Goal: Transaction & Acquisition: Subscribe to service/newsletter

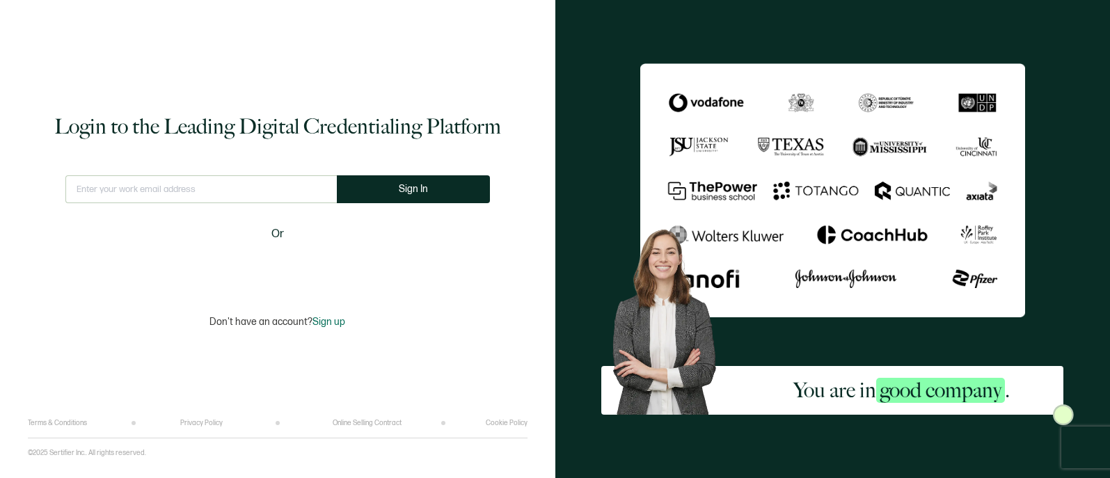
click at [218, 193] on input "text" at bounding box center [200, 189] width 271 height 28
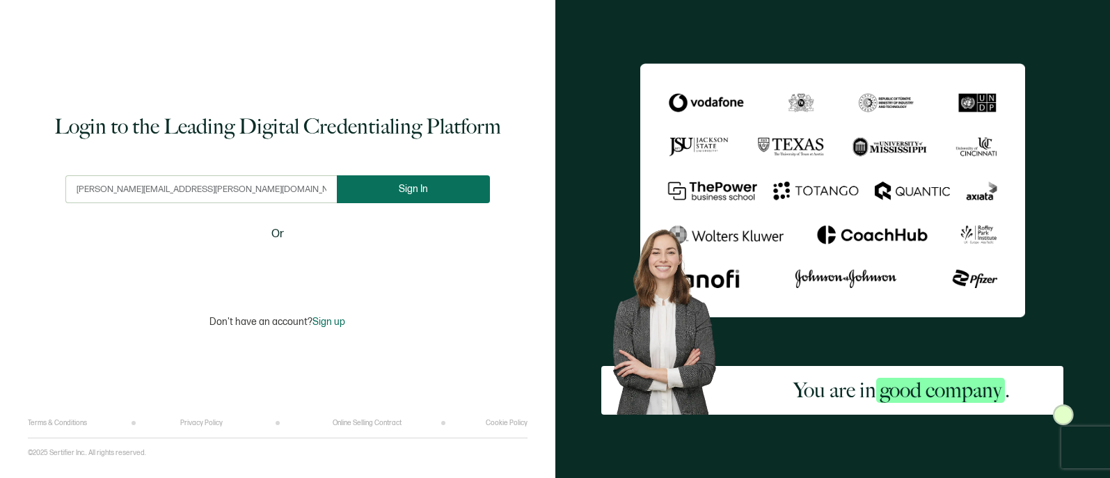
type input "[PERSON_NAME][EMAIL_ADDRESS][PERSON_NAME][DOMAIN_NAME]"
click at [456, 187] on button "Sign In" at bounding box center [413, 189] width 153 height 28
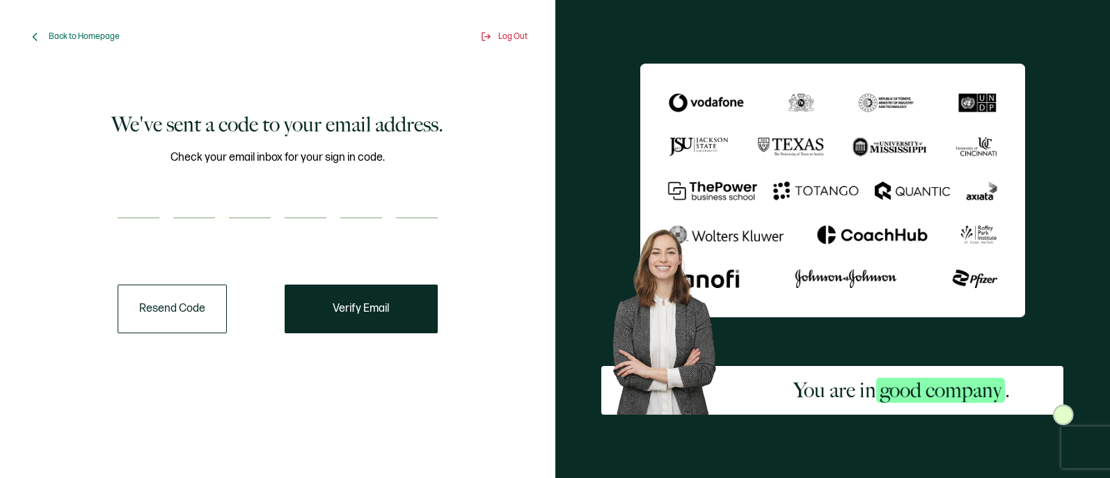
click at [143, 166] on div "Check your email inbox for your sign in code." at bounding box center [278, 192] width 320 height 87
click at [142, 207] on input "number" at bounding box center [139, 205] width 42 height 28
paste input "4"
type input "4"
type input "0"
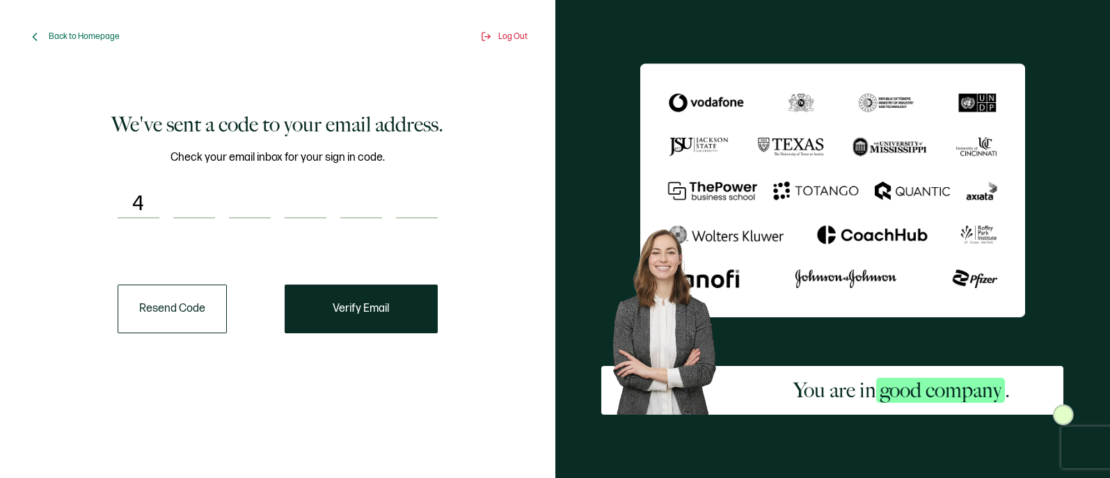
type input "0"
type input "4"
type input "9"
type input "3"
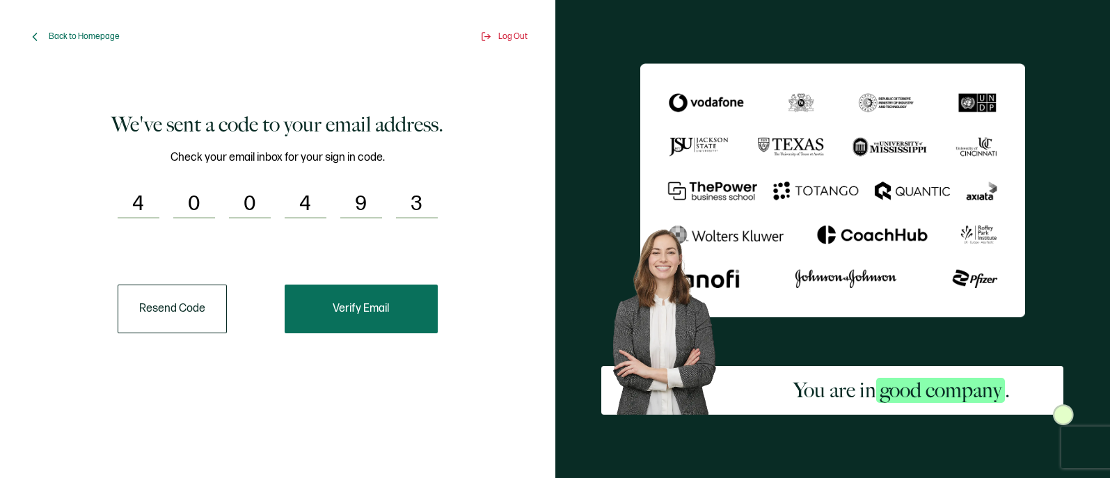
click at [374, 300] on button "Verify Email" at bounding box center [361, 309] width 153 height 49
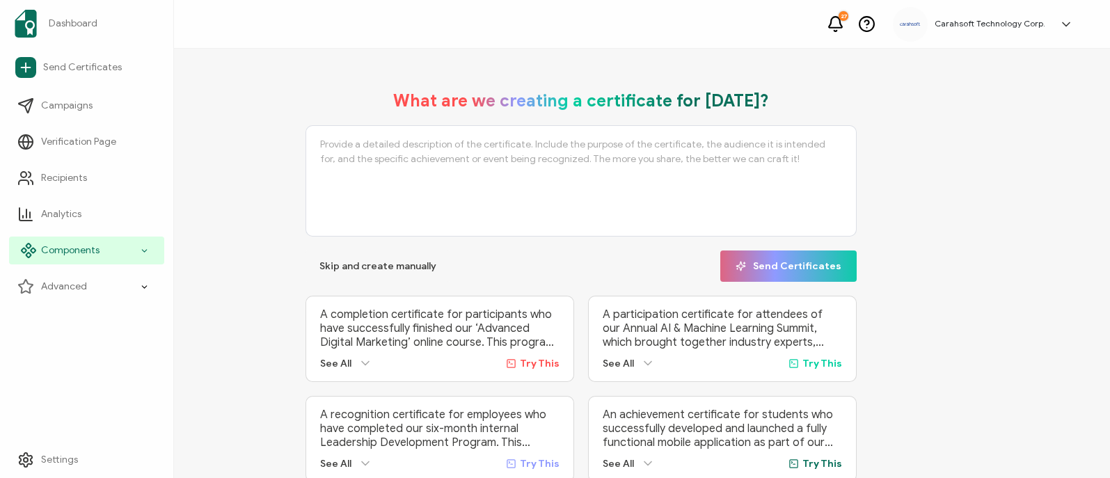
click at [129, 246] on div "Components" at bounding box center [86, 251] width 155 height 28
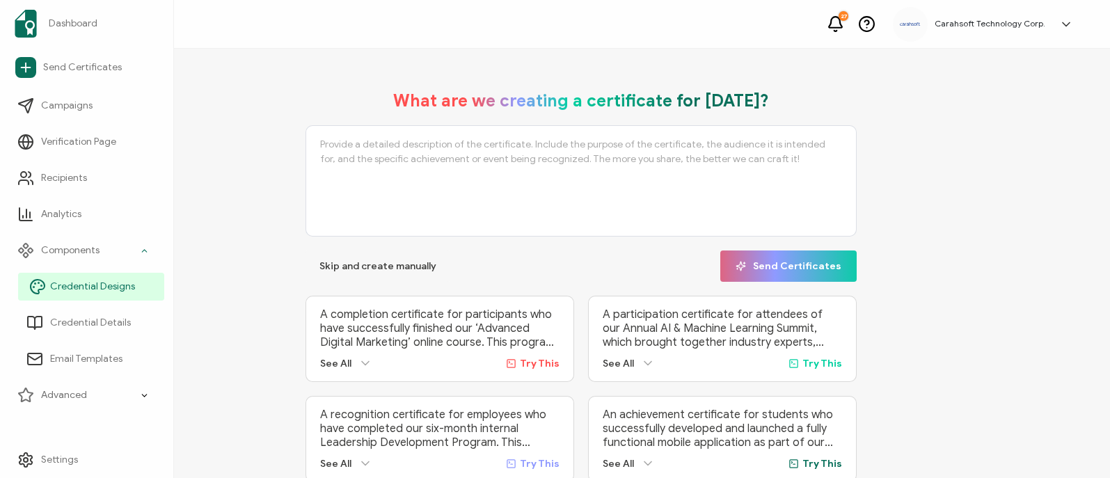
click at [127, 289] on span "Credential Designs" at bounding box center [92, 287] width 85 height 14
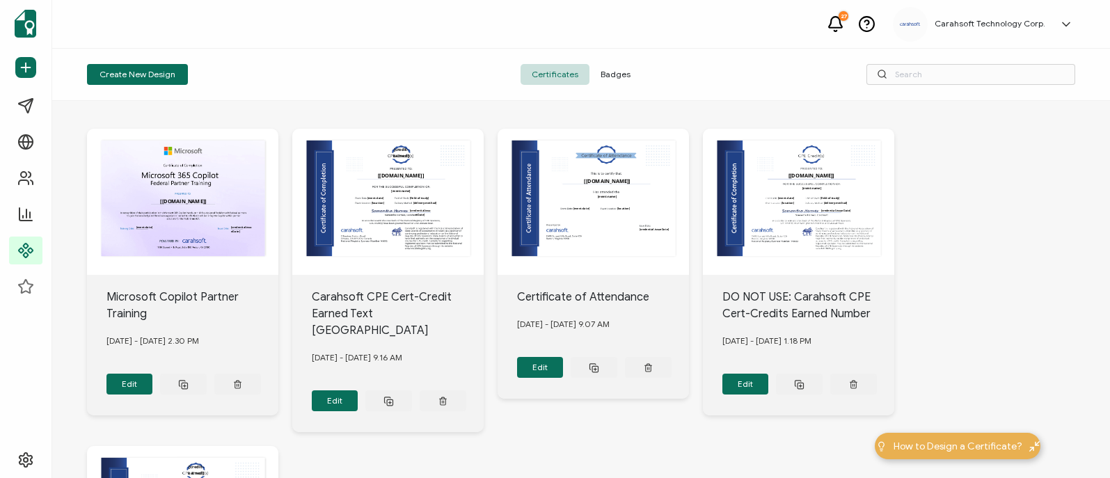
click at [618, 63] on div "Create New Design Certificates Badges" at bounding box center [581, 75] width 1058 height 52
click at [619, 73] on span "Badges" at bounding box center [615, 74] width 52 height 21
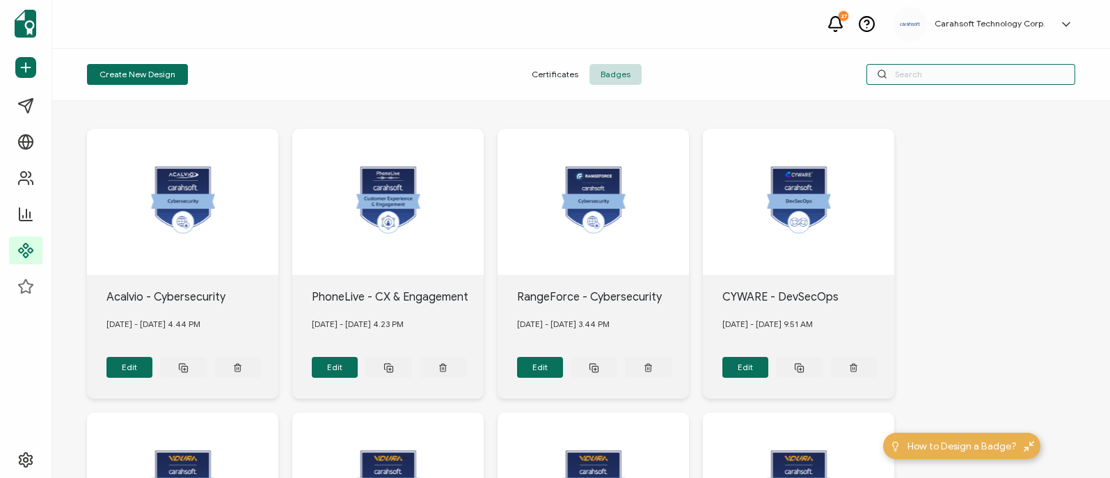
click at [908, 77] on input "text" at bounding box center [970, 74] width 209 height 21
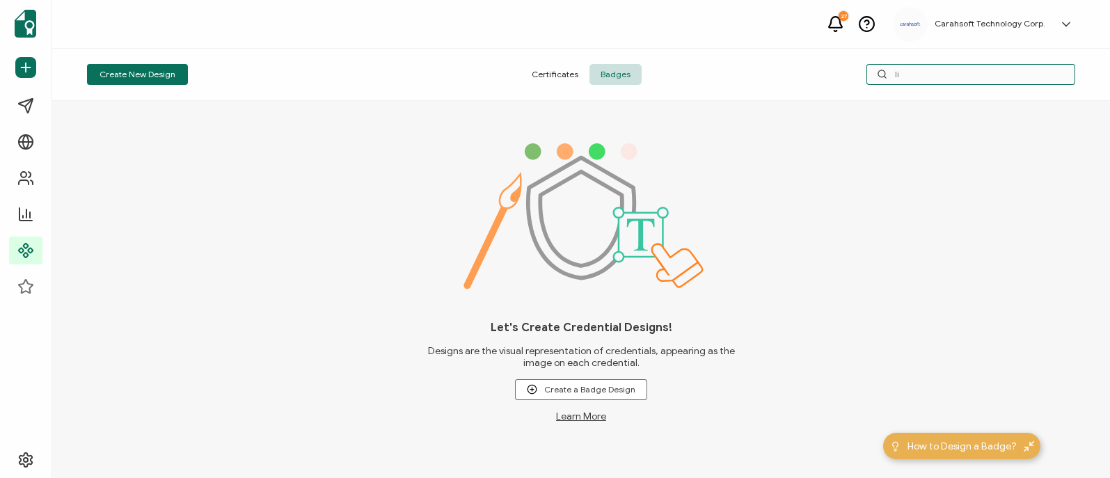
type input "l"
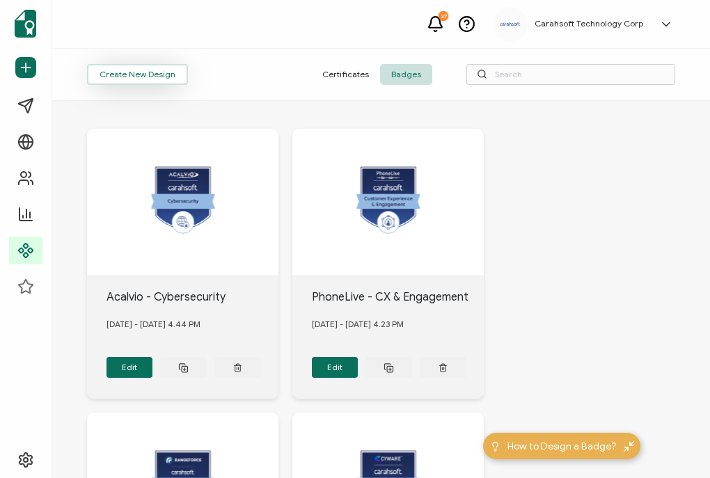
click at [161, 72] on button "Create New Design" at bounding box center [137, 74] width 101 height 21
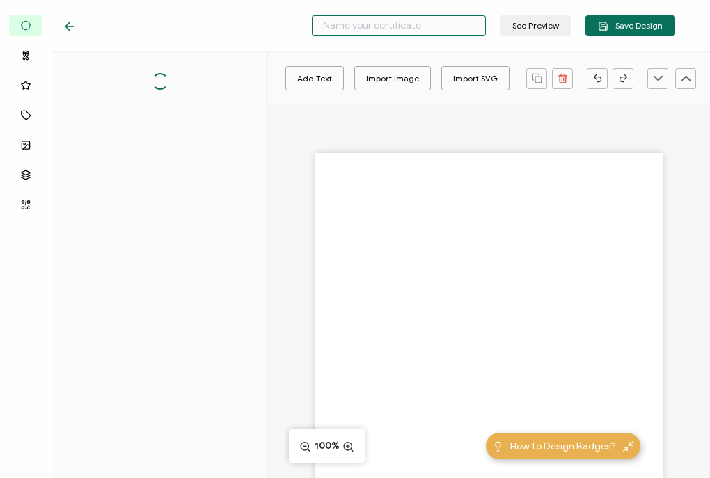
click at [386, 26] on input "text" at bounding box center [399, 25] width 174 height 21
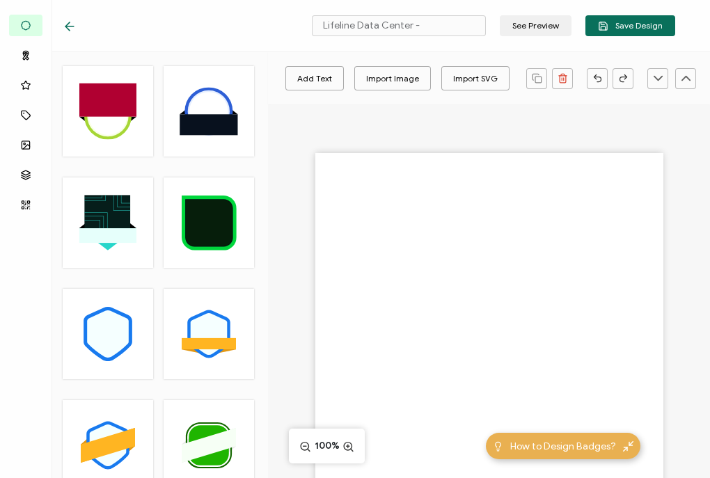
click at [436, 10] on div "Lifeline Data Center - See Preview Save Design" at bounding box center [369, 26] width 682 height 52
click at [436, 35] on input "Lifeline Data Center -" at bounding box center [399, 25] width 174 height 21
click at [510, 37] on icon at bounding box center [511, 38] width 3 height 3
click at [466, 19] on input "Lifeline Data Center -" at bounding box center [399, 25] width 174 height 21
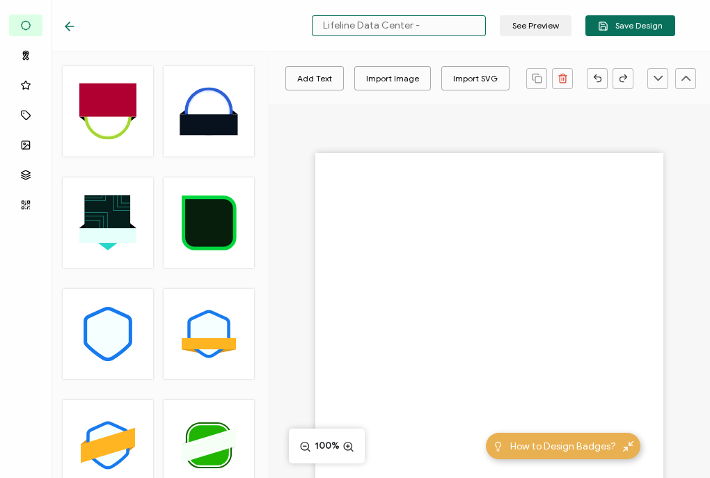
click at [466, 19] on input "Lifeline Data Center -" at bounding box center [399, 25] width 174 height 21
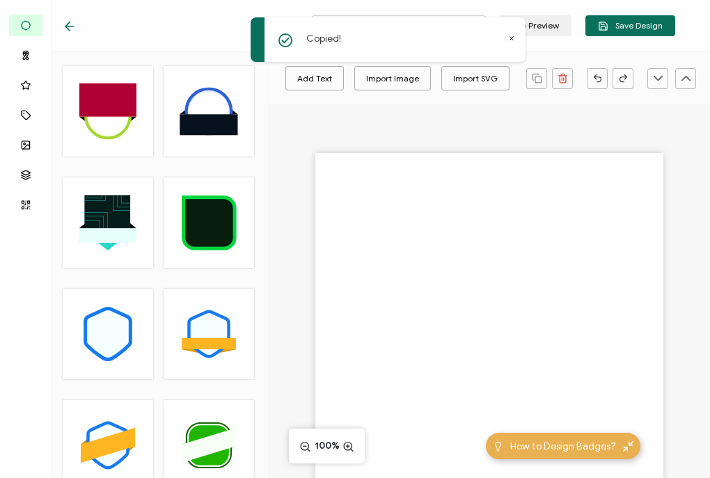
click at [514, 32] on div "Copied!" at bounding box center [387, 39] width 275 height 45
click at [508, 40] on icon at bounding box center [511, 38] width 7 height 7
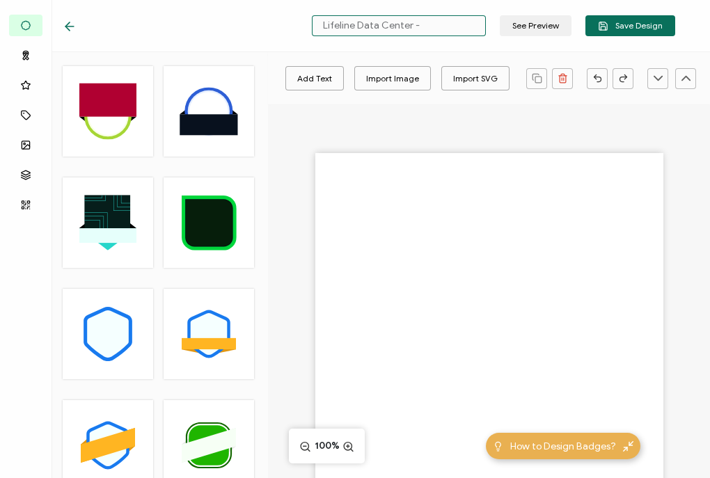
click at [462, 17] on input "Lifeline Data Center -" at bounding box center [399, 25] width 174 height 21
click at [408, 27] on input "Lifeline Data Center -" at bounding box center [399, 25] width 174 height 21
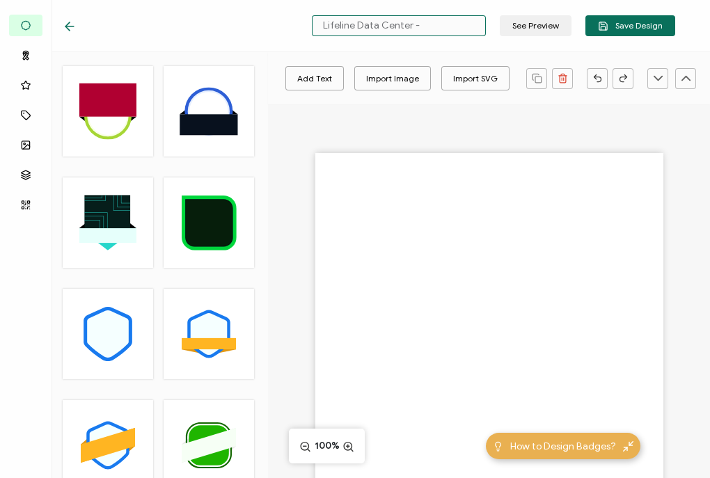
click at [452, 27] on input "Lifeline Data Center -" at bounding box center [399, 25] width 174 height 21
type input "Lifeline Data Center - 5G"
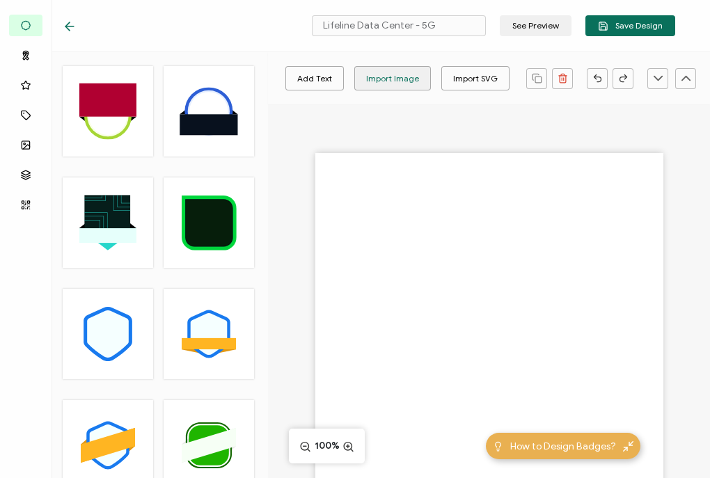
click at [404, 81] on div "Import Image" at bounding box center [392, 78] width 53 height 24
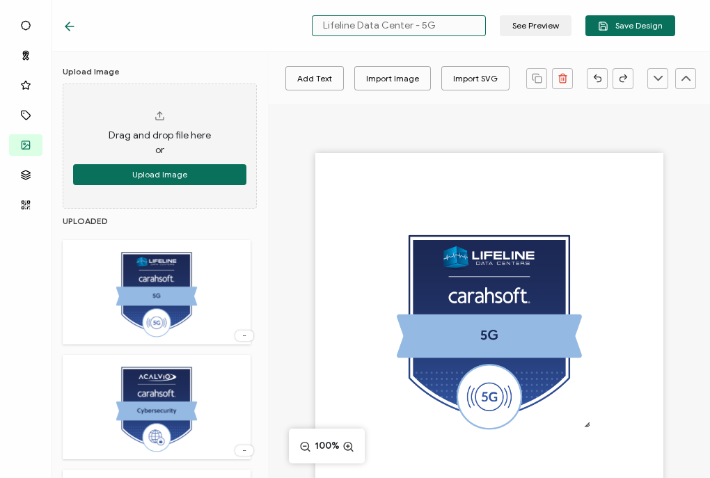
click at [424, 26] on input "Lifeline Data Center - 5G" at bounding box center [399, 25] width 174 height 21
drag, startPoint x: 421, startPoint y: 26, endPoint x: 292, endPoint y: 24, distance: 129.4
click at [292, 24] on div "Lifeline Data Center - 5G See Preview Save Design" at bounding box center [369, 26] width 682 height 52
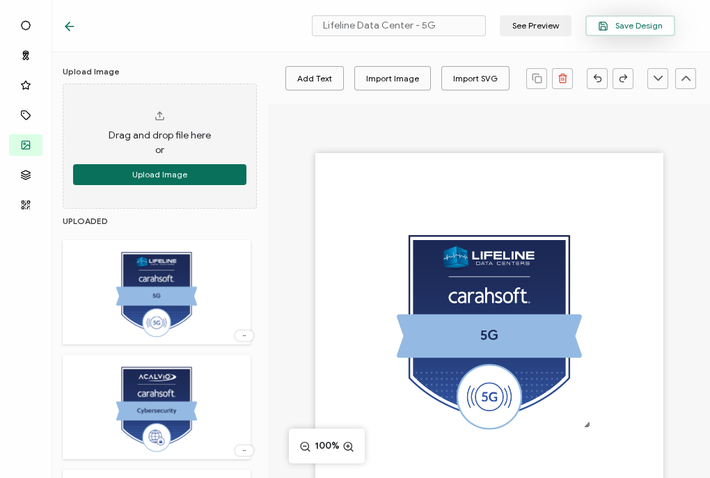
click at [658, 29] on span "Save Design" at bounding box center [630, 26] width 65 height 10
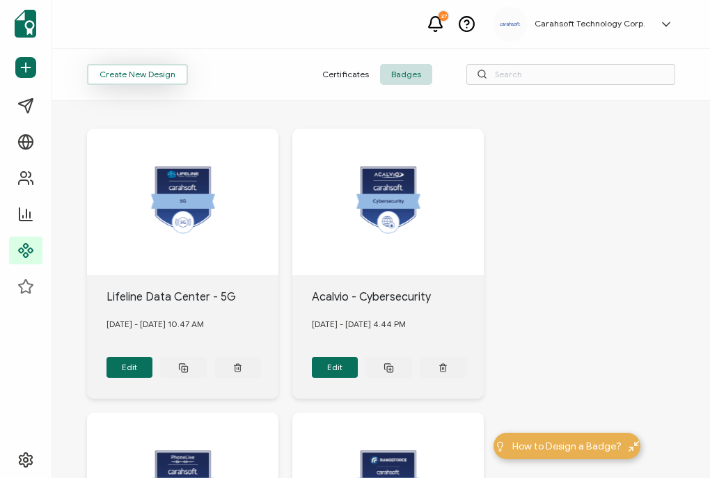
click at [109, 83] on button "Create New Design" at bounding box center [137, 74] width 101 height 21
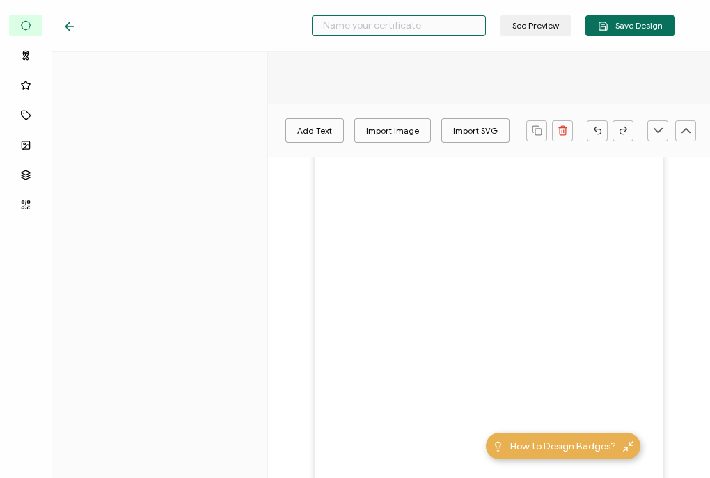
click at [344, 31] on input "text" at bounding box center [399, 25] width 174 height 21
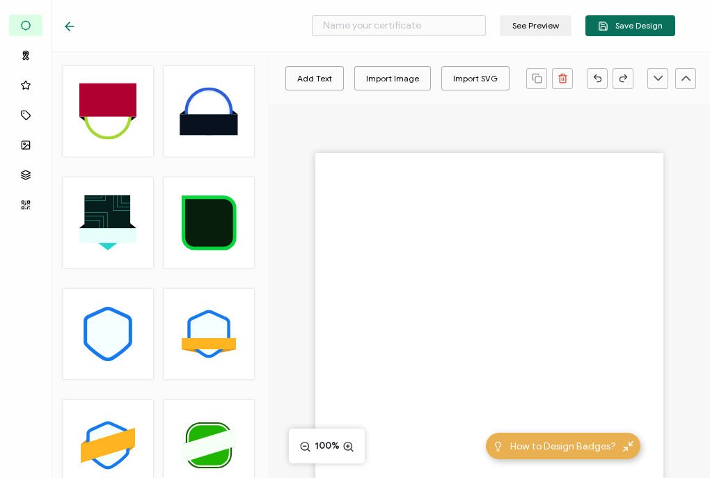
click at [386, 123] on div at bounding box center [489, 351] width 442 height 494
click at [431, 26] on input "text" at bounding box center [399, 25] width 174 height 21
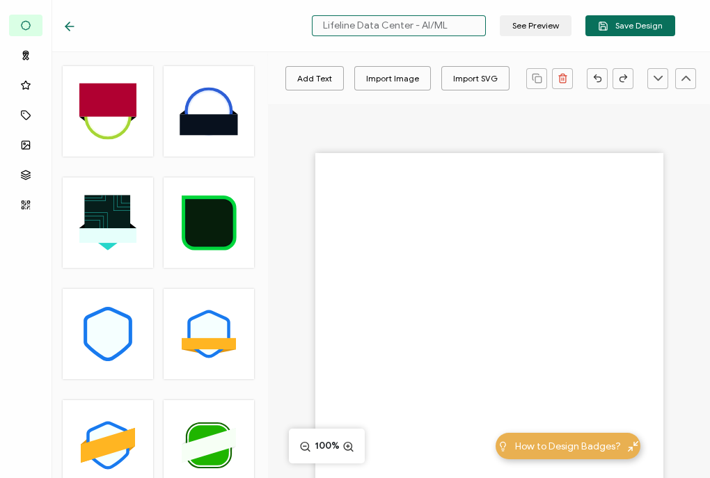
type input "Lifeline Data Center - AI/ML"
click at [630, 36] on div "Lifeline Data Center - AI/ML See Preview Save Design" at bounding box center [369, 26] width 682 height 52
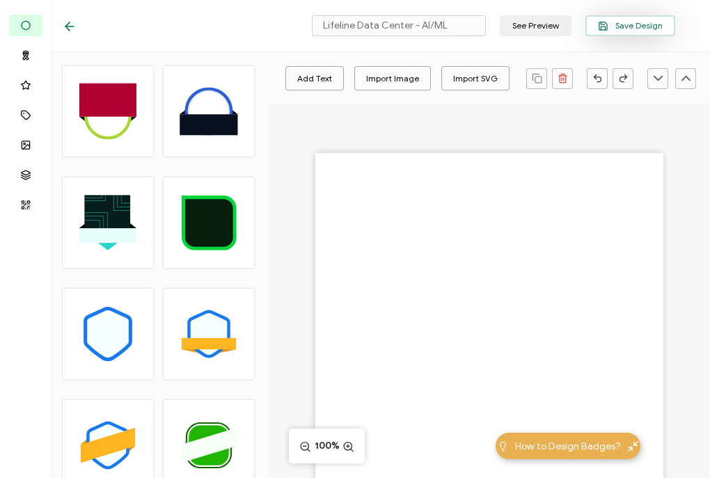
click at [623, 21] on span "Save Design" at bounding box center [630, 26] width 65 height 10
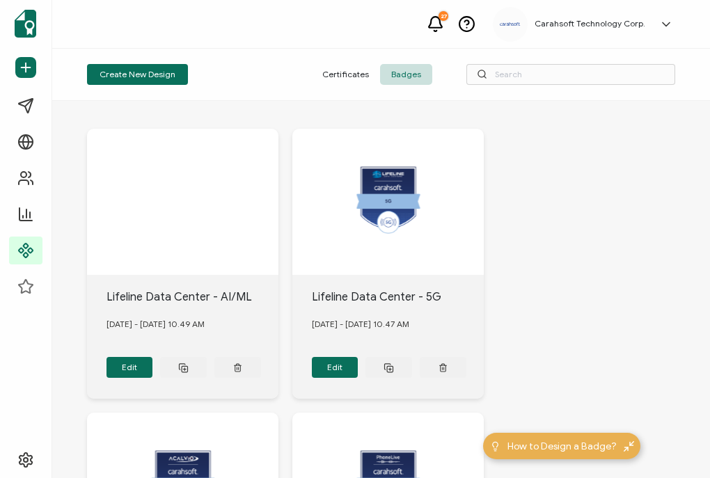
click at [128, 352] on div "Lifeline Data Center - AI/ML September 29, 2025 - Monday 10.49 AM Edit" at bounding box center [182, 337] width 191 height 124
click at [120, 367] on button "Edit" at bounding box center [129, 367] width 47 height 21
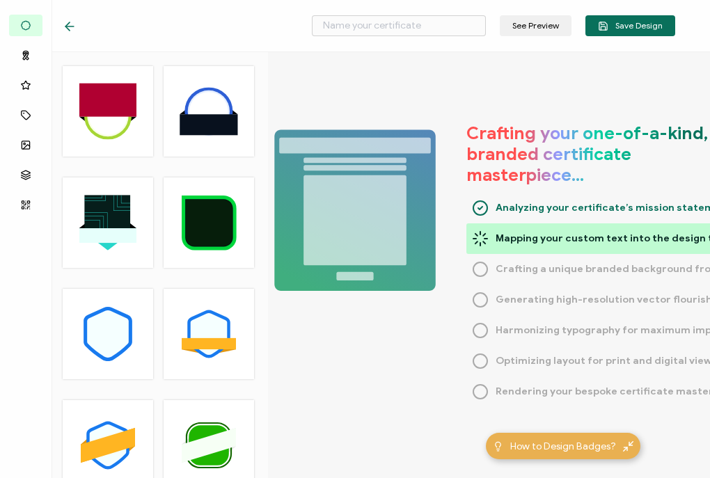
type input "Lifeline Data Center - AI/ML"
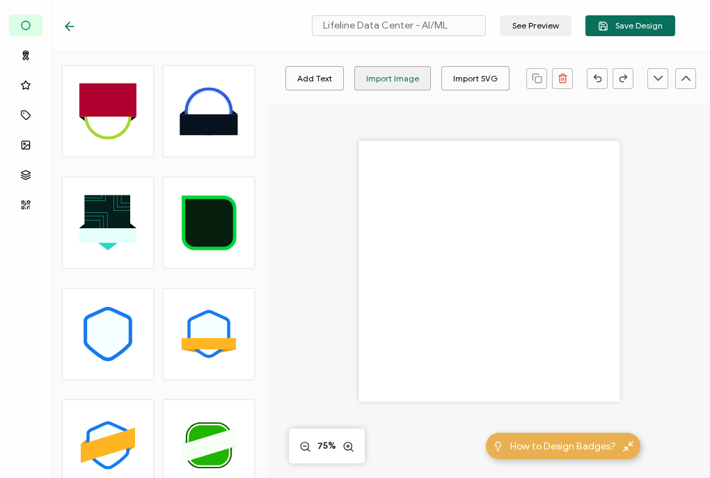
click at [391, 79] on div "Import Image" at bounding box center [392, 78] width 53 height 24
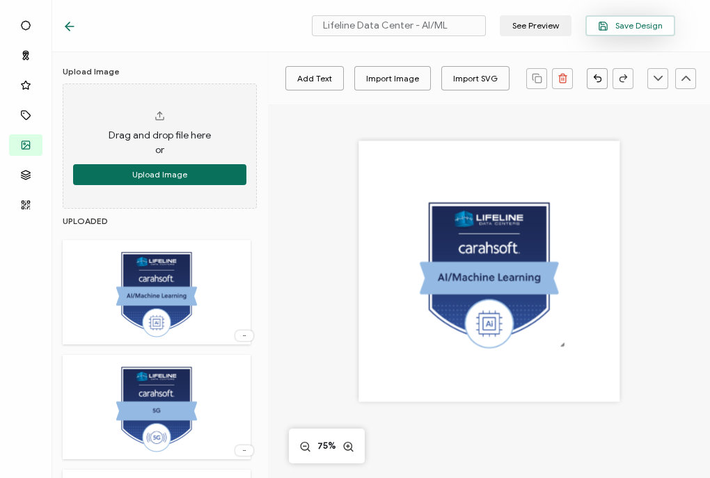
click at [644, 29] on span "Save Design" at bounding box center [630, 26] width 65 height 10
click at [628, 17] on button "Save Design" at bounding box center [630, 25] width 90 height 21
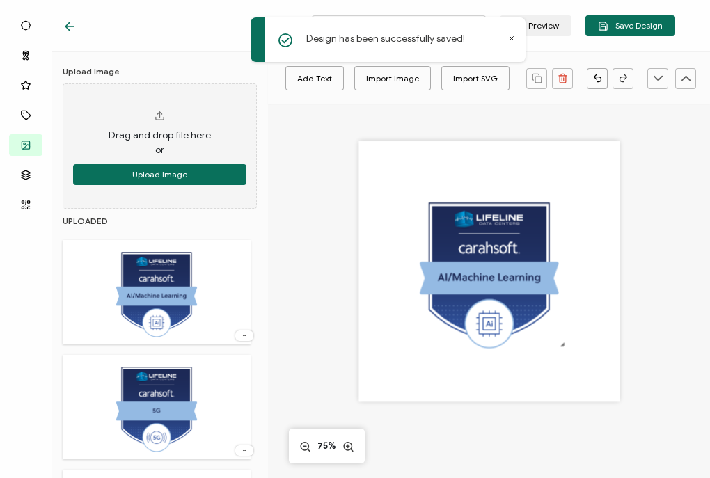
click at [77, 28] on div at bounding box center [73, 26] width 21 height 14
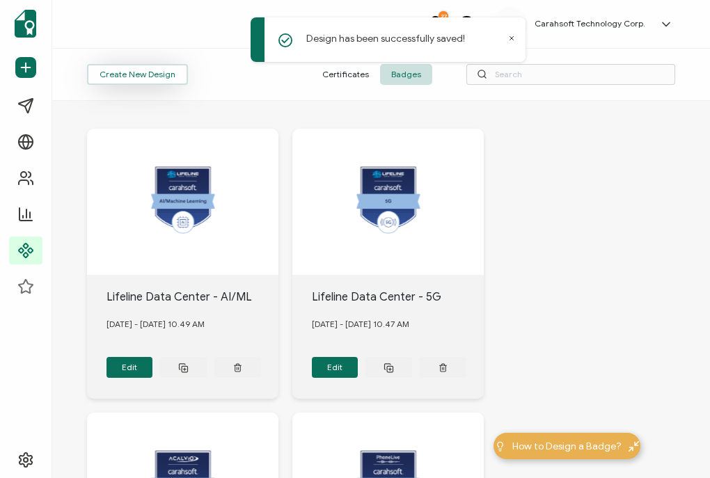
click at [146, 78] on button "Create New Design" at bounding box center [137, 74] width 101 height 21
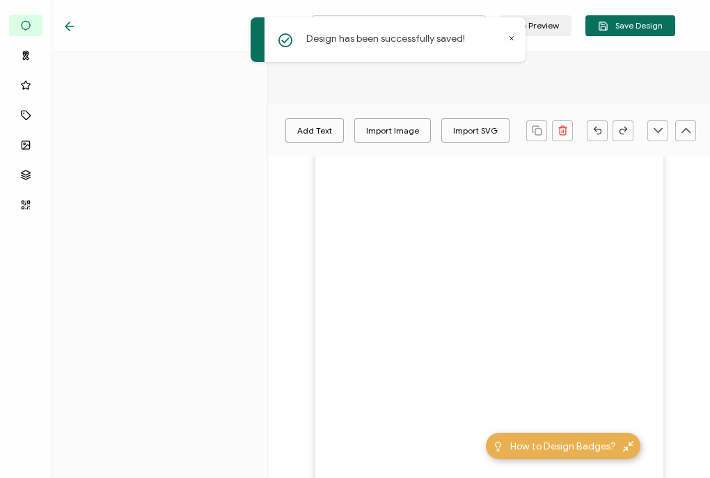
click at [507, 37] on div "Design has been successfully saved!" at bounding box center [387, 39] width 275 height 45
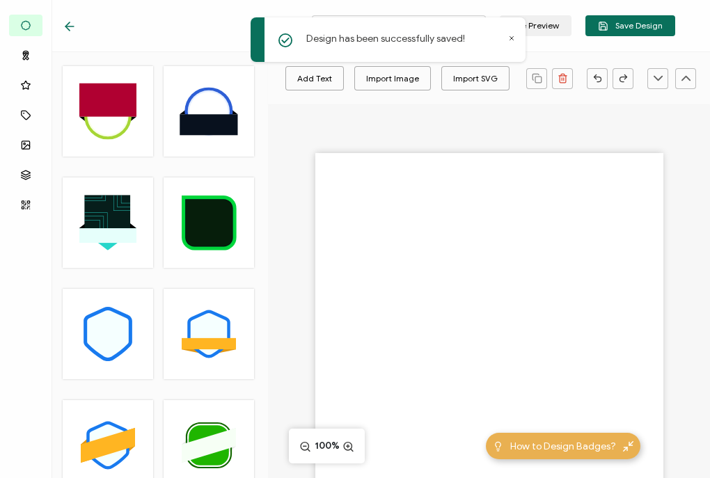
click at [522, 45] on div "Design has been successfully saved!" at bounding box center [387, 39] width 275 height 45
click at [511, 40] on icon at bounding box center [511, 38] width 7 height 7
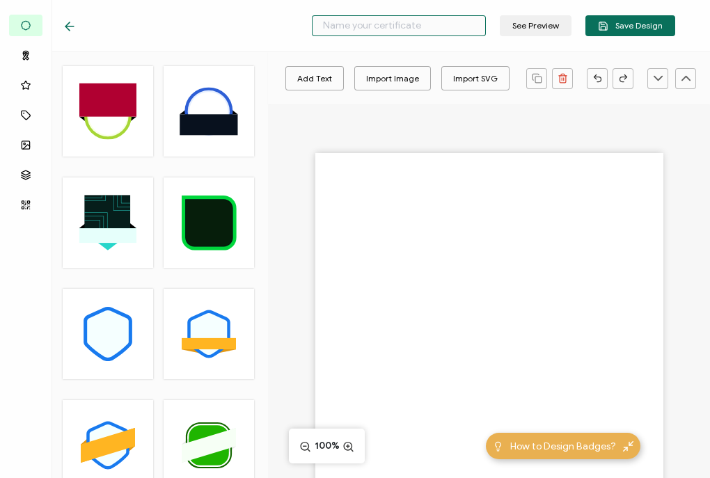
click at [463, 28] on input "text" at bounding box center [399, 25] width 174 height 21
type input "Lifeline Data Center - Big Data"
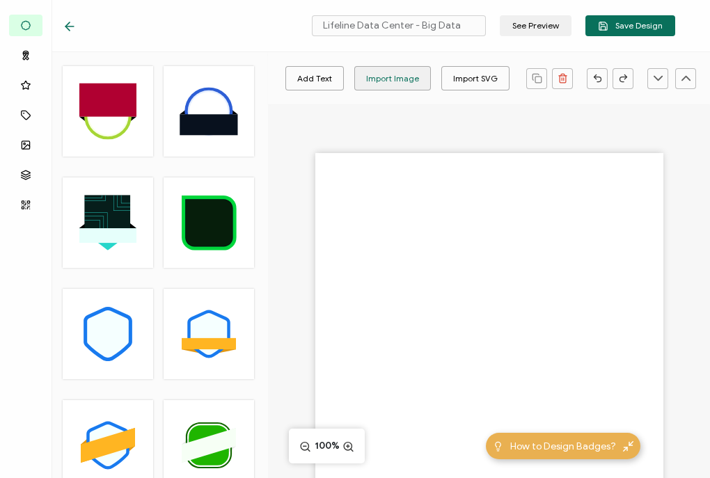
click at [409, 82] on div "Import Image" at bounding box center [392, 78] width 53 height 24
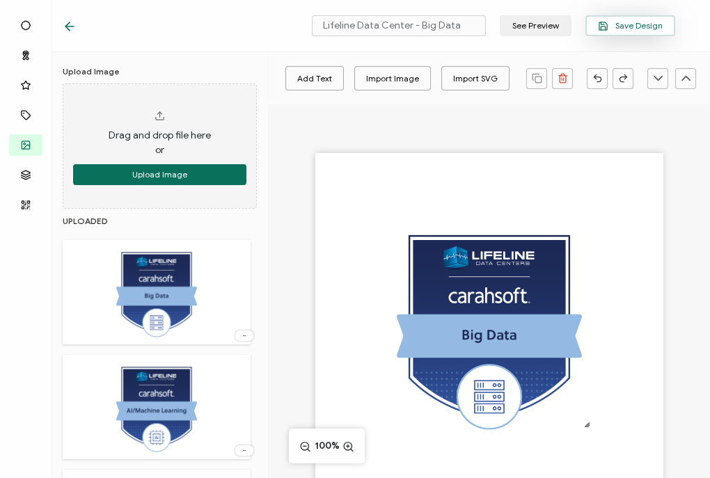
click at [635, 26] on span "Save Design" at bounding box center [630, 26] width 65 height 10
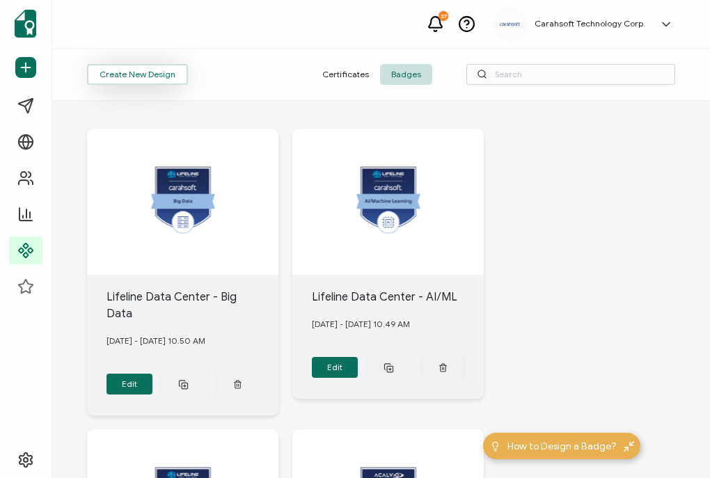
click at [152, 65] on button "Create New Design" at bounding box center [137, 74] width 101 height 21
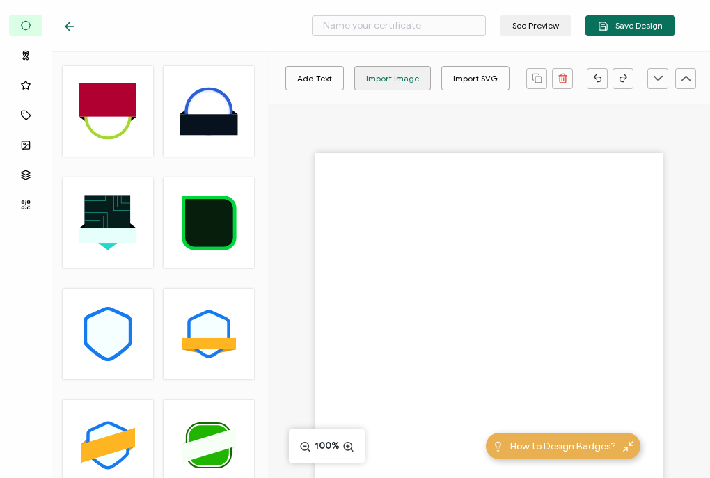
click at [383, 79] on div "Import Image" at bounding box center [392, 78] width 53 height 24
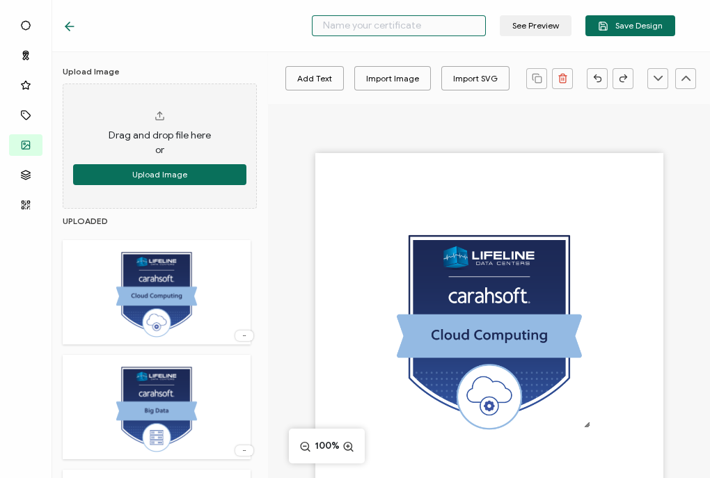
click at [420, 33] on input "text" at bounding box center [399, 25] width 174 height 21
type input "Lifeline Data Center - Cloud Computing"
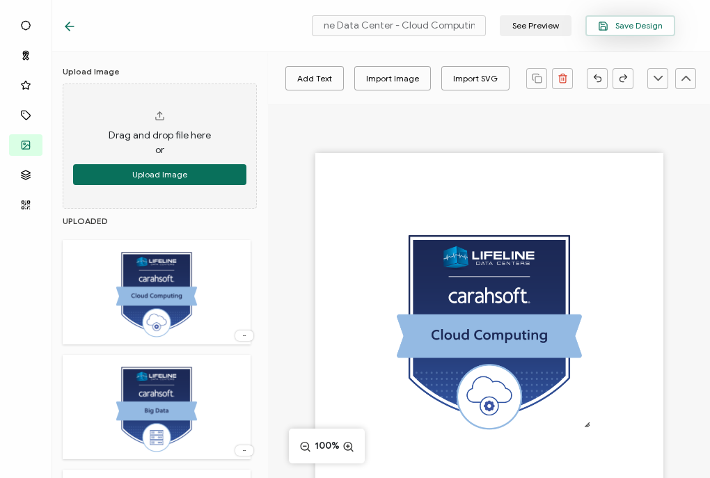
scroll to position [0, 0]
click at [603, 26] on icon "button" at bounding box center [602, 27] width 4 height 3
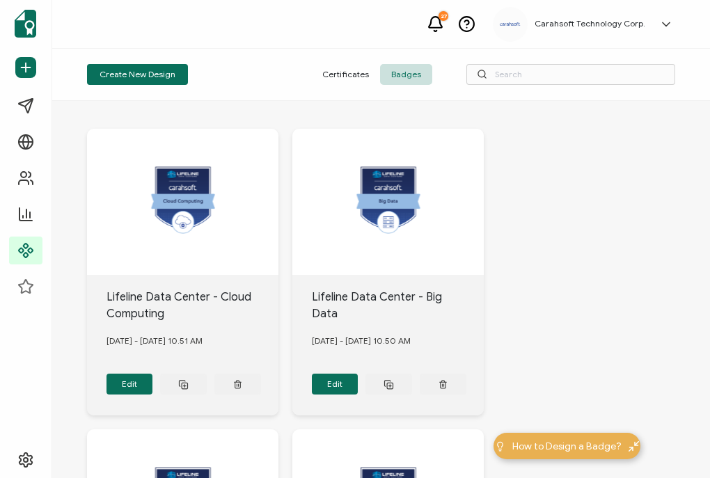
click at [141, 87] on div "Create New Design Certificates Badges" at bounding box center [381, 75] width 658 height 52
click at [139, 76] on button "Create New Design" at bounding box center [137, 74] width 101 height 21
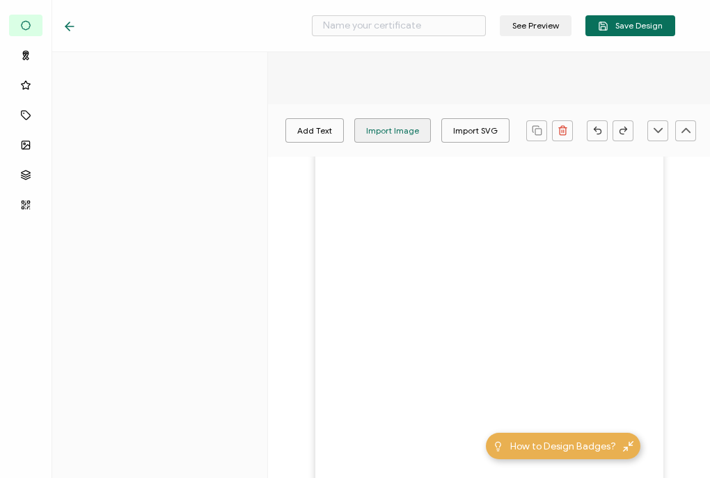
click at [387, 120] on div "Import Image" at bounding box center [392, 130] width 53 height 24
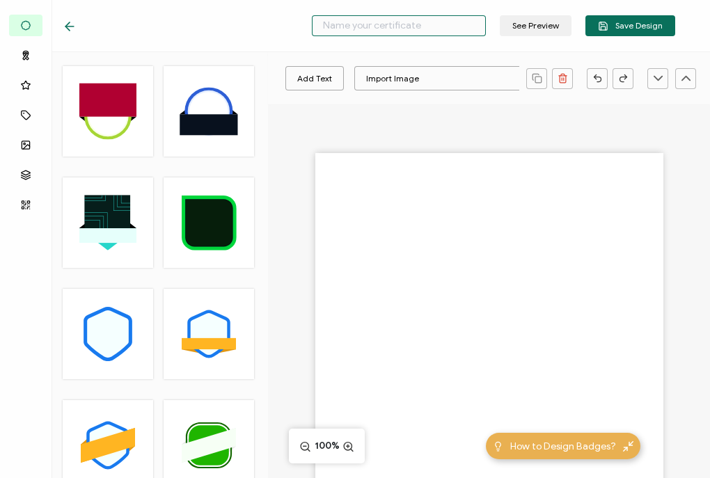
click at [382, 22] on input "text" at bounding box center [399, 25] width 174 height 21
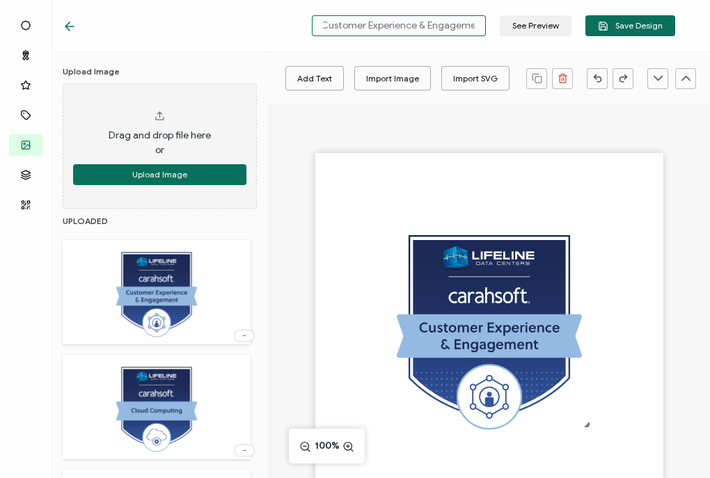
scroll to position [0, 104]
type input "Lifeline Data Center - Customer Experience & Engagement"
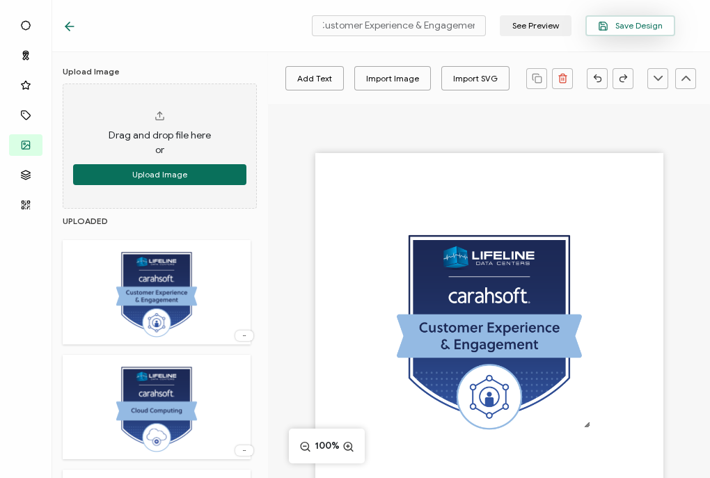
scroll to position [0, 0]
click at [607, 24] on icon "button" at bounding box center [603, 26] width 10 height 10
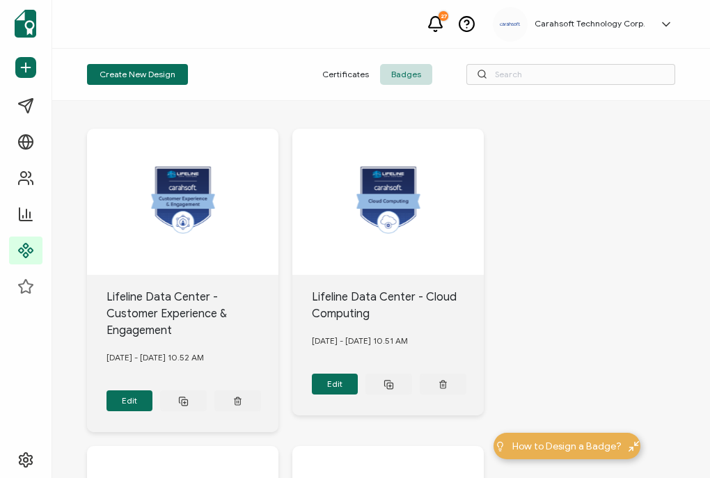
click at [607, 24] on h5 "Carahsoft Technology Corp." at bounding box center [589, 24] width 111 height 10
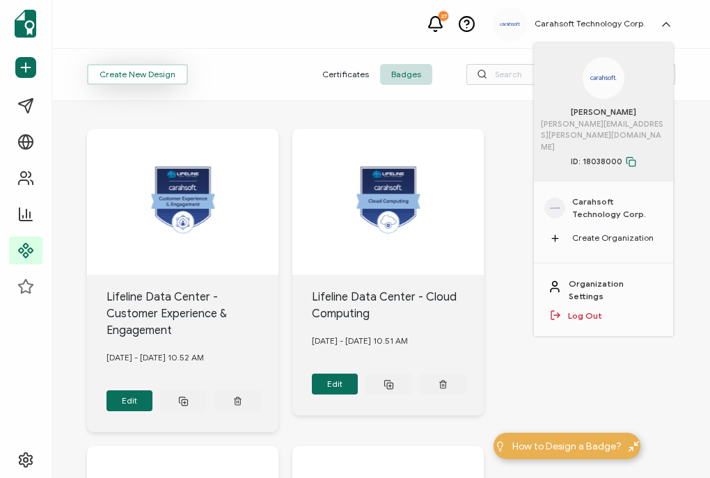
click at [153, 78] on button "Create New Design" at bounding box center [137, 74] width 101 height 21
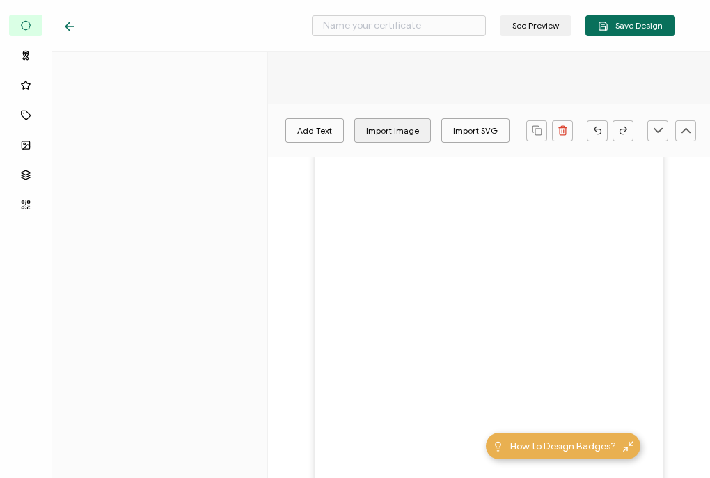
click at [378, 125] on div at bounding box center [489, 351] width 442 height 494
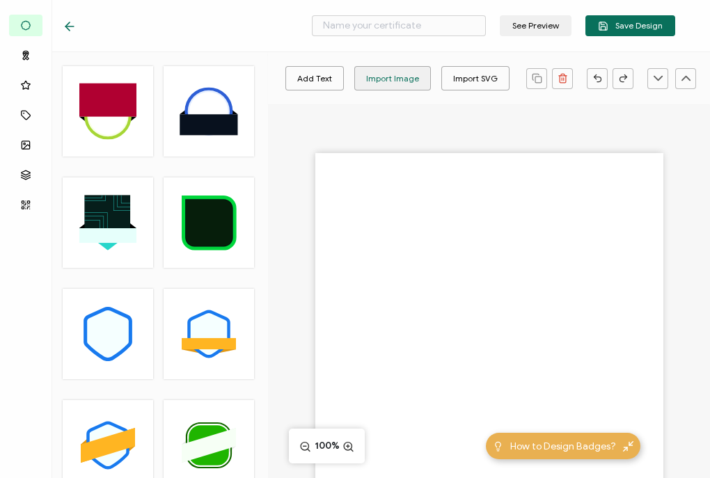
click at [404, 72] on div "Import Image" at bounding box center [392, 78] width 53 height 24
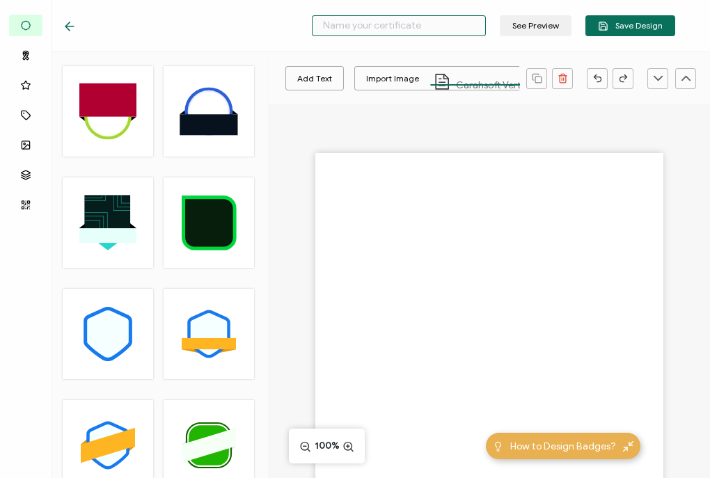
click at [460, 26] on input "text" at bounding box center [399, 25] width 174 height 21
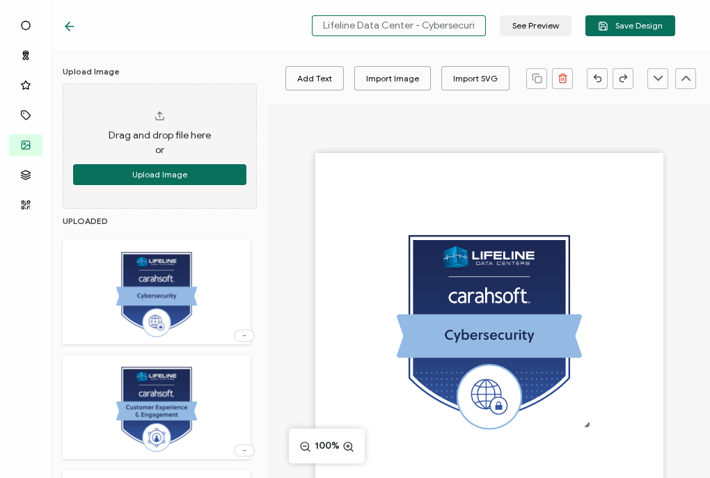
scroll to position [0, 5]
type input "Lifeline Data Center - Cybersecurity"
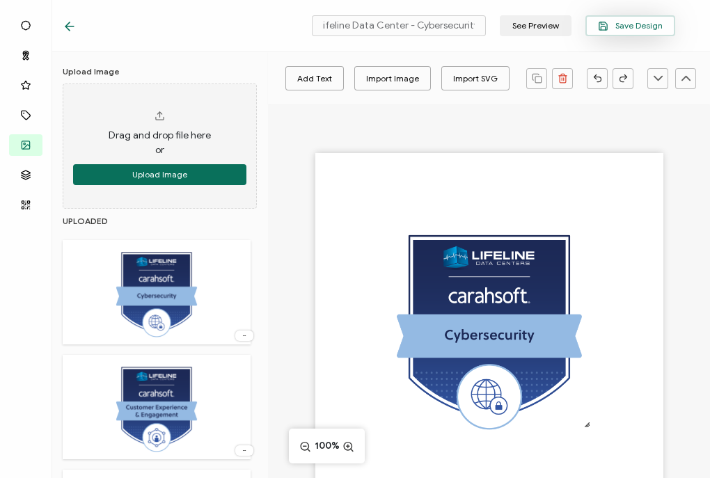
scroll to position [0, 0]
click at [645, 26] on span "Save Design" at bounding box center [630, 26] width 65 height 10
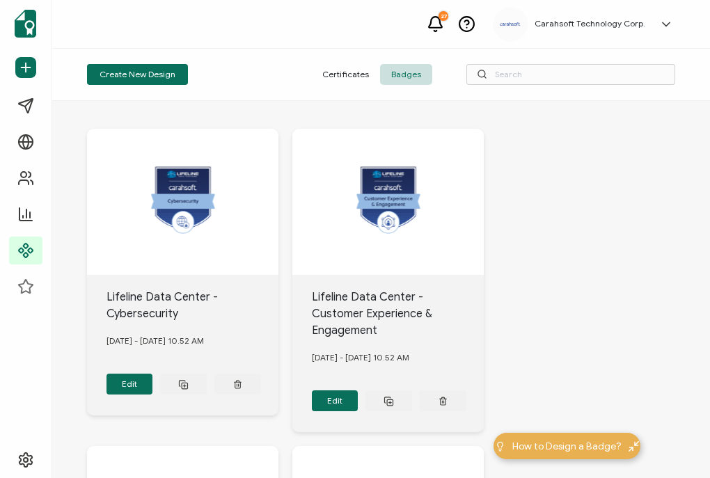
click at [229, 95] on div "Create New Design Certificates Badges" at bounding box center [381, 75] width 658 height 52
click at [164, 83] on button "Create New Design" at bounding box center [137, 74] width 101 height 21
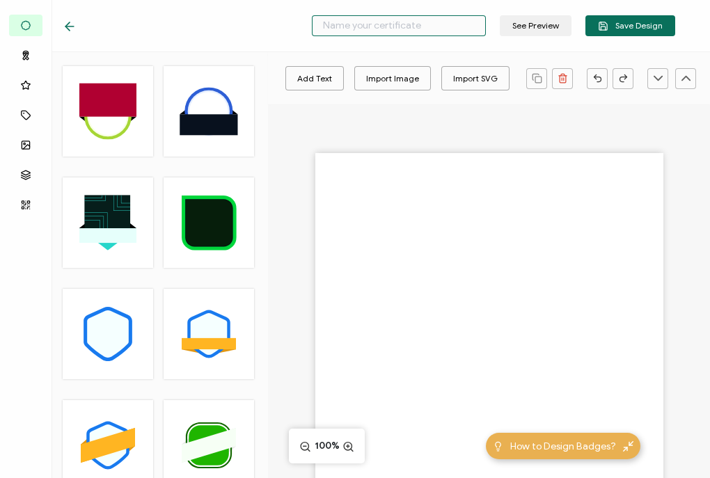
click at [406, 24] on input "text" at bounding box center [399, 25] width 174 height 21
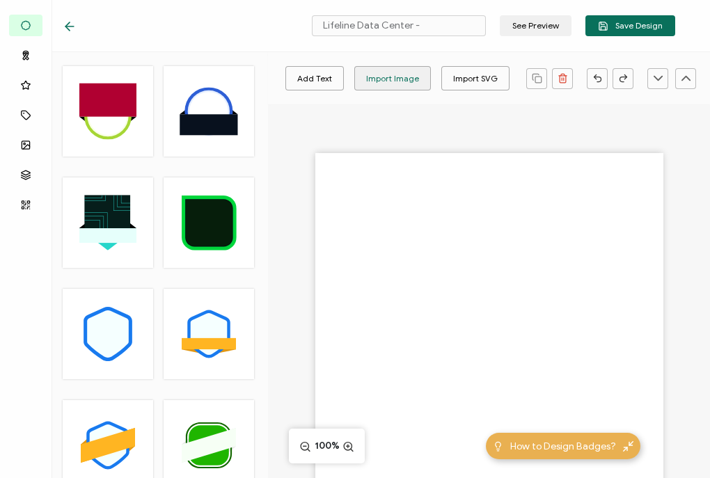
click at [407, 71] on div "Import Image" at bounding box center [392, 78] width 53 height 24
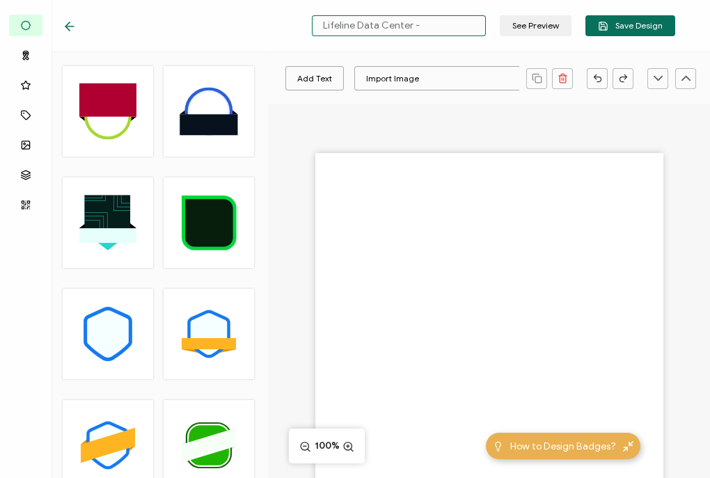
click at [456, 29] on input "Lifeline Data Center -" at bounding box center [399, 25] width 174 height 21
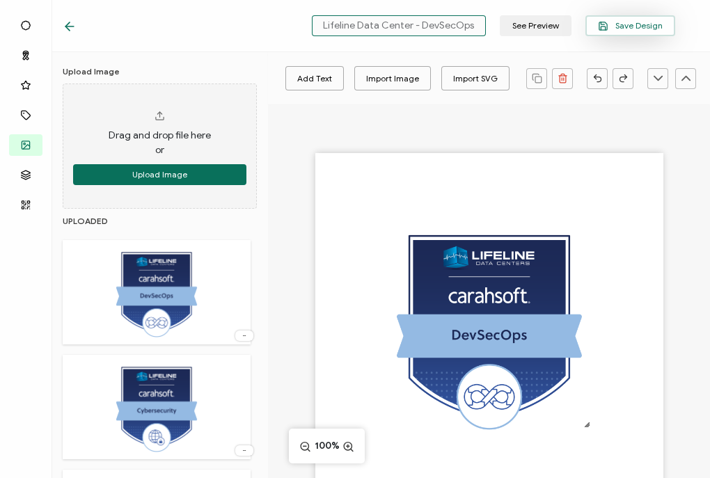
type input "Lifeline Data Center - DevSecOps"
click at [603, 22] on icon "button" at bounding box center [603, 26] width 8 height 8
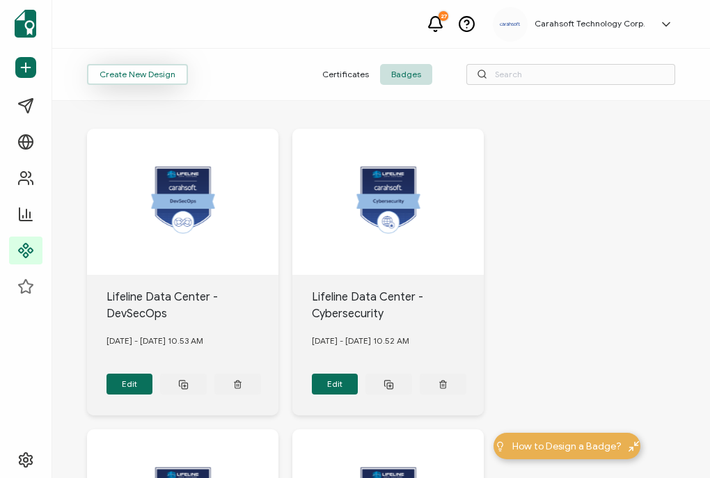
click at [137, 81] on button "Create New Design" at bounding box center [137, 74] width 101 height 21
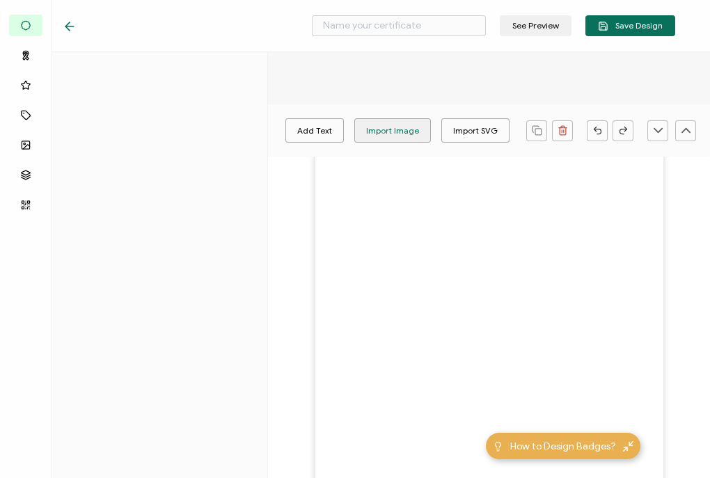
click at [382, 127] on div "Import Image" at bounding box center [392, 130] width 53 height 24
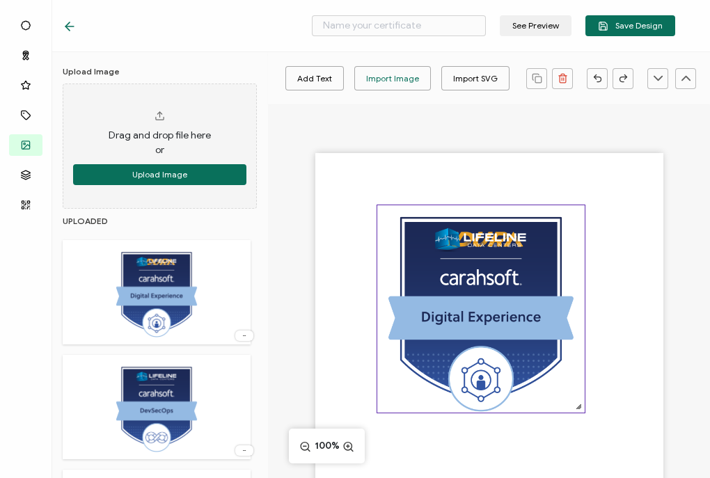
drag, startPoint x: 498, startPoint y: 302, endPoint x: 496, endPoint y: 287, distance: 15.4
click at [496, 287] on img at bounding box center [480, 308] width 207 height 207
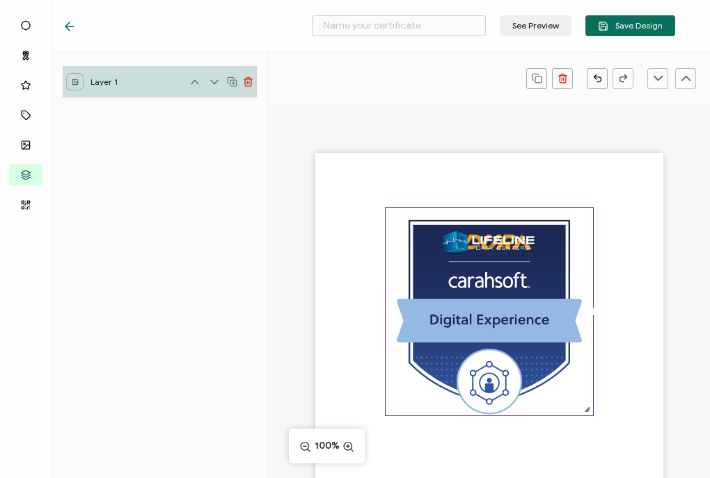
click at [496, 287] on img at bounding box center [488, 311] width 207 height 207
click at [490, 275] on img at bounding box center [488, 311] width 207 height 207
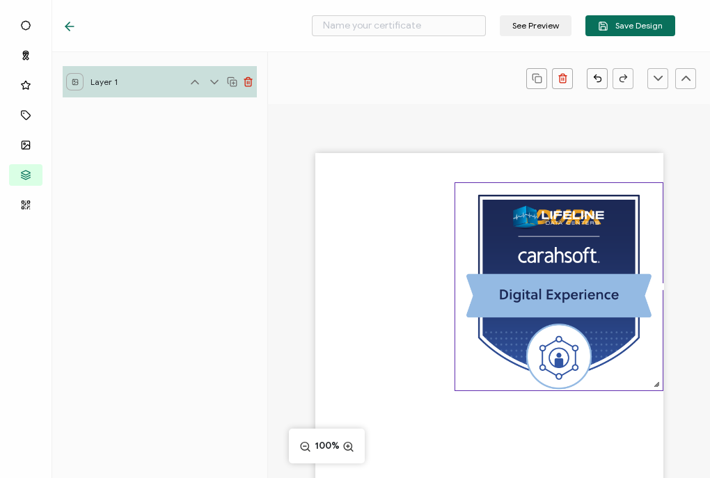
drag, startPoint x: 490, startPoint y: 275, endPoint x: 696, endPoint y: 268, distance: 206.1
click at [696, 268] on div at bounding box center [489, 351] width 442 height 494
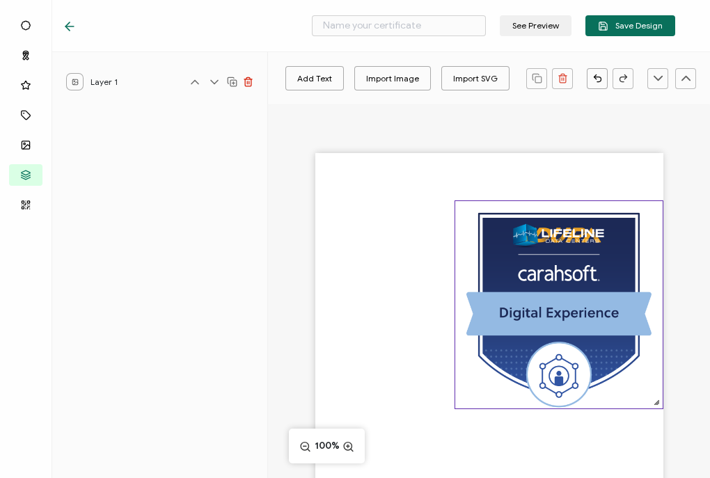
click at [612, 292] on img at bounding box center [558, 304] width 207 height 207
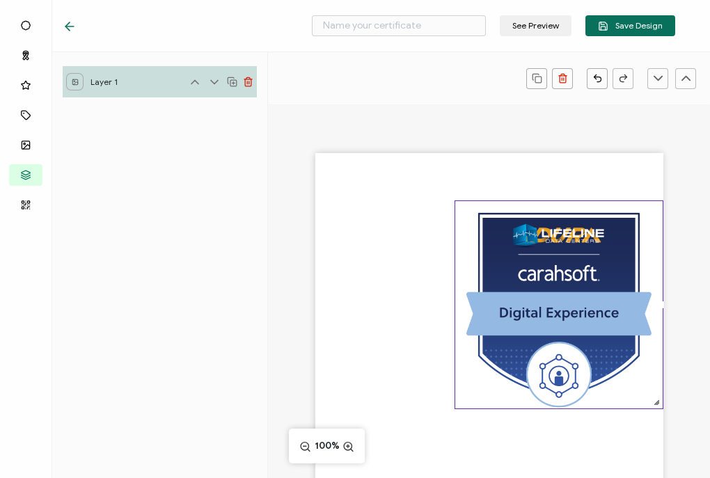
click at [244, 77] on icon at bounding box center [248, 82] width 10 height 10
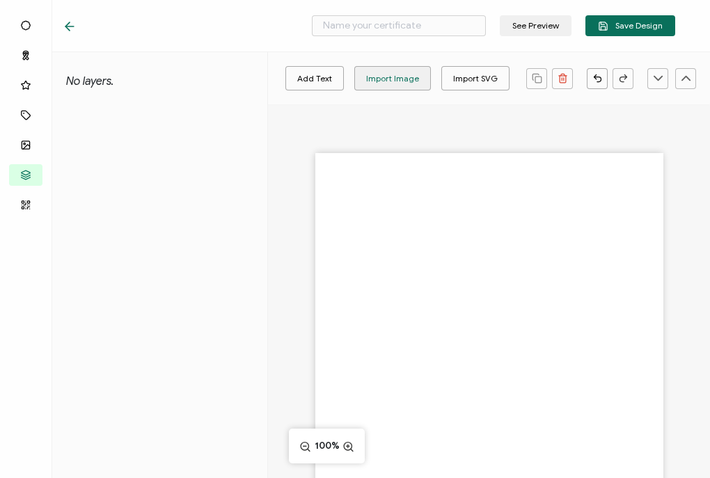
click at [404, 72] on div "Import Image" at bounding box center [392, 78] width 53 height 24
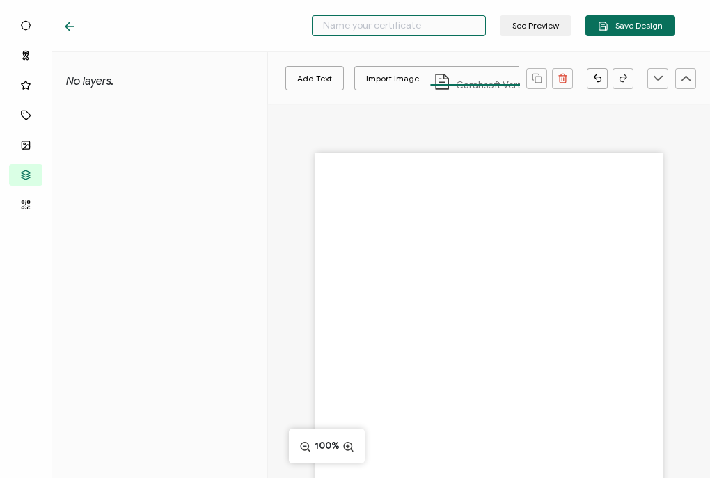
click at [395, 26] on input "text" at bounding box center [399, 25] width 174 height 21
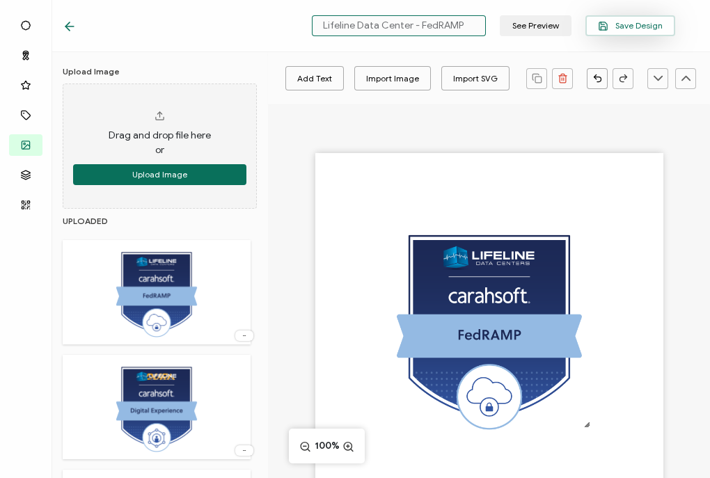
type input "Lifeline Data Center - FedRAMP"
click at [616, 16] on button "Save Design" at bounding box center [630, 25] width 90 height 21
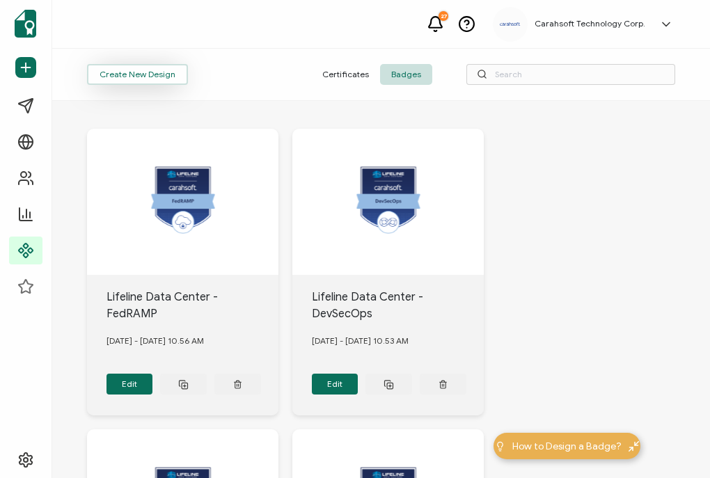
click at [118, 64] on button "Create New Design" at bounding box center [137, 74] width 101 height 21
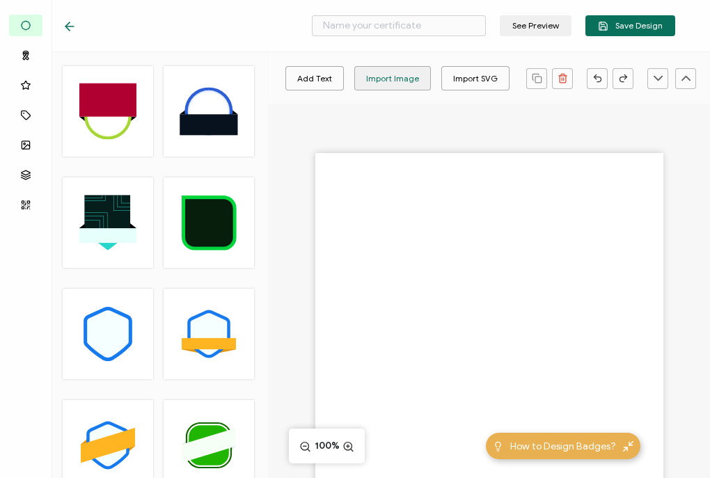
click at [377, 77] on div "Import Image" at bounding box center [392, 78] width 53 height 24
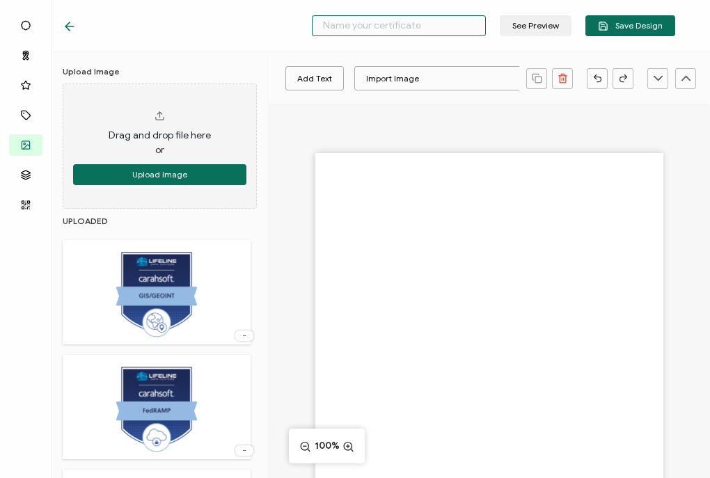
click at [422, 29] on input "text" at bounding box center [399, 25] width 174 height 21
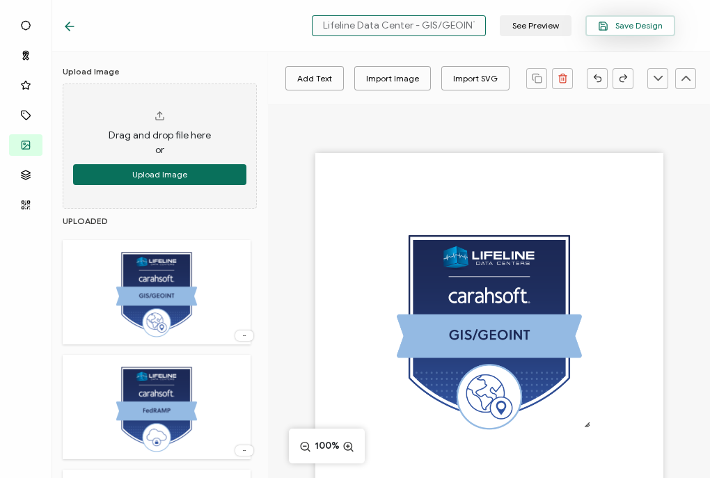
type input "Lifeline Data Center - GIS/GEOINT"
click at [612, 33] on button "Save Design" at bounding box center [630, 25] width 90 height 21
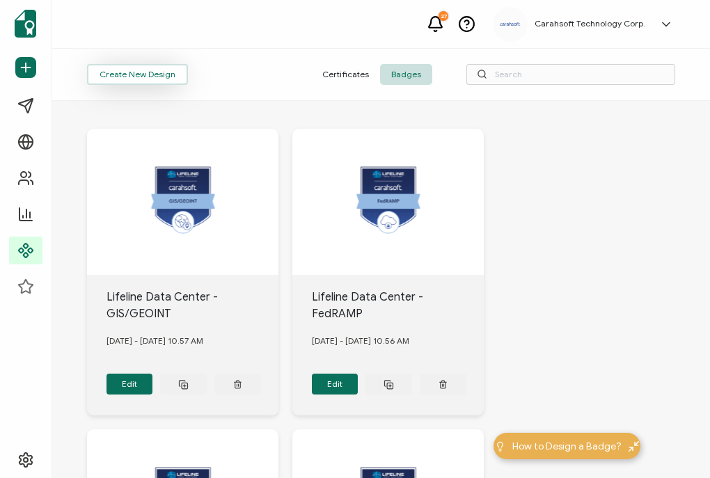
click at [170, 79] on button "Create New Design" at bounding box center [137, 74] width 101 height 21
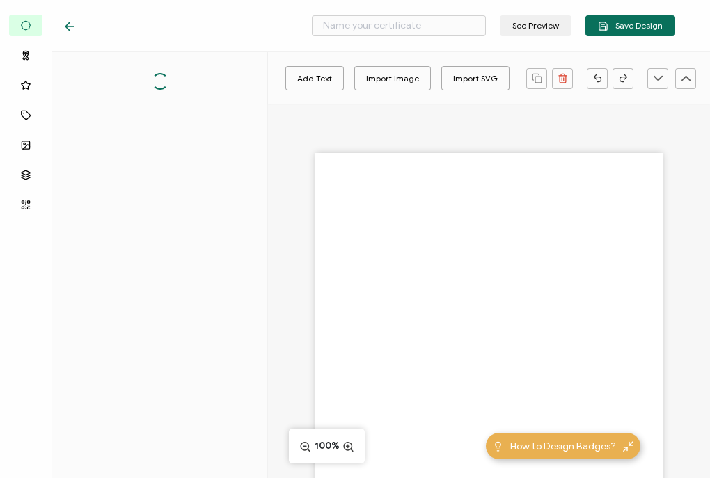
click at [388, 130] on div at bounding box center [489, 351] width 442 height 494
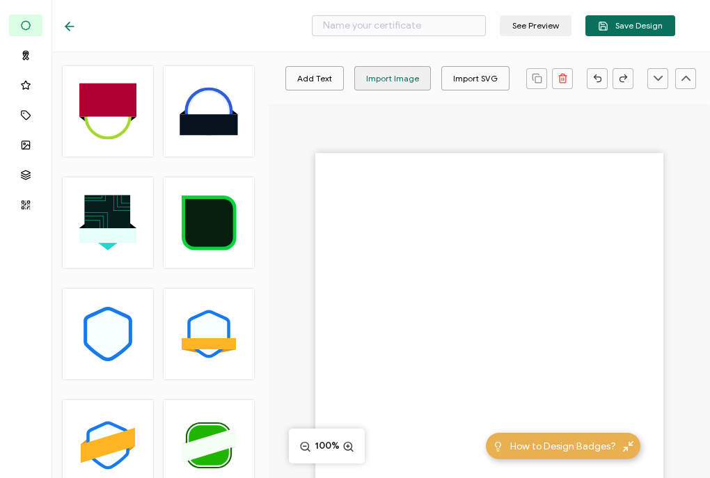
click at [381, 67] on div "Import Image" at bounding box center [392, 78] width 53 height 24
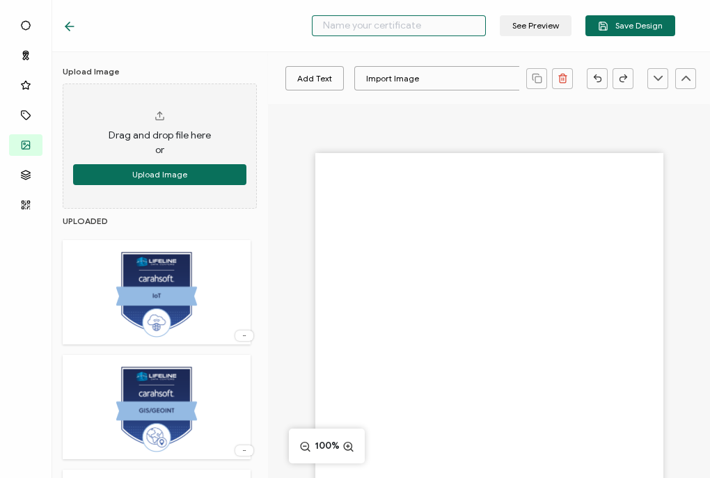
click at [413, 33] on input "text" at bounding box center [399, 25] width 174 height 21
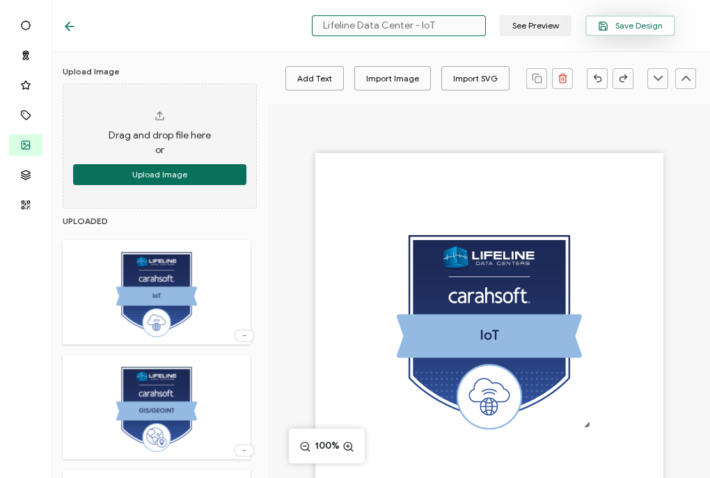
type input "Lifeline Data Center - IoT"
click at [605, 24] on icon "button" at bounding box center [603, 26] width 10 height 10
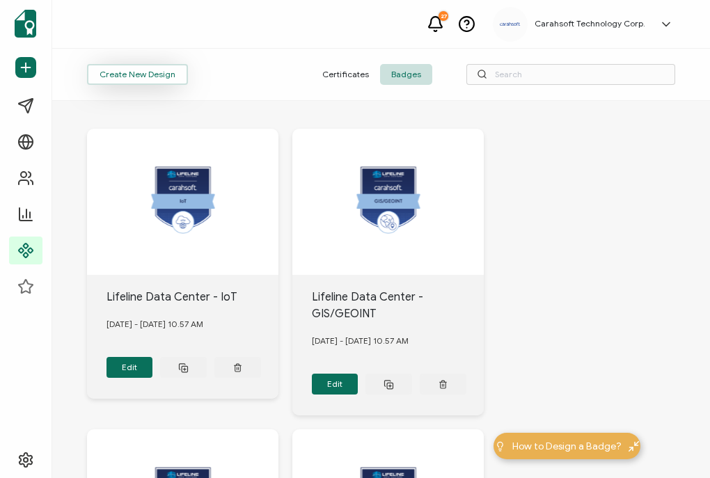
click at [145, 80] on button "Create New Design" at bounding box center [137, 74] width 101 height 21
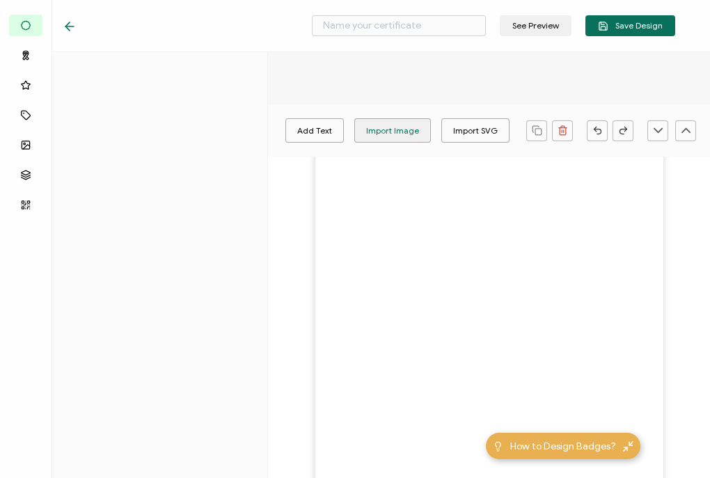
click at [386, 127] on div "Import Image" at bounding box center [392, 130] width 53 height 24
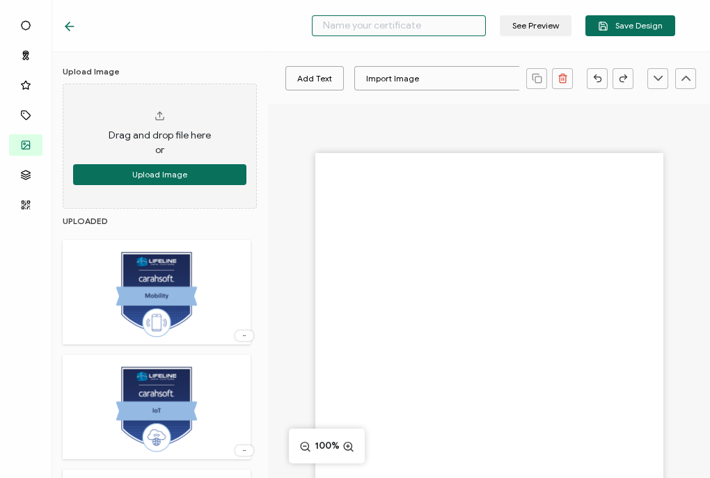
click at [408, 31] on input "text" at bounding box center [399, 25] width 174 height 21
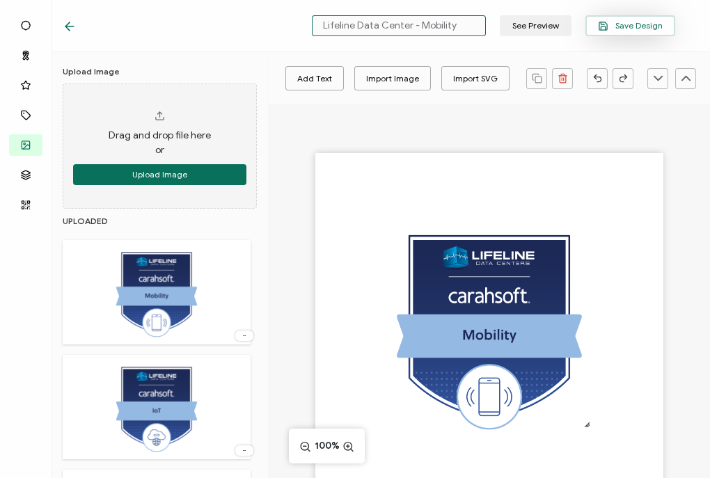
type input "Lifeline Data Center - Mobility"
click at [613, 22] on span "Save Design" at bounding box center [630, 26] width 65 height 10
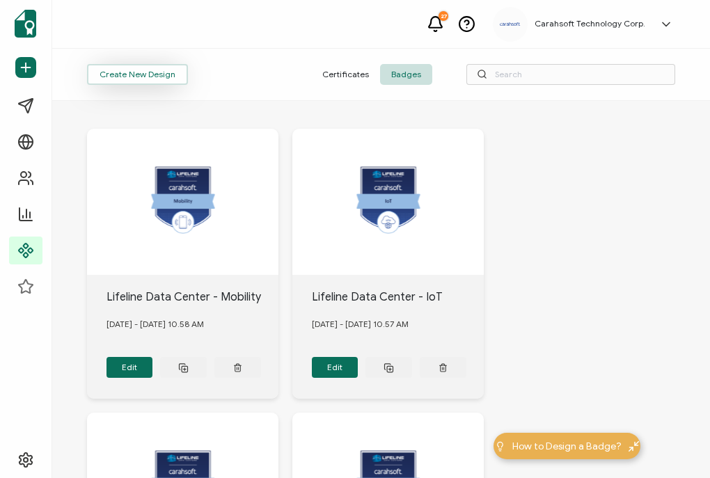
click at [170, 76] on button "Create New Design" at bounding box center [137, 74] width 101 height 21
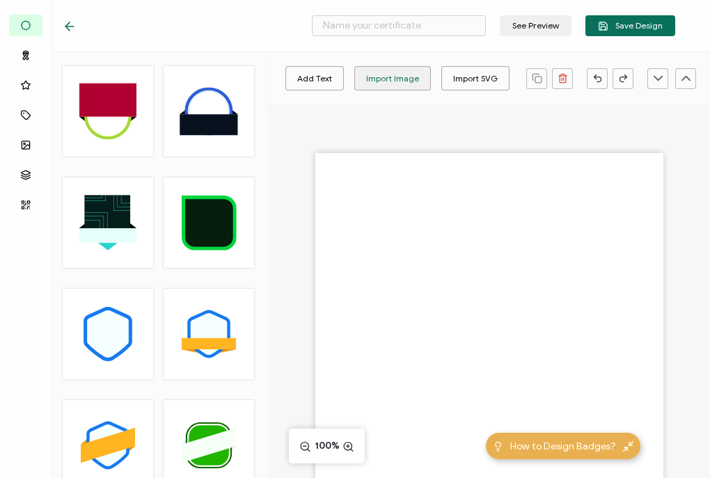
click at [382, 82] on div "Import Image" at bounding box center [392, 78] width 53 height 24
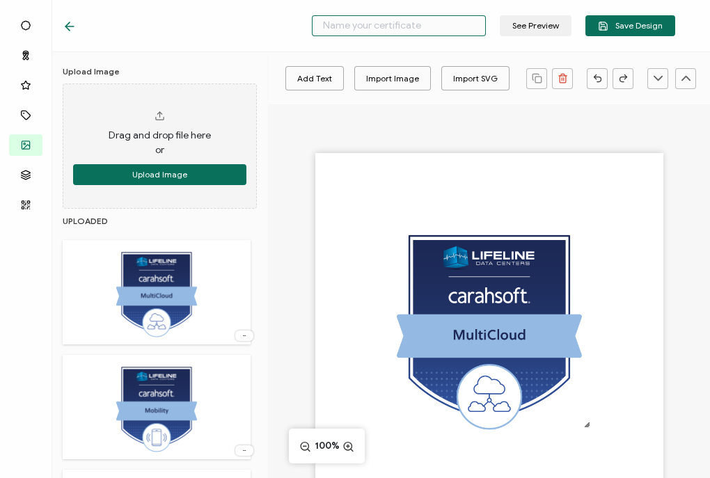
click at [424, 29] on input "text" at bounding box center [399, 25] width 174 height 21
type input "Lifeline Data Center - MultiCloud"
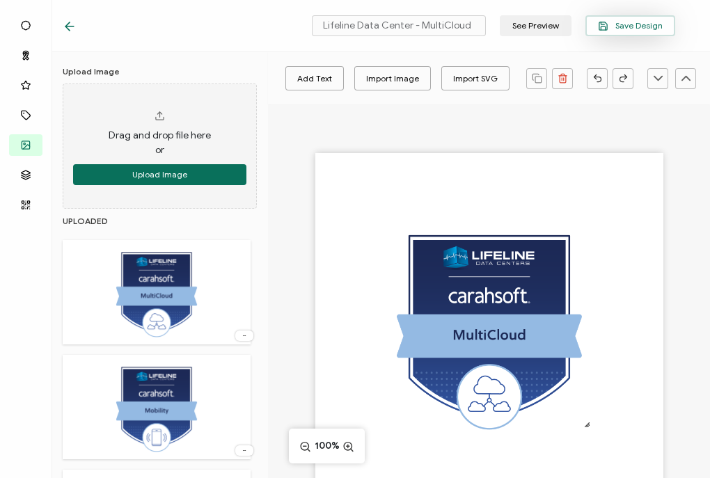
click at [639, 24] on span "Save Design" at bounding box center [630, 26] width 65 height 10
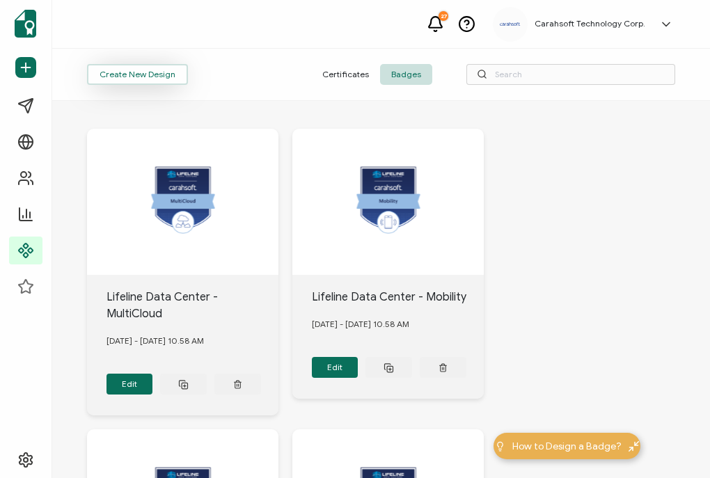
click at [164, 72] on button "Create New Design" at bounding box center [137, 74] width 101 height 21
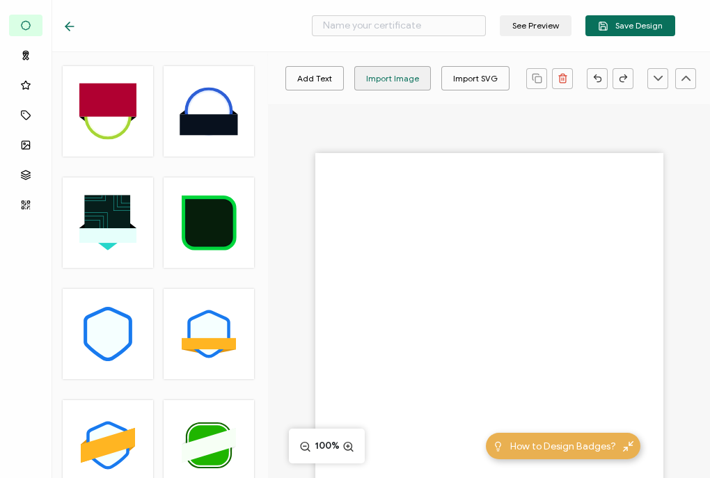
click at [390, 66] on div "Import Image" at bounding box center [392, 78] width 53 height 24
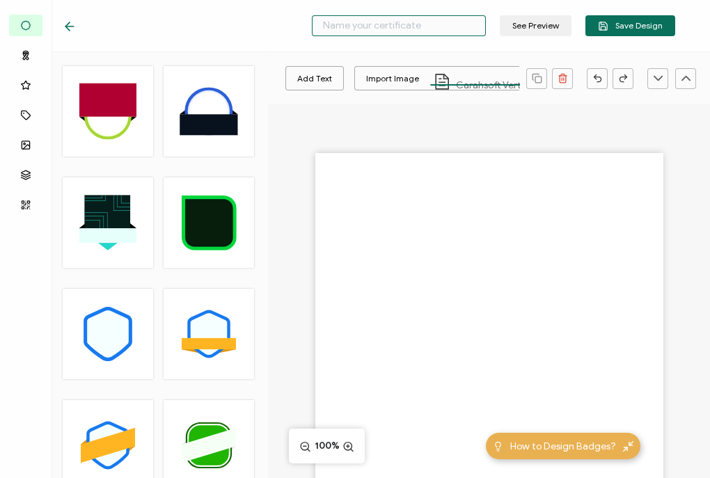
click at [375, 23] on input "text" at bounding box center [399, 25] width 174 height 21
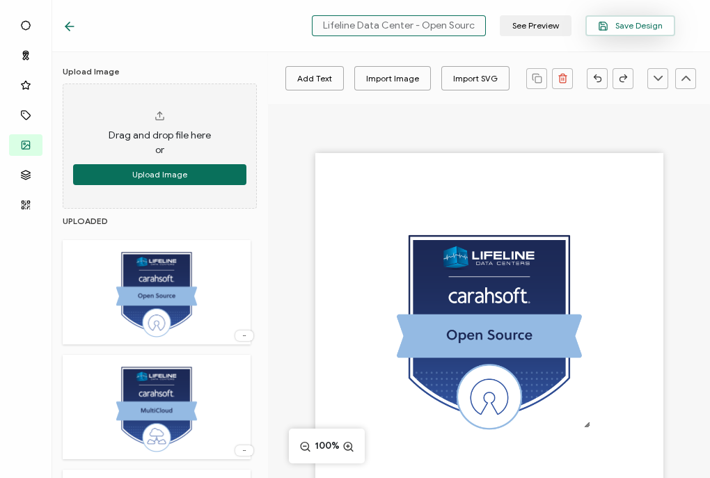
type input "Lifeline Data Center - Open Source"
click at [616, 22] on span "Save Design" at bounding box center [630, 26] width 65 height 10
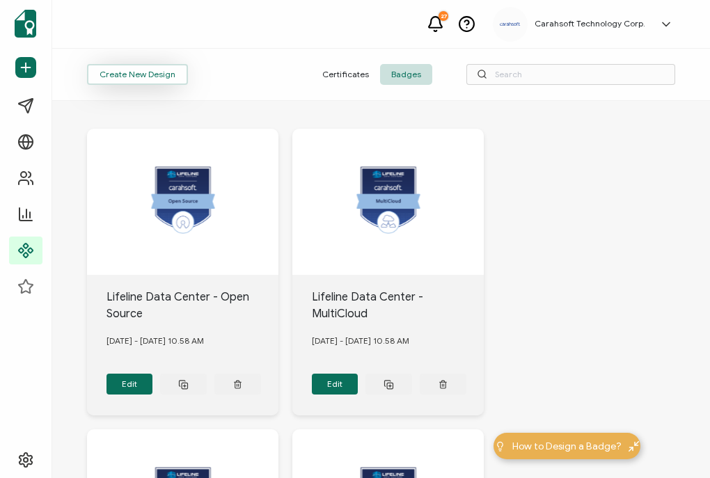
click at [141, 74] on button "Create New Design" at bounding box center [137, 74] width 101 height 21
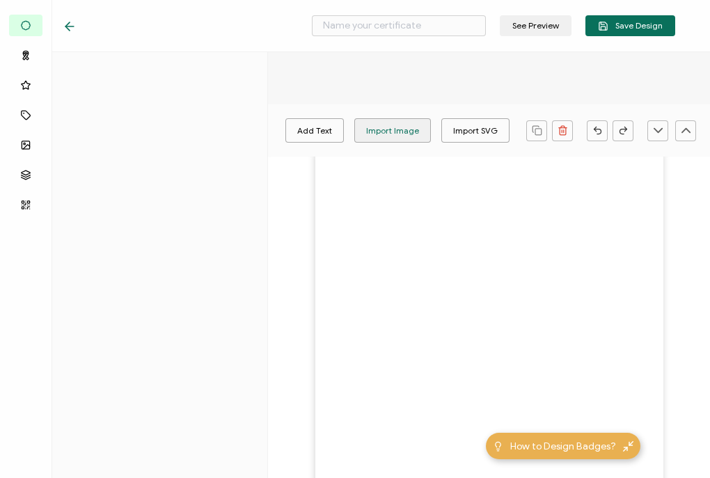
click at [391, 120] on div "Import Image" at bounding box center [392, 130] width 53 height 24
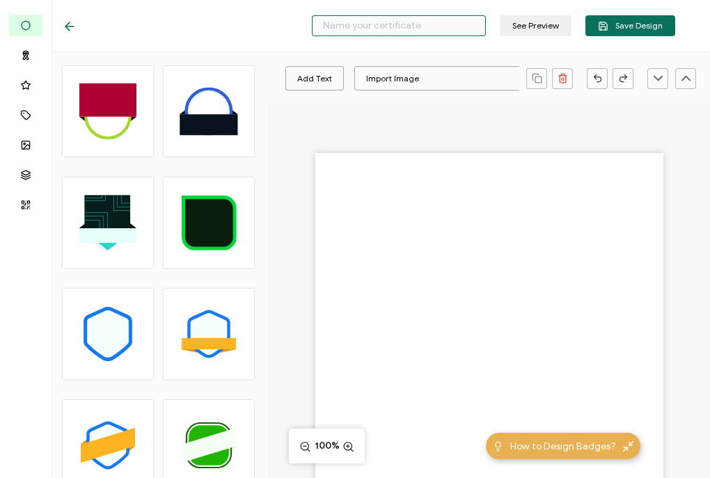
click at [397, 28] on input "text" at bounding box center [399, 25] width 174 height 21
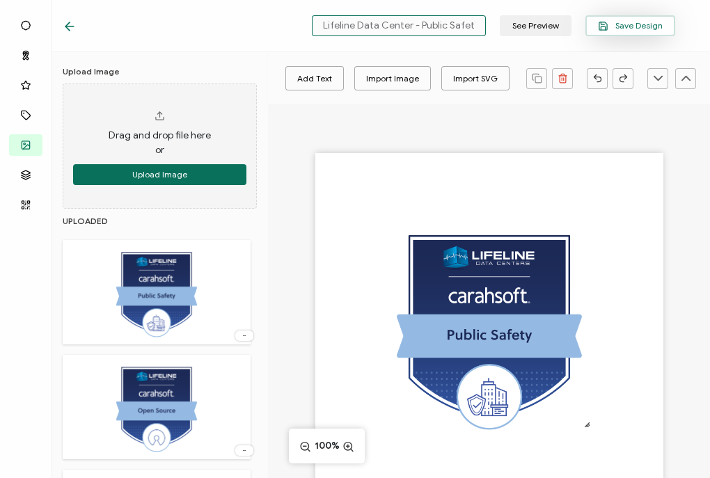
type input "Lifeline Data Center - Public Safety"
click at [631, 22] on span "Save Design" at bounding box center [630, 26] width 65 height 10
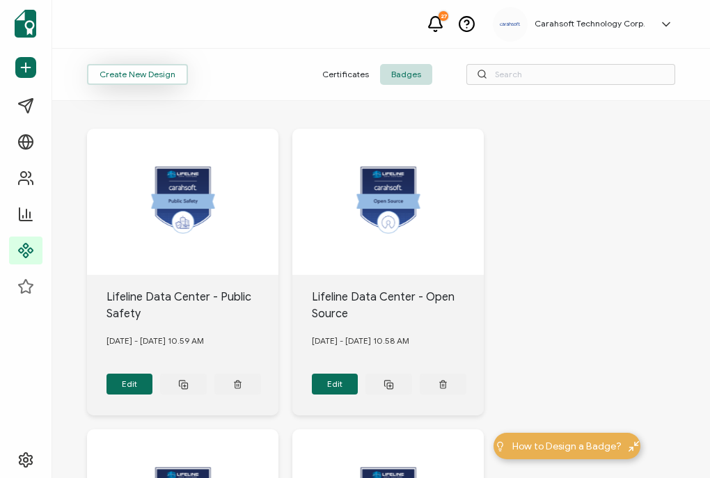
click at [125, 83] on button "Create New Design" at bounding box center [137, 74] width 101 height 21
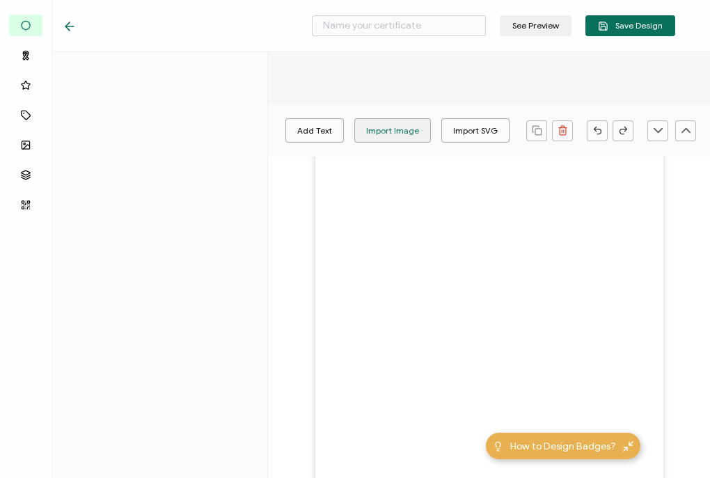
click at [390, 121] on div "Import Image" at bounding box center [392, 130] width 53 height 24
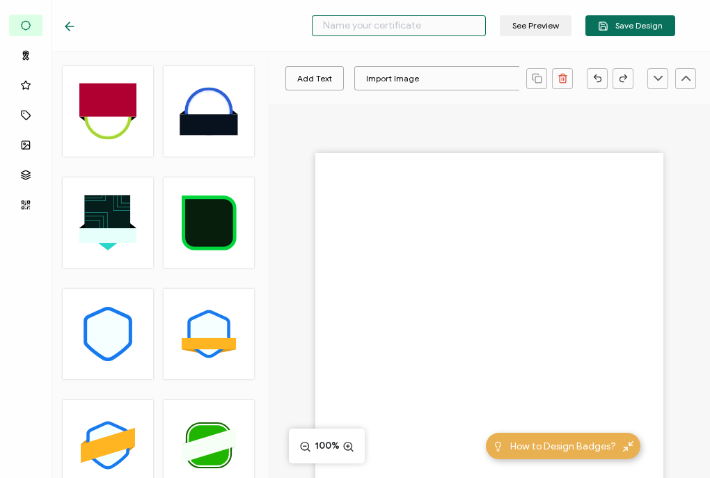
click at [405, 26] on input "text" at bounding box center [399, 25] width 174 height 21
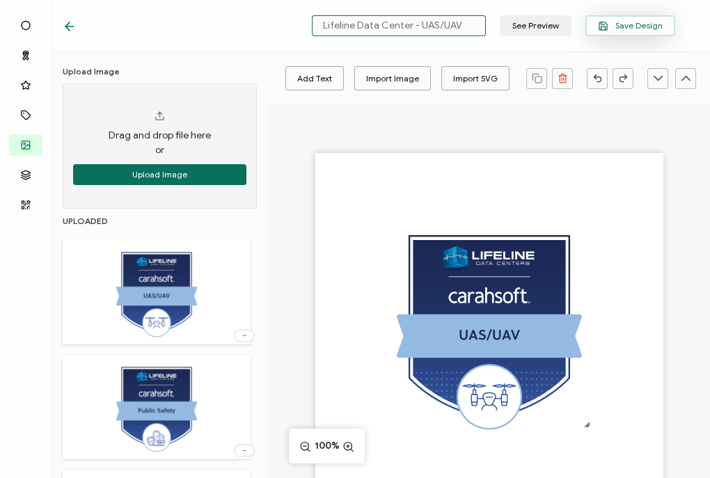
type input "Lifeline Data Center - UAS/UAV"
click at [637, 33] on button "Save Design" at bounding box center [630, 25] width 90 height 21
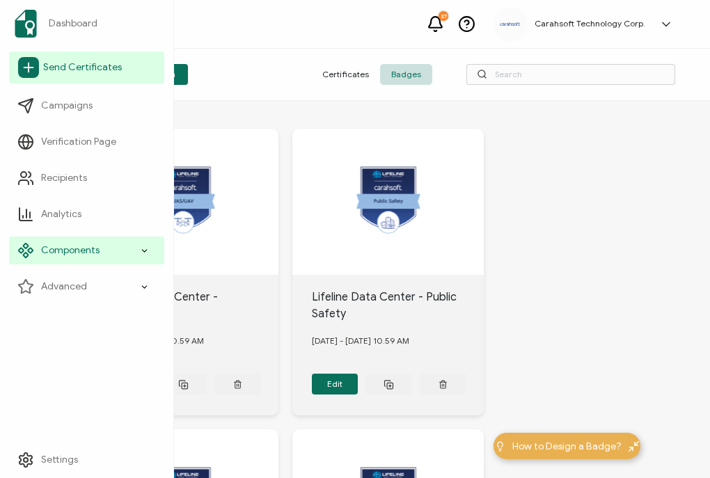
click at [66, 69] on span "Send Certificates" at bounding box center [82, 68] width 79 height 14
click at [52, 70] on span "Send Certificates" at bounding box center [82, 68] width 79 height 14
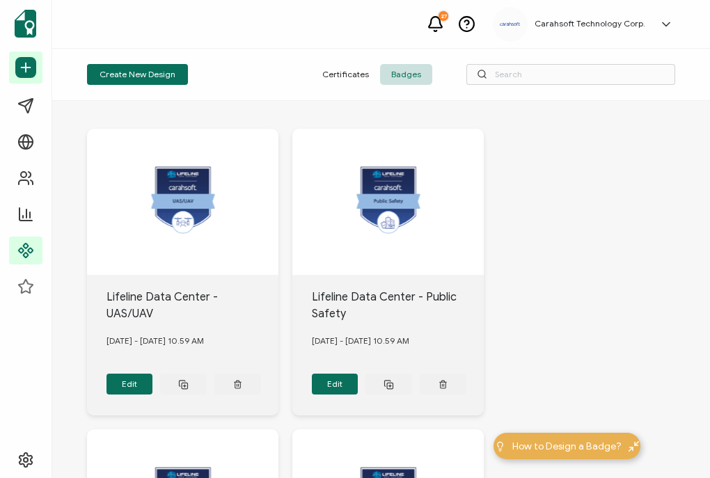
drag, startPoint x: 97, startPoint y: 64, endPoint x: 253, endPoint y: 44, distance: 156.5
click at [253, 44] on div "27 Carahsoft Technology Corp. Laura Taylor laura.taylor@carahsoft.com ID: 18038…" at bounding box center [381, 24] width 658 height 49
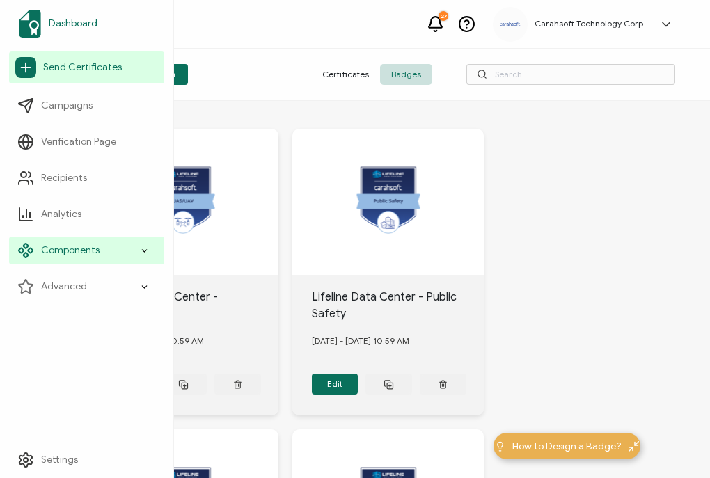
click at [100, 31] on link "Dashboard" at bounding box center [86, 23] width 155 height 39
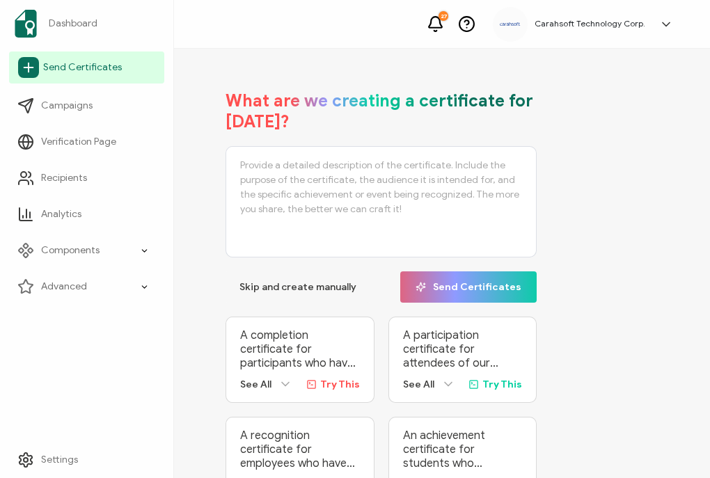
click at [69, 67] on span "Send Certificates" at bounding box center [82, 68] width 79 height 14
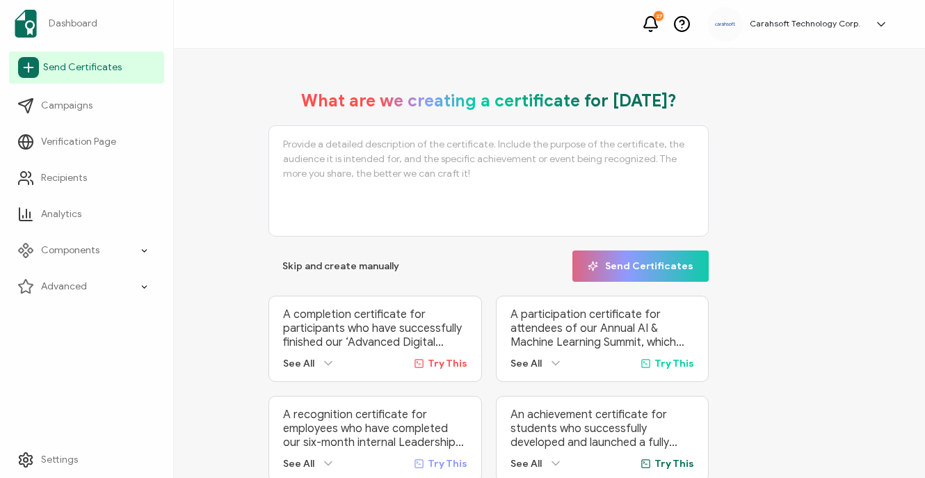
click at [63, 66] on span "Send Certificates" at bounding box center [82, 68] width 79 height 14
click at [53, 65] on span "Send Certificates" at bounding box center [82, 68] width 79 height 14
click at [24, 70] on icon at bounding box center [28, 67] width 21 height 21
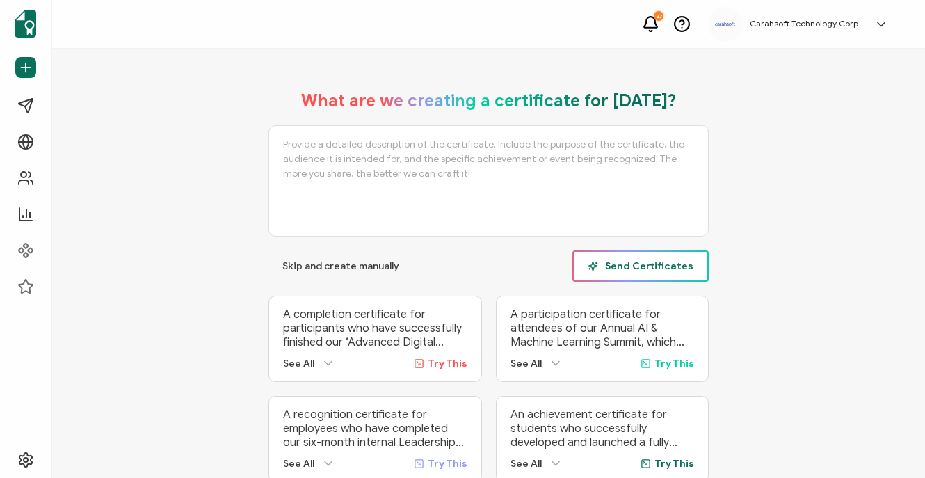
click at [630, 277] on button "Send Certificates" at bounding box center [641, 265] width 136 height 31
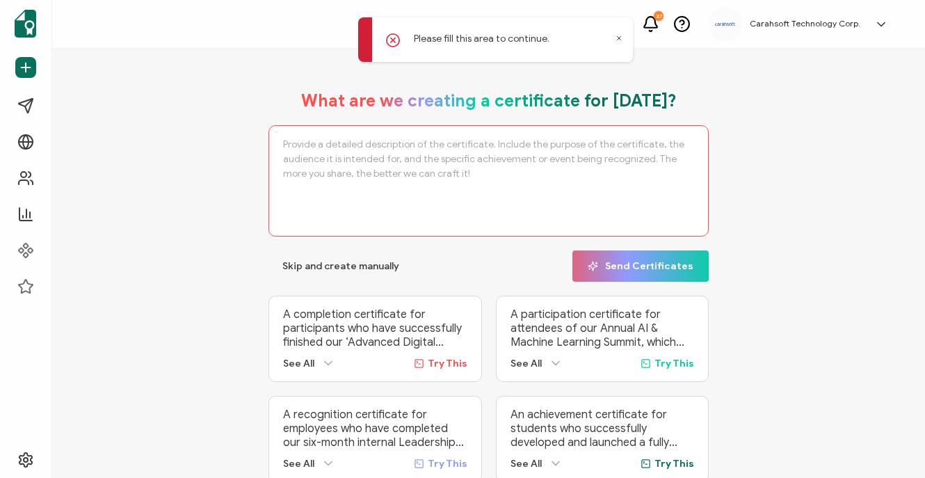
click at [620, 37] on icon at bounding box center [619, 38] width 3 height 3
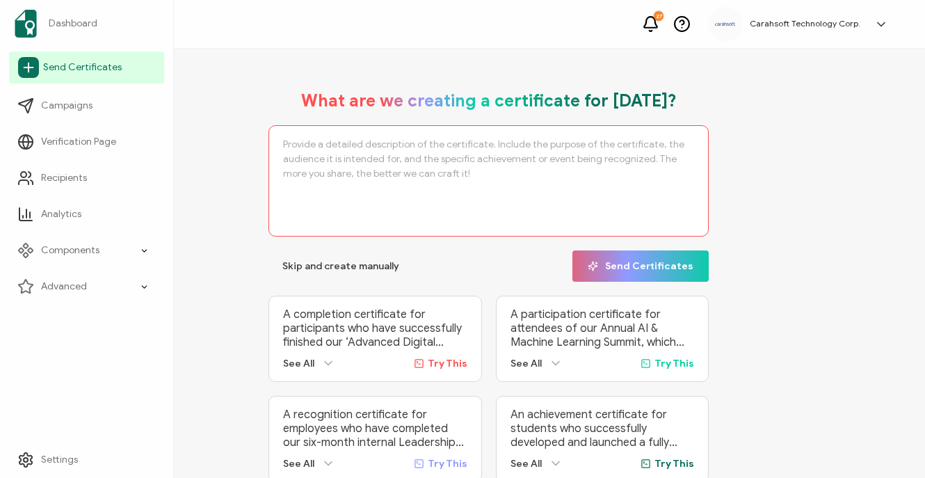
click at [78, 66] on span "Send Certificates" at bounding box center [82, 68] width 79 height 14
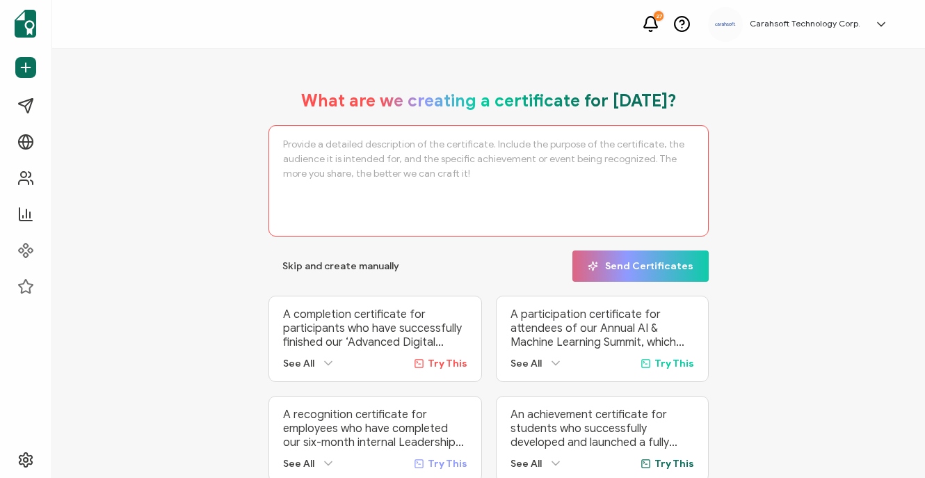
scroll to position [52, 0]
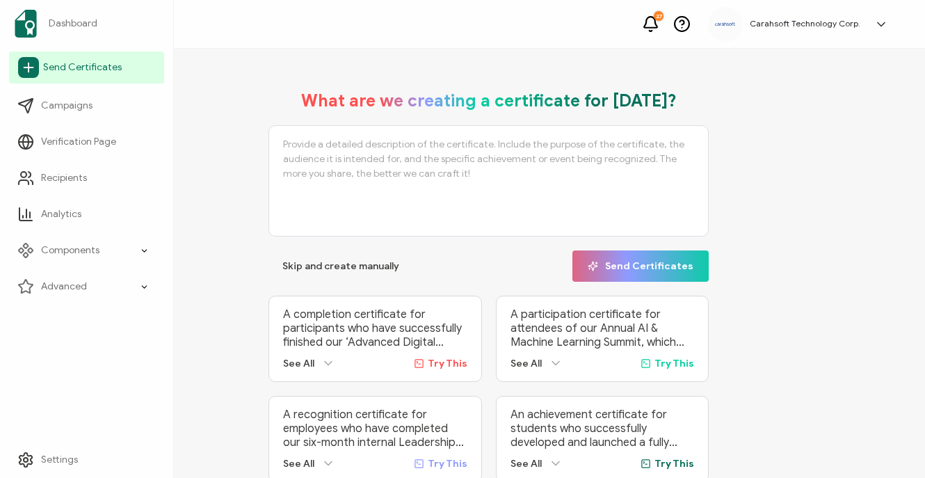
click at [38, 71] on icon at bounding box center [28, 67] width 21 height 21
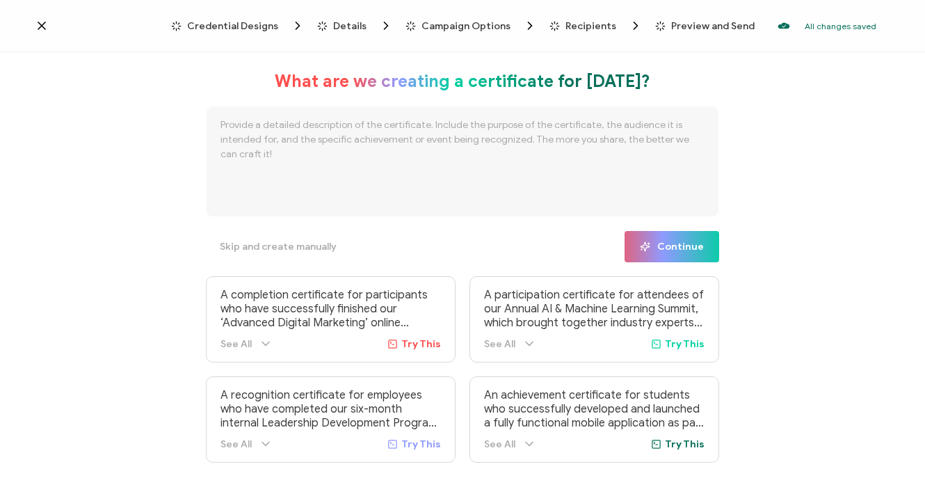
click at [14, 95] on div "What are we creating a certificate for [DATE]? Skip and create manually Continu…" at bounding box center [462, 266] width 925 height 429
click at [233, 29] on span "Credential Designs" at bounding box center [232, 26] width 91 height 10
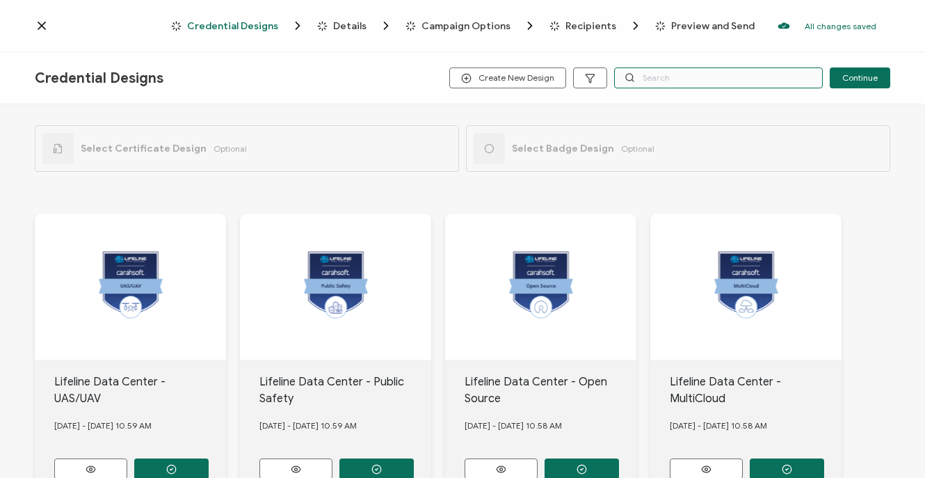
click at [659, 81] on input "text" at bounding box center [718, 77] width 209 height 21
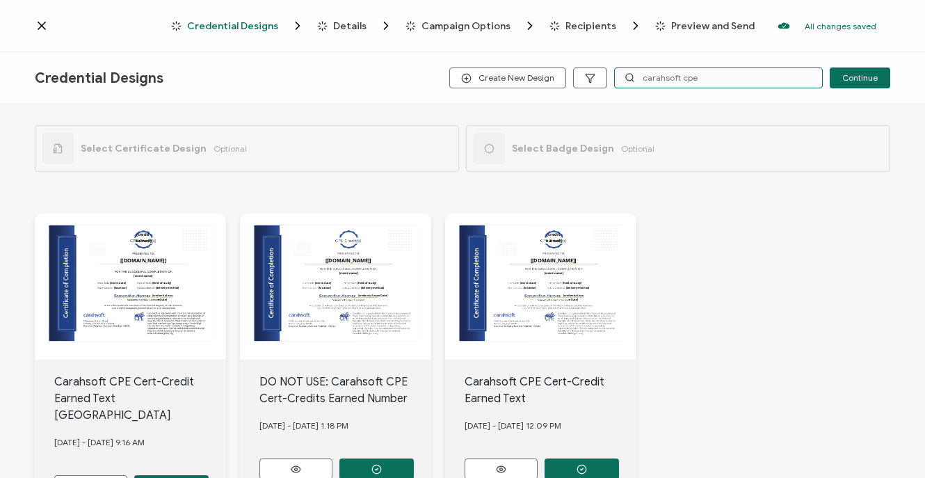
scroll to position [36, 0]
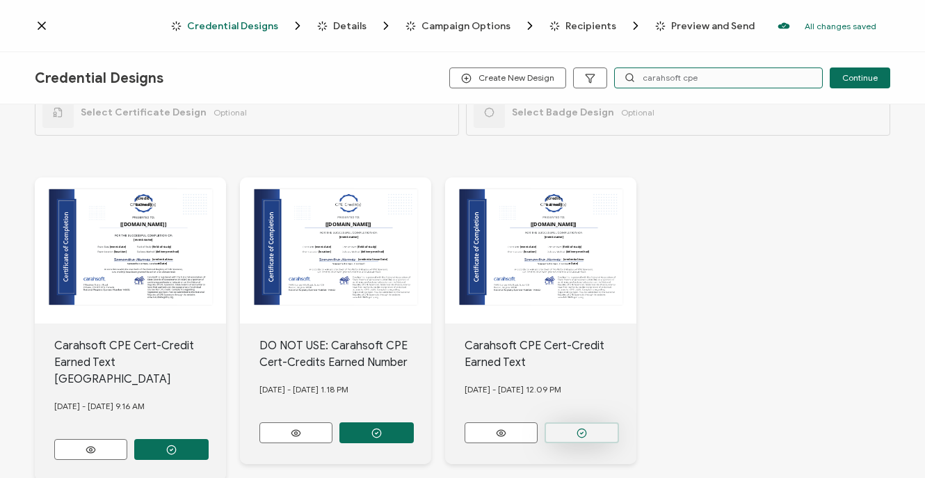
type input "carahsoft cpe"
click at [601, 426] on button "button" at bounding box center [582, 432] width 74 height 21
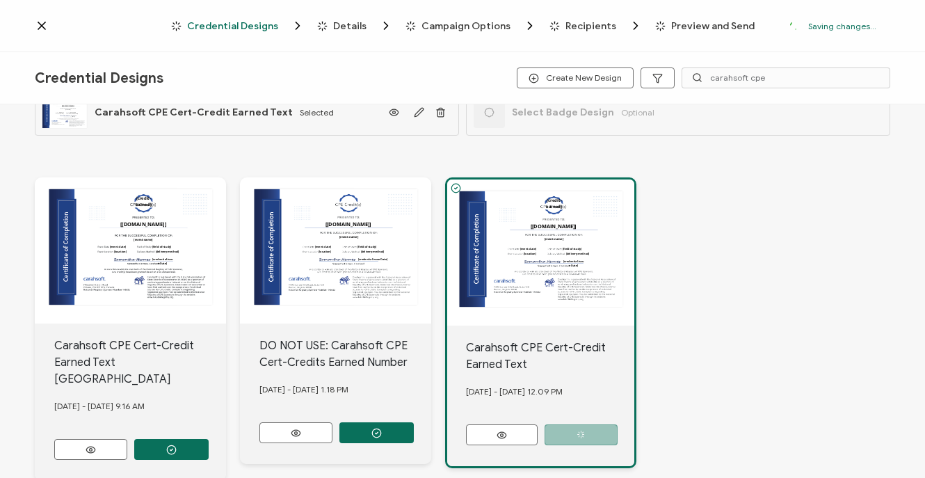
scroll to position [0, 0]
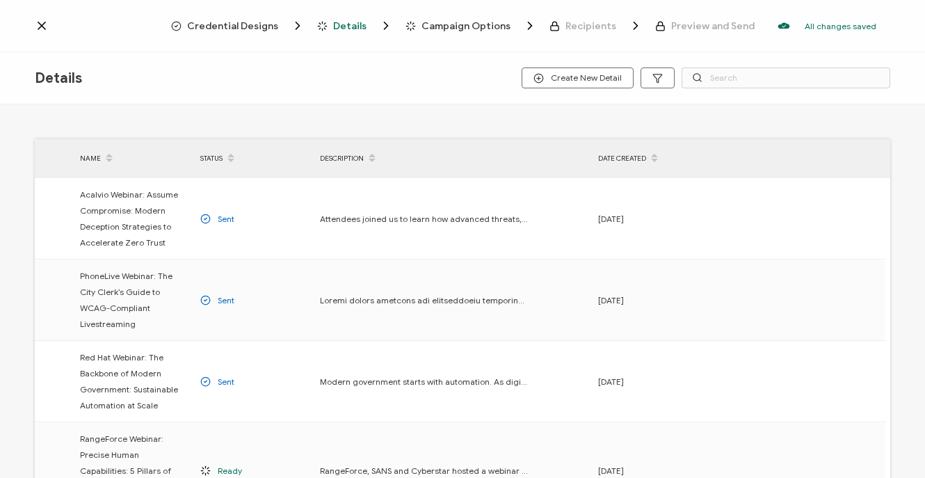
click at [244, 31] on span "Credential Designs" at bounding box center [232, 26] width 91 height 10
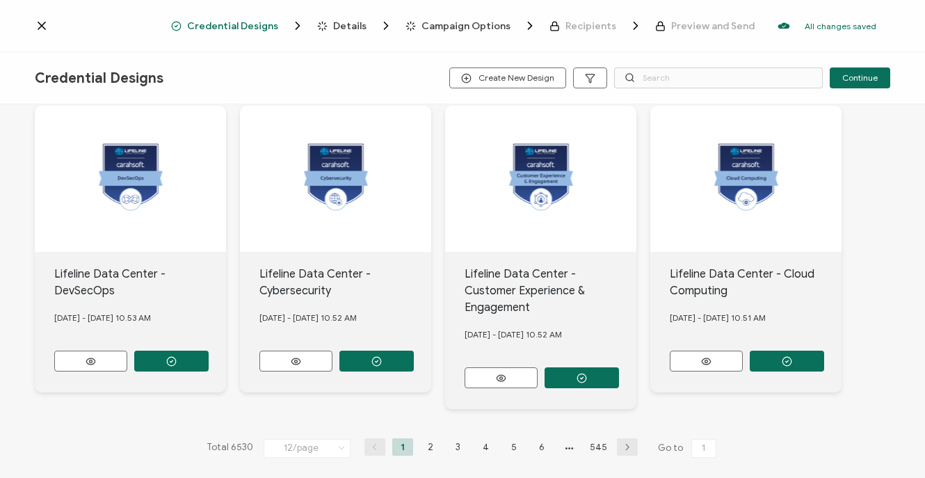
scroll to position [709, 0]
click at [376, 356] on icon "button" at bounding box center [377, 361] width 10 height 10
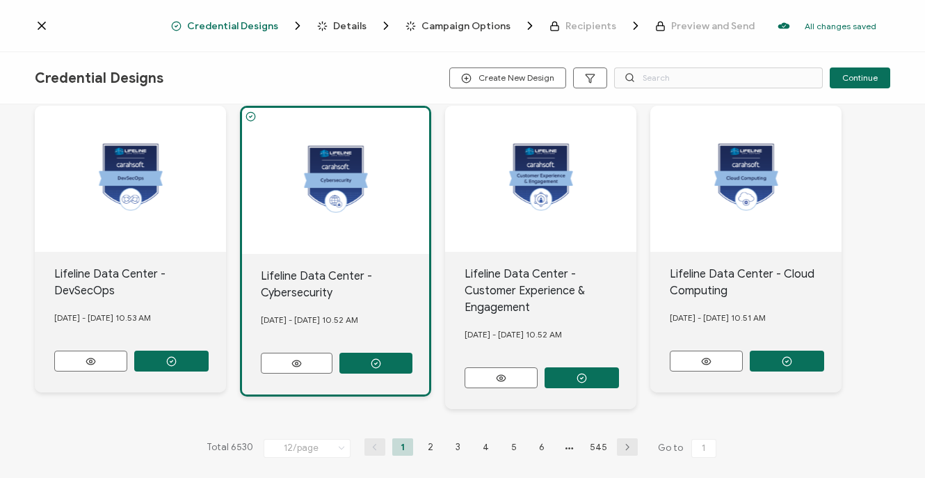
click at [338, 30] on span "Details" at bounding box center [349, 26] width 33 height 10
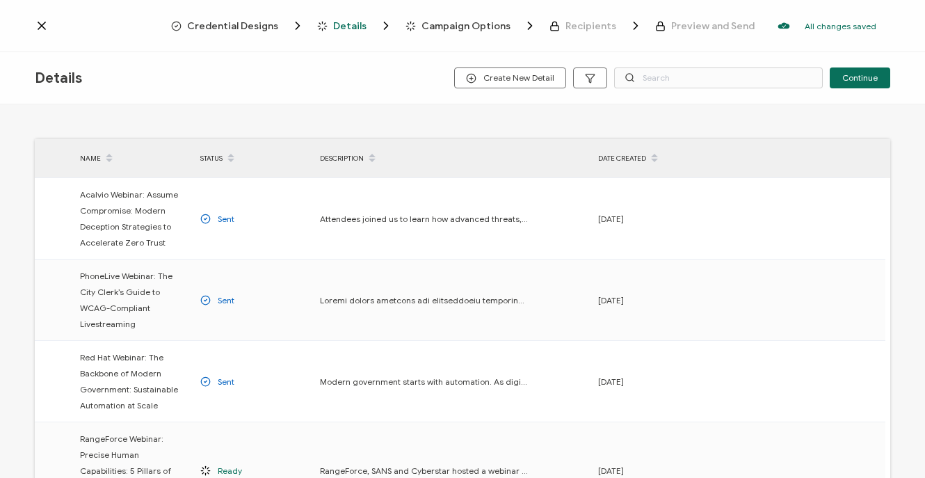
click at [0, 196] on div "NAME STATUS DESCRIPTION DATE CREATED Acalvio Webinar: Assume Compromise: Modern…" at bounding box center [462, 292] width 925 height 377
click at [542, 69] on button "Create New Detail" at bounding box center [510, 77] width 112 height 21
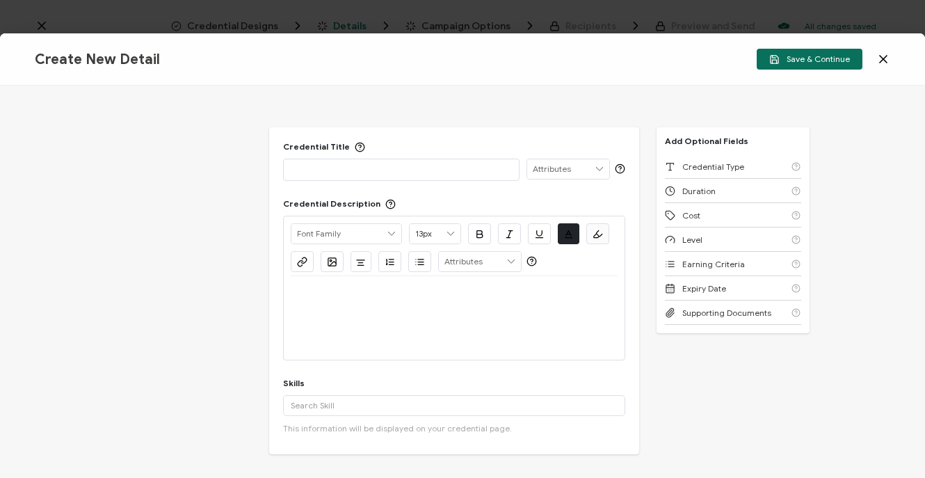
click at [5, 310] on div "Credential Title ISSUER Issuer Name Credential Description Alright Sans [PERSON…" at bounding box center [462, 282] width 925 height 392
click at [341, 170] on p at bounding box center [401, 169] width 221 height 14
click at [181, 314] on div "Credential Title ISSUER Issuer Name Credential Description Alright Sans [PERSON…" at bounding box center [462, 282] width 925 height 392
click at [387, 164] on p at bounding box center [401, 169] width 221 height 14
click at [92, 245] on div "Credential Title ISSUER Issuer Name Credential Description Alright Sans [PERSON…" at bounding box center [462, 282] width 925 height 392
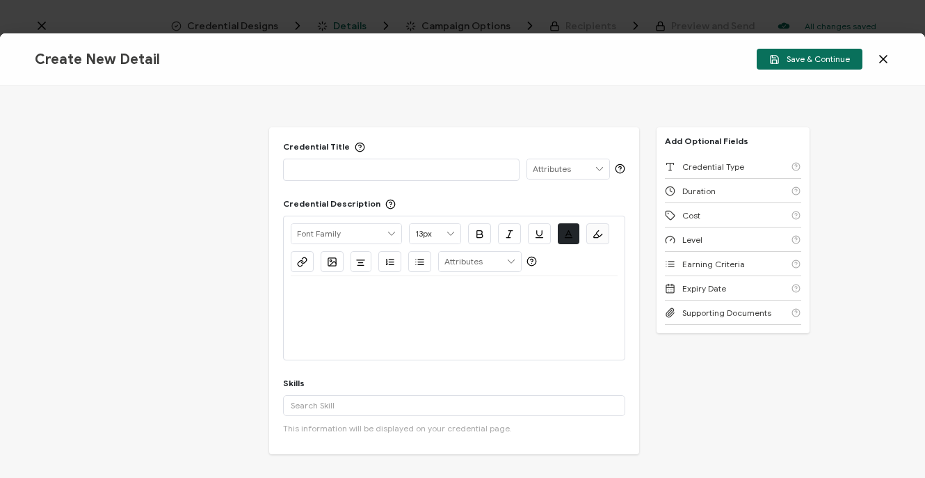
click at [311, 169] on p at bounding box center [401, 169] width 221 height 14
click at [0, 173] on div "Credential Title ISSUER Issuer Name Credential Description Alright Sans [PERSON…" at bounding box center [462, 282] width 925 height 392
click at [378, 179] on div at bounding box center [401, 169] width 221 height 21
click at [367, 170] on p at bounding box center [401, 169] width 221 height 14
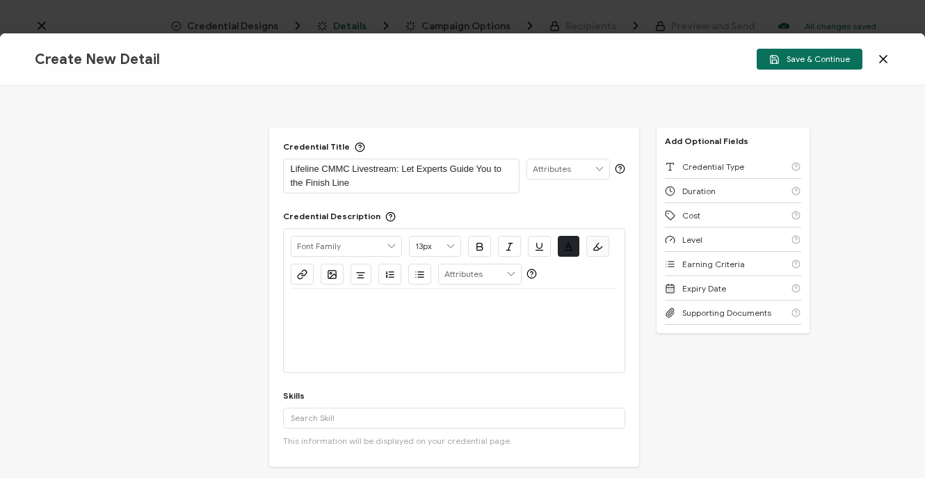
click at [296, 319] on div at bounding box center [454, 305] width 327 height 33
click at [335, 312] on div at bounding box center [454, 330] width 327 height 83
click at [308, 322] on div at bounding box center [454, 330] width 327 height 83
click at [498, 331] on div at bounding box center [454, 330] width 327 height 83
click at [431, 299] on div at bounding box center [454, 299] width 327 height 21
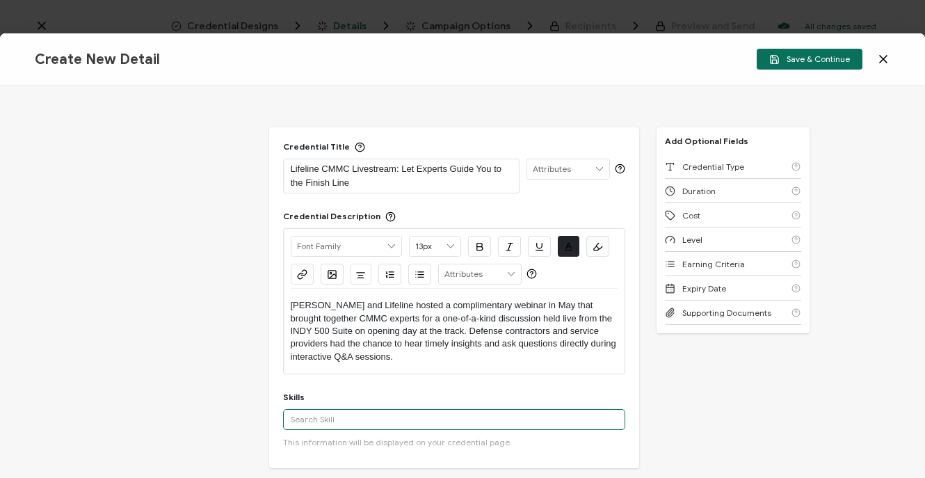
click at [306, 419] on input "text" at bounding box center [454, 419] width 342 height 21
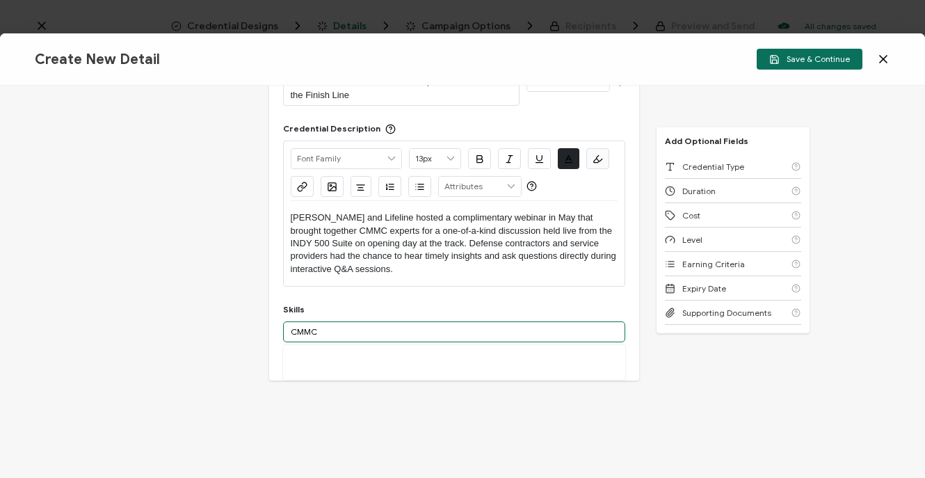
scroll to position [88, 0]
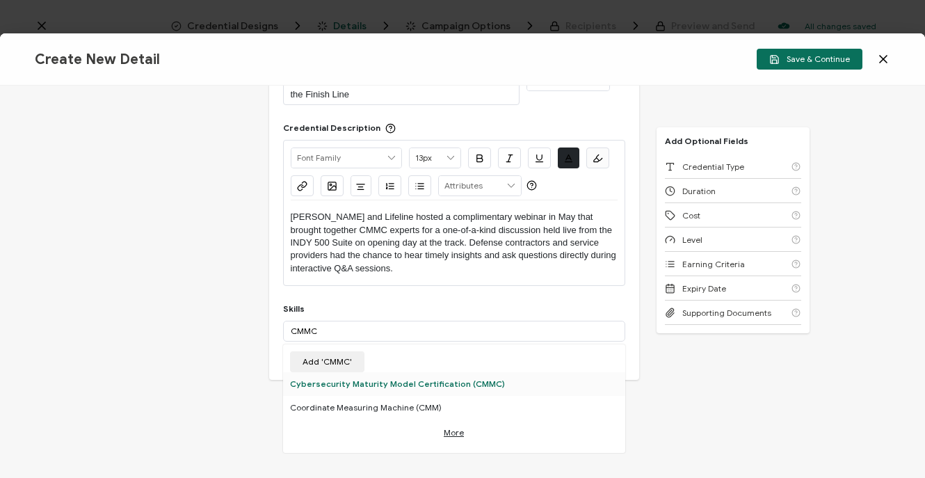
click at [468, 383] on div "Cybersecurity Maturity Model Certification (CMMC)" at bounding box center [454, 384] width 342 height 24
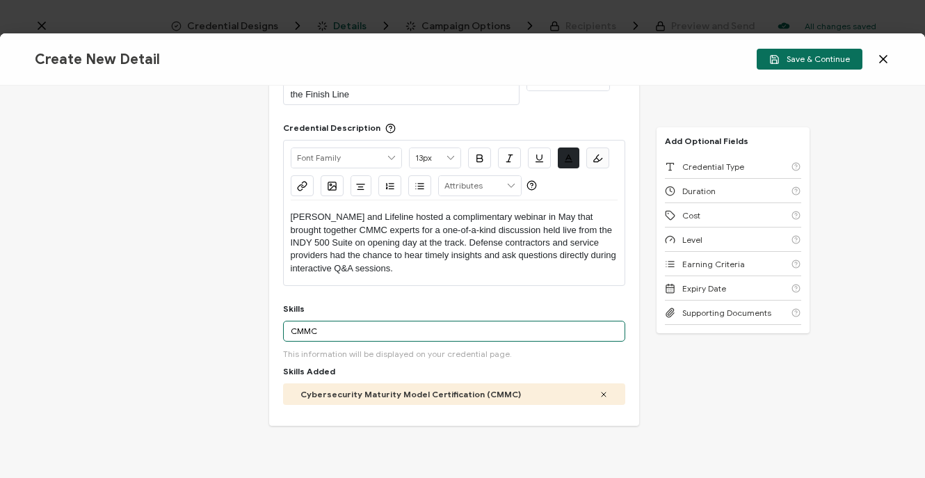
click at [304, 331] on input "CMMC" at bounding box center [454, 331] width 342 height 21
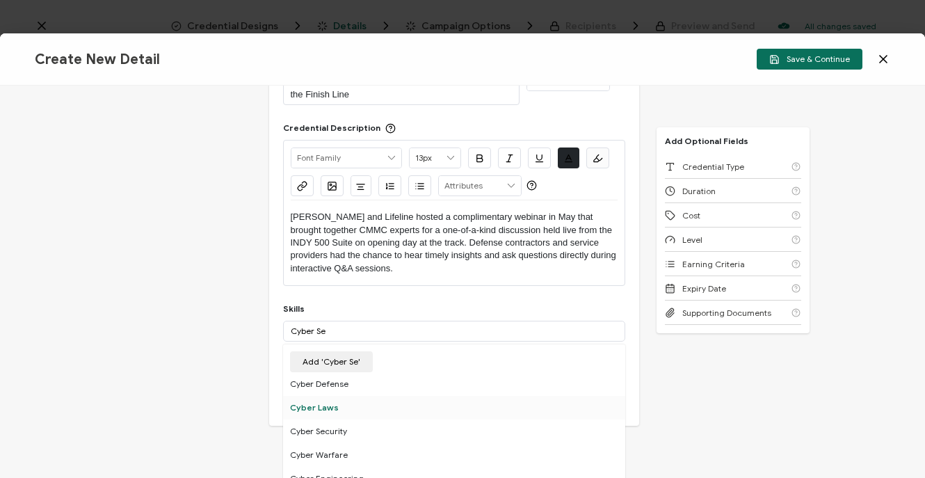
click at [347, 409] on div "Cyber Laws" at bounding box center [454, 408] width 342 height 24
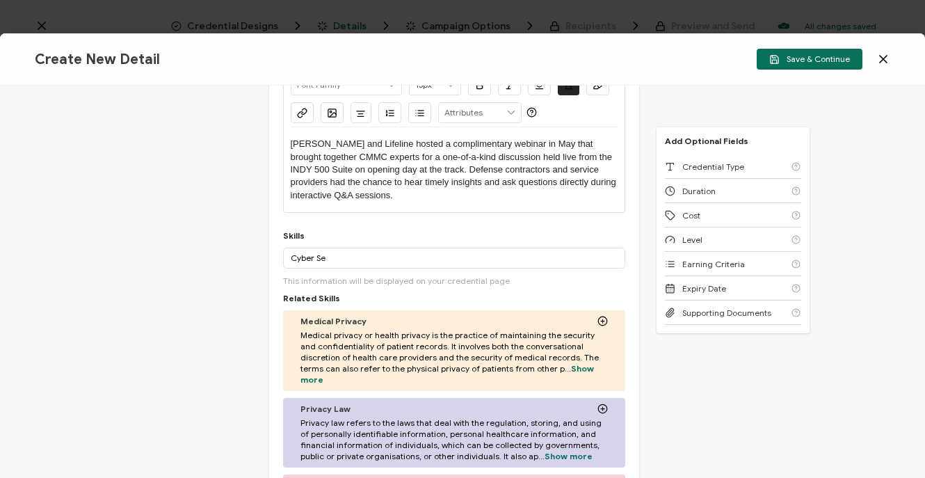
scroll to position [206, 0]
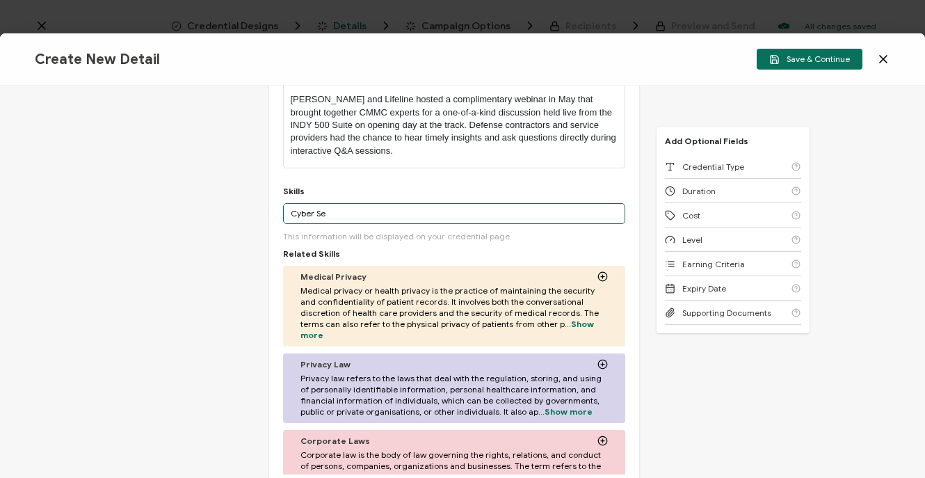
click at [334, 210] on input "Cyber Se" at bounding box center [454, 213] width 342 height 21
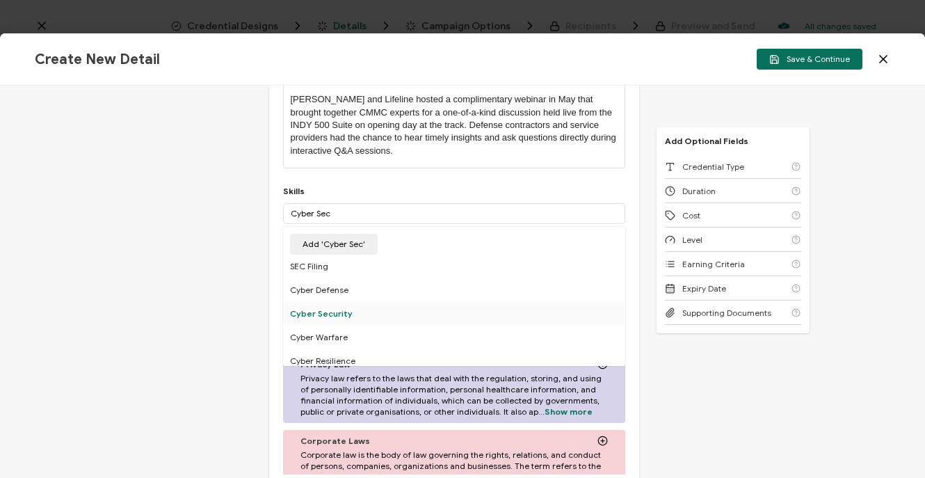
click at [326, 313] on div "Cyber Security" at bounding box center [454, 314] width 342 height 24
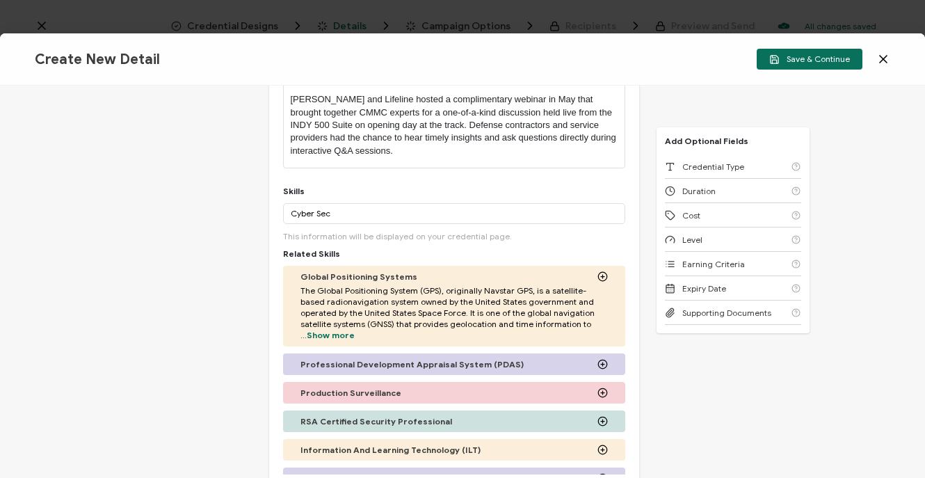
click at [89, 264] on div "Credential Title Lifeline CMMC Livestream: Let Experts Guide You to the Finish …" at bounding box center [462, 282] width 925 height 392
click at [294, 201] on div "Skills Cyber Sec Add 'Cyber Sec' A custom skill's name cannot exceed 40 charact…" at bounding box center [454, 439] width 342 height 506
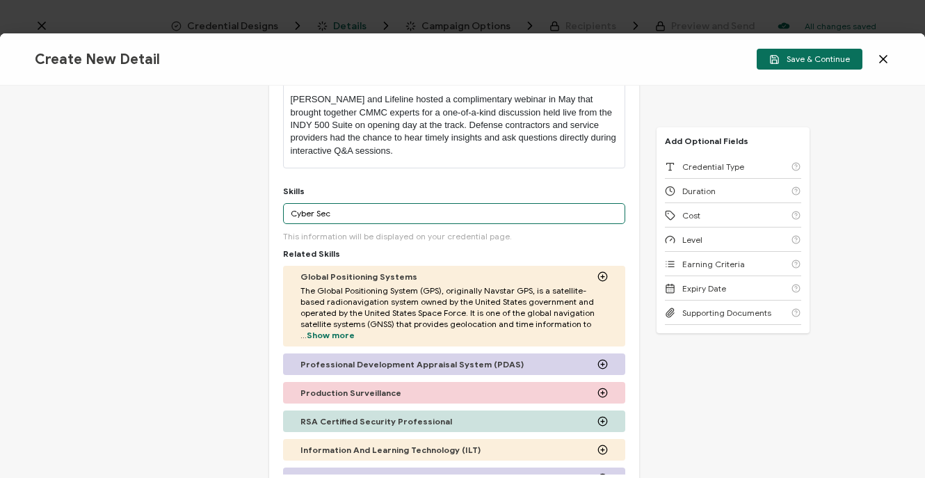
click at [300, 215] on input "Cyber Sec" at bounding box center [454, 213] width 342 height 21
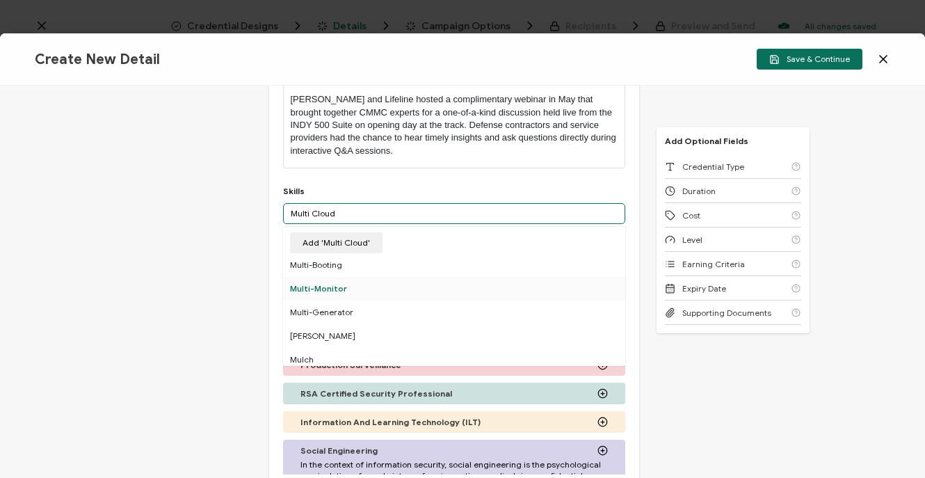
scroll to position [0, 0]
type input "Multi Cloud"
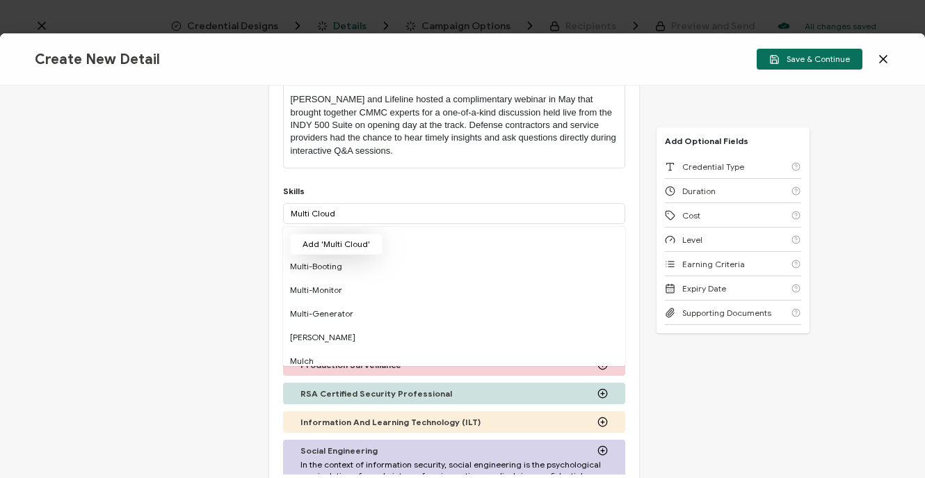
click at [347, 246] on button "Add 'Multi Cloud'" at bounding box center [336, 244] width 93 height 21
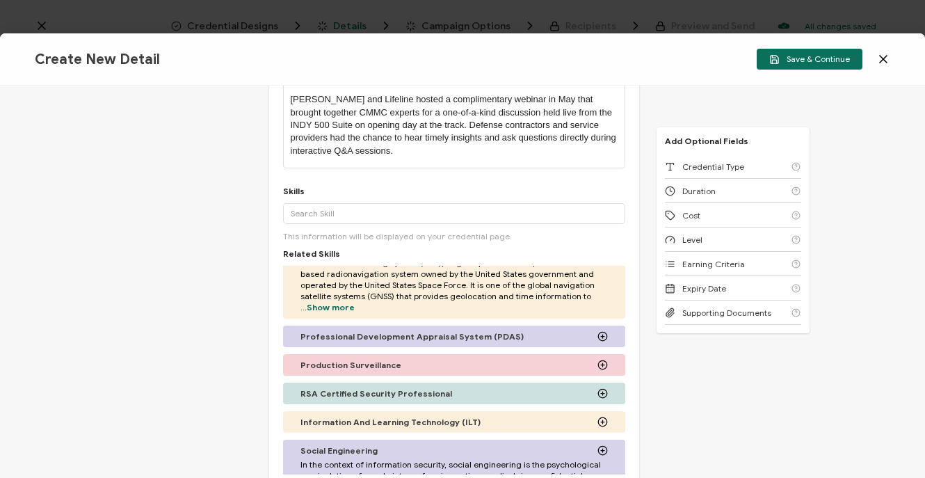
click at [335, 229] on div "More This information will be displayed on your credential page." at bounding box center [454, 222] width 342 height 38
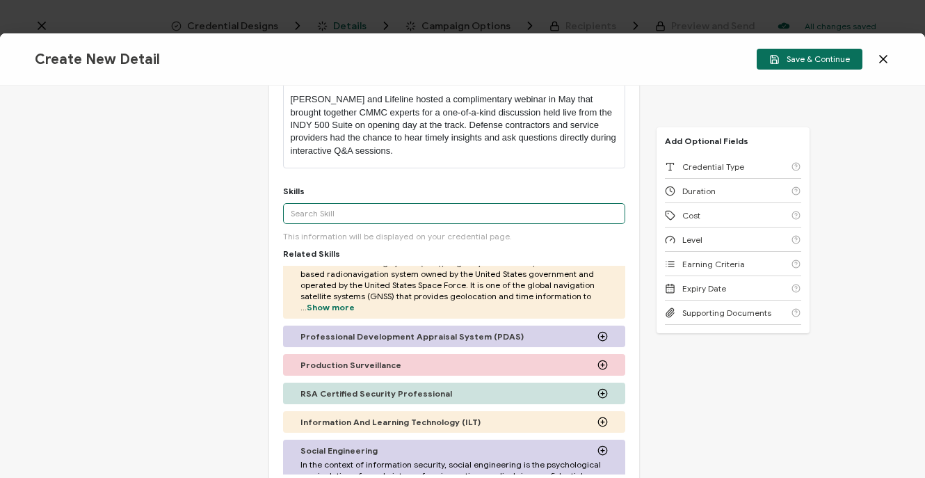
click at [317, 210] on input "text" at bounding box center [454, 213] width 342 height 21
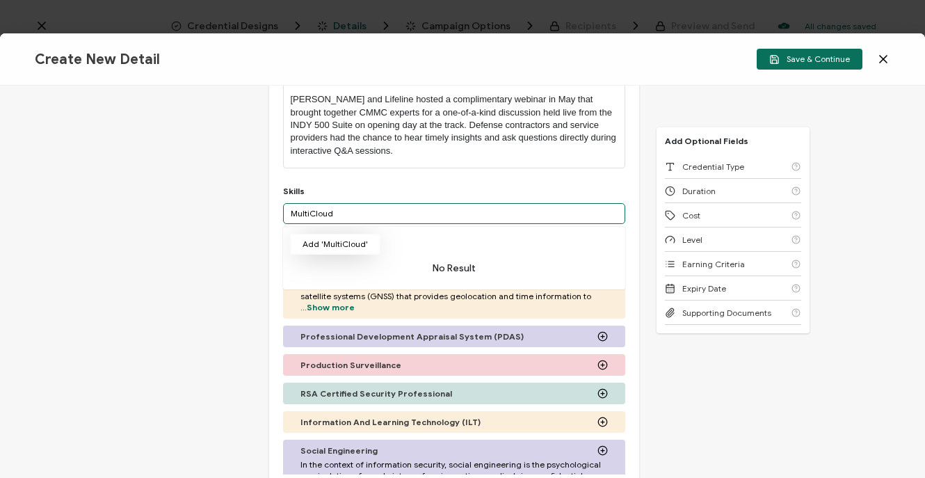
type input "MultiCloud"
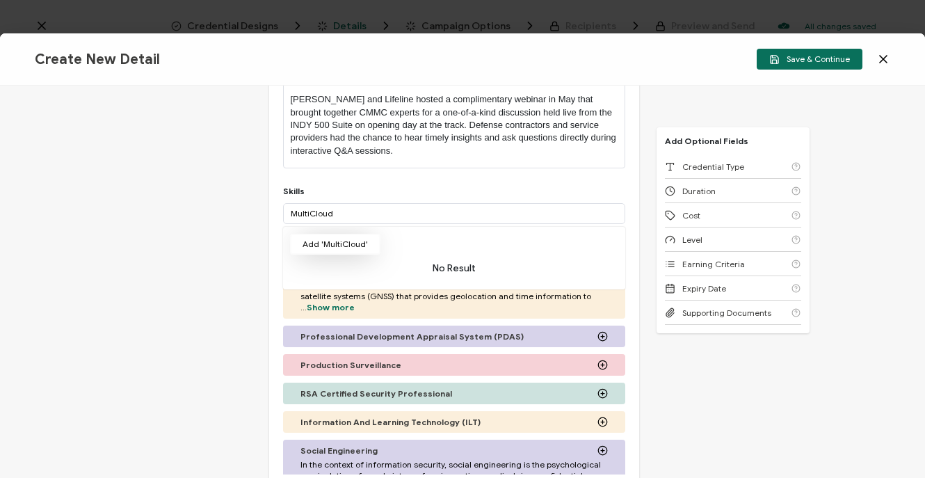
click at [337, 248] on button "Add 'MultiCloud'" at bounding box center [335, 244] width 90 height 21
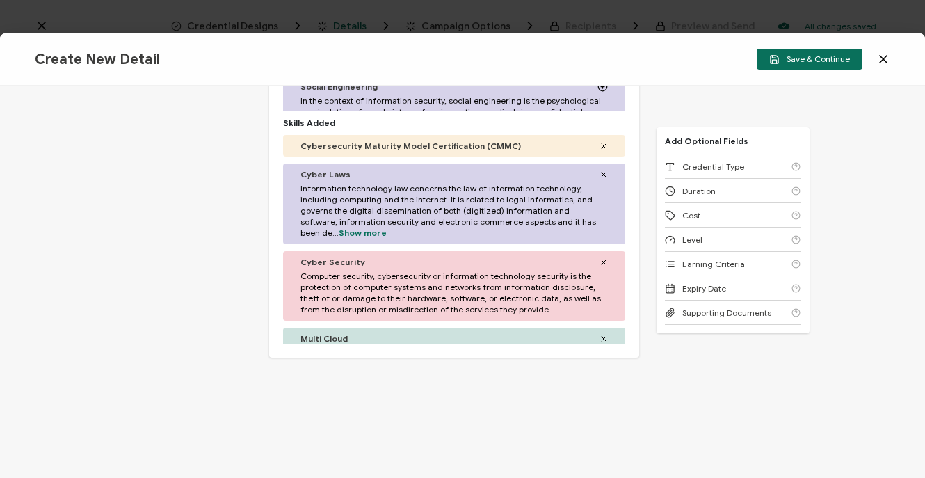
scroll to position [570, 0]
click at [600, 175] on icon at bounding box center [604, 174] width 8 height 8
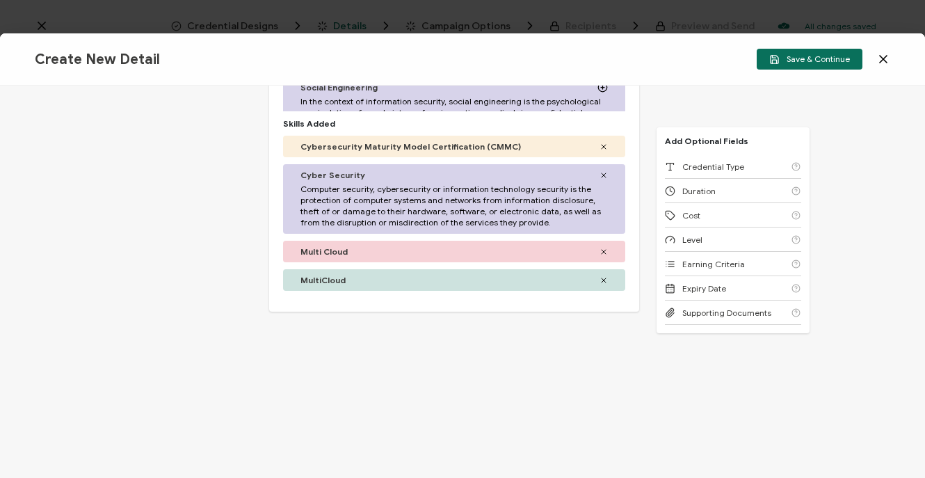
click at [600, 253] on icon at bounding box center [604, 252] width 8 height 8
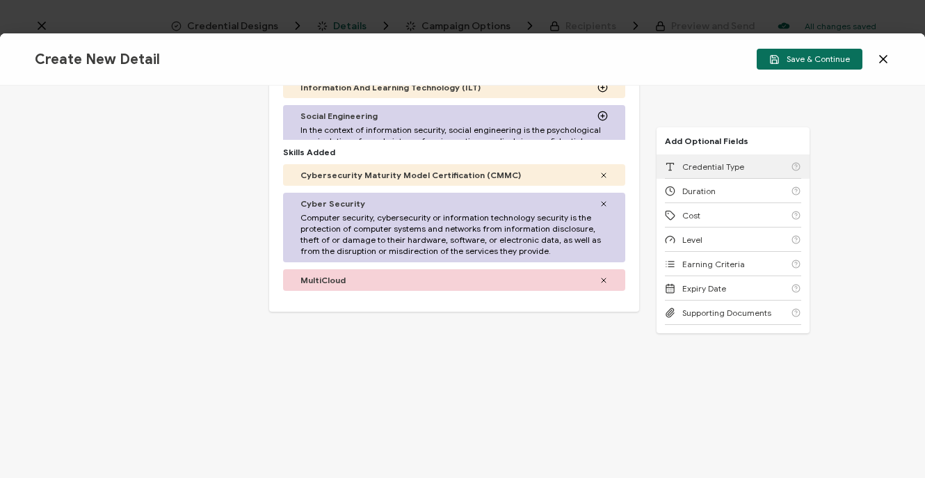
click at [699, 161] on span "Credential Type" at bounding box center [714, 166] width 62 height 10
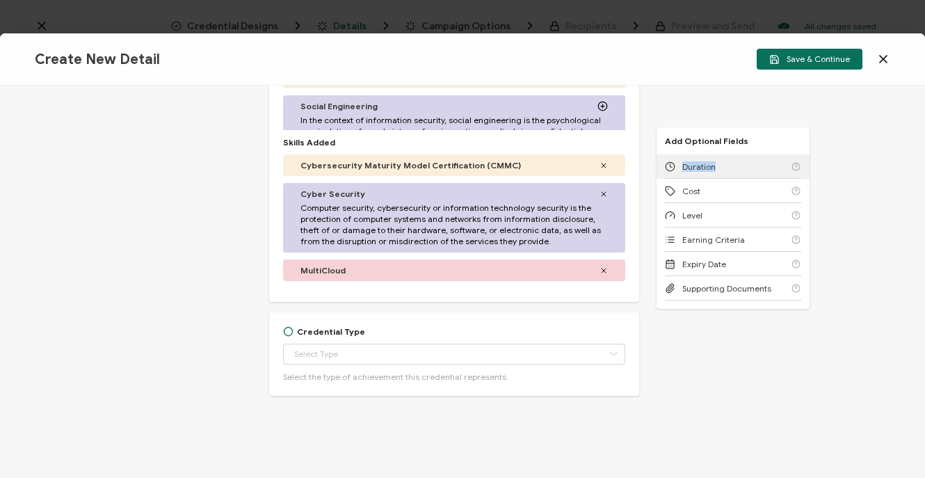
click at [699, 161] on span "Duration" at bounding box center [699, 166] width 33 height 10
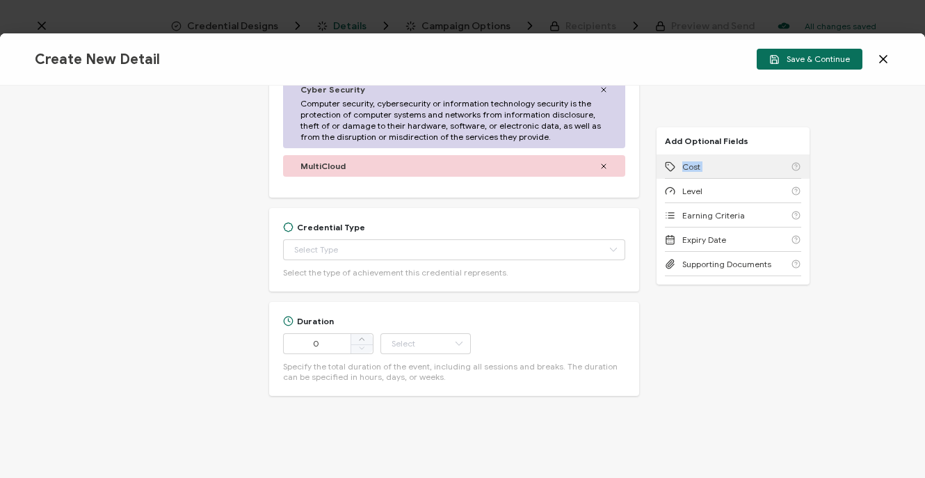
click at [699, 161] on div "Cost" at bounding box center [733, 166] width 136 height 24
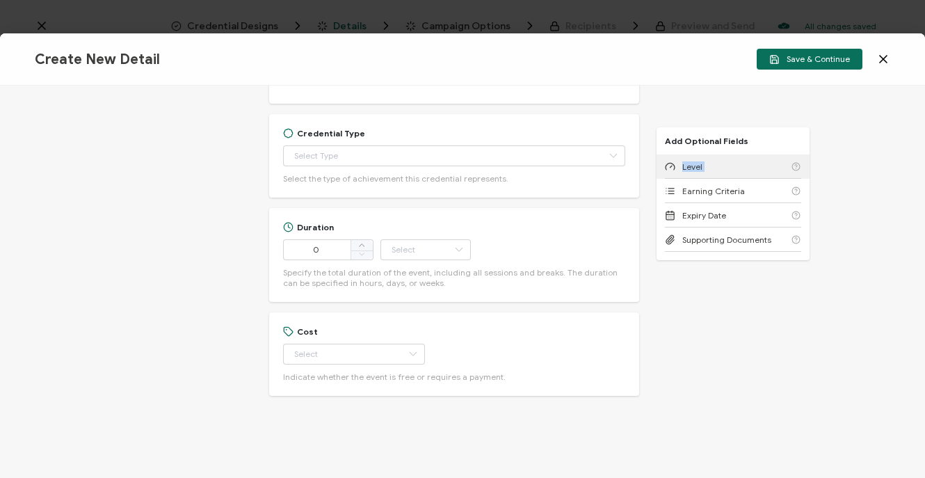
click at [699, 161] on div "Level" at bounding box center [733, 166] width 136 height 24
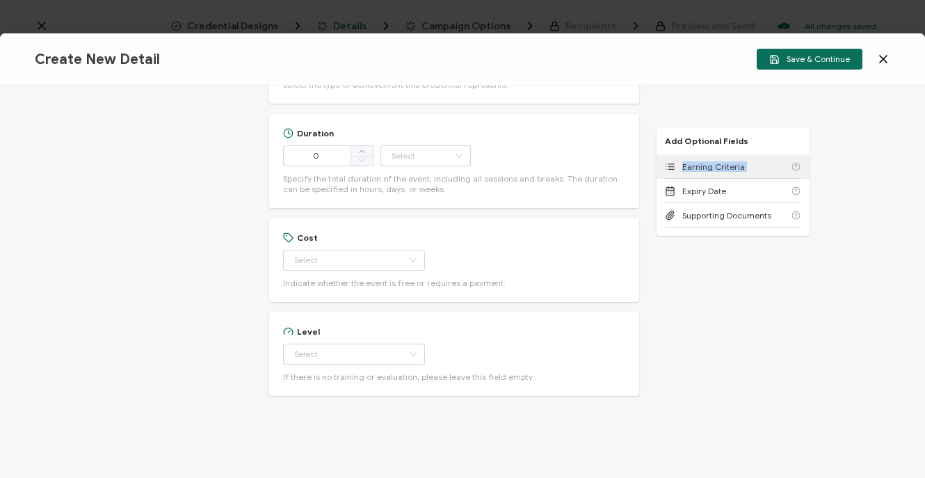
click at [699, 161] on span "Earning Criteria" at bounding box center [714, 166] width 63 height 10
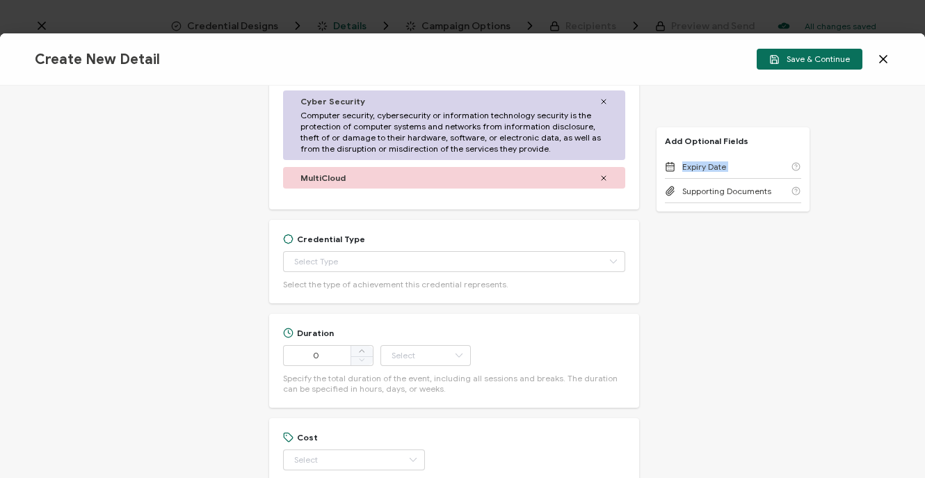
scroll to position [633, 0]
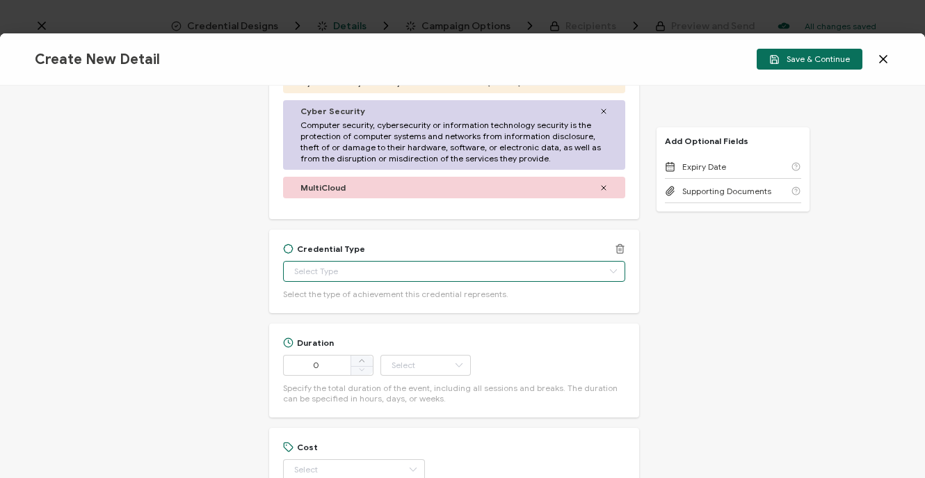
click at [423, 276] on input "text" at bounding box center [454, 271] width 342 height 21
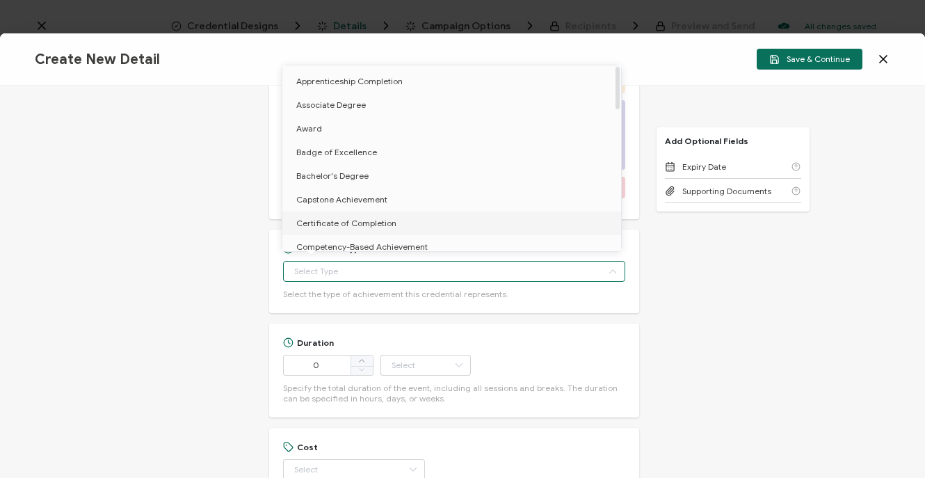
click at [414, 218] on li "Certificate of Completion" at bounding box center [455, 224] width 344 height 24
type input "Certificate of Completion"
click at [324, 365] on input "0" at bounding box center [328, 365] width 90 height 21
type input "Certificate of Completion"
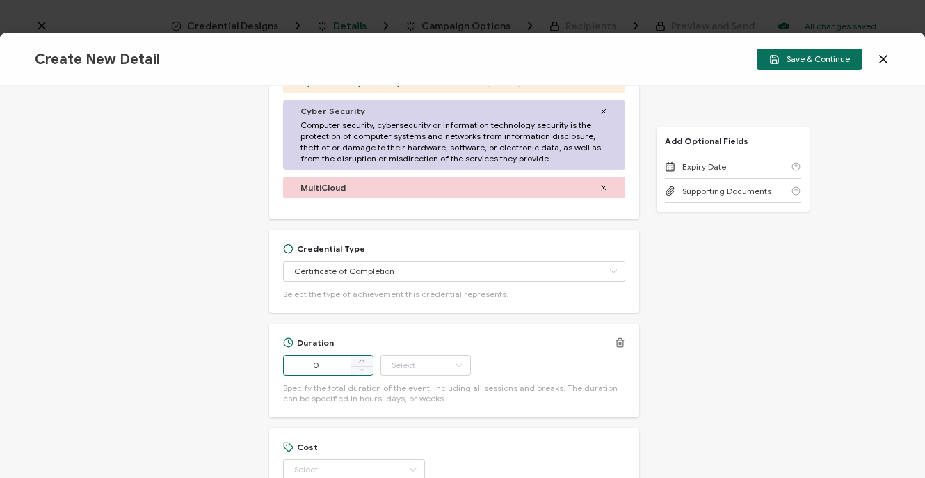
click at [324, 365] on input "0" at bounding box center [328, 365] width 90 height 21
type input "90"
click at [423, 360] on input "text" at bounding box center [426, 365] width 90 height 21
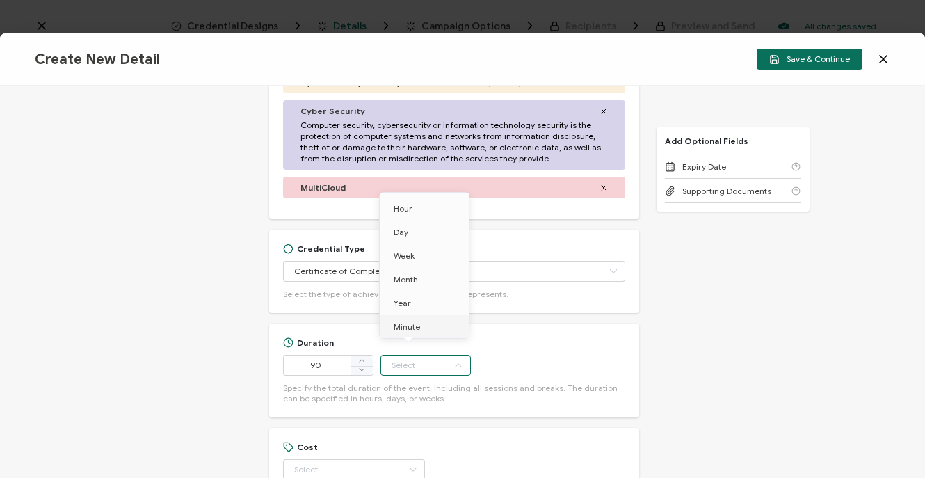
click at [417, 326] on span "Minute" at bounding box center [407, 326] width 26 height 10
type input "Minute"
click at [518, 356] on div "Duration 90 Minute Specify the total duration of the event, including all sessi…" at bounding box center [454, 370] width 342 height 66
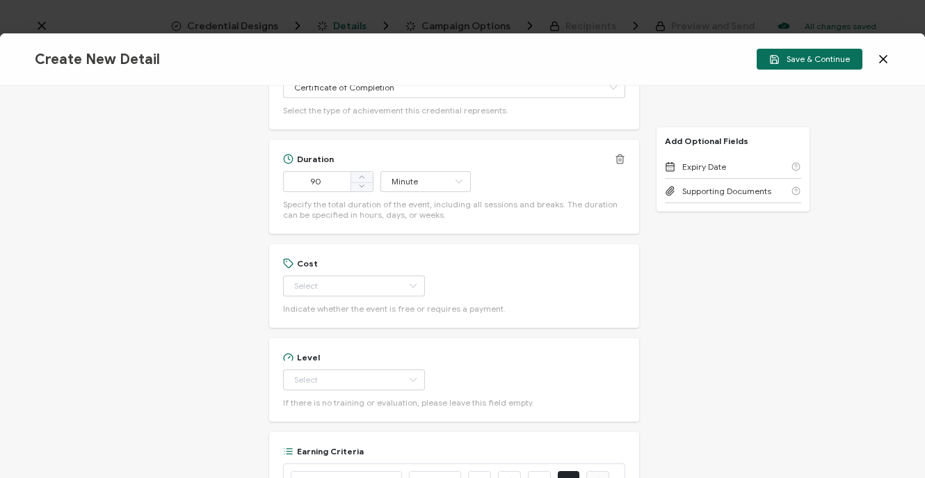
scroll to position [818, 0]
click at [355, 291] on input "text" at bounding box center [354, 285] width 142 height 21
click at [331, 315] on li "Free" at bounding box center [347, 320] width 129 height 24
type input "Free"
click at [340, 375] on input "text" at bounding box center [354, 379] width 142 height 21
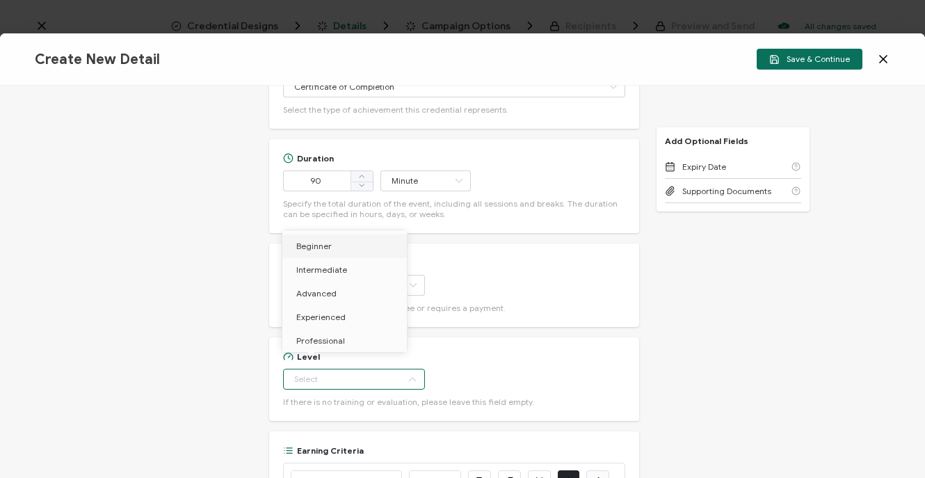
click at [315, 237] on li "Beginner" at bounding box center [347, 246] width 129 height 24
type input "Beginner"
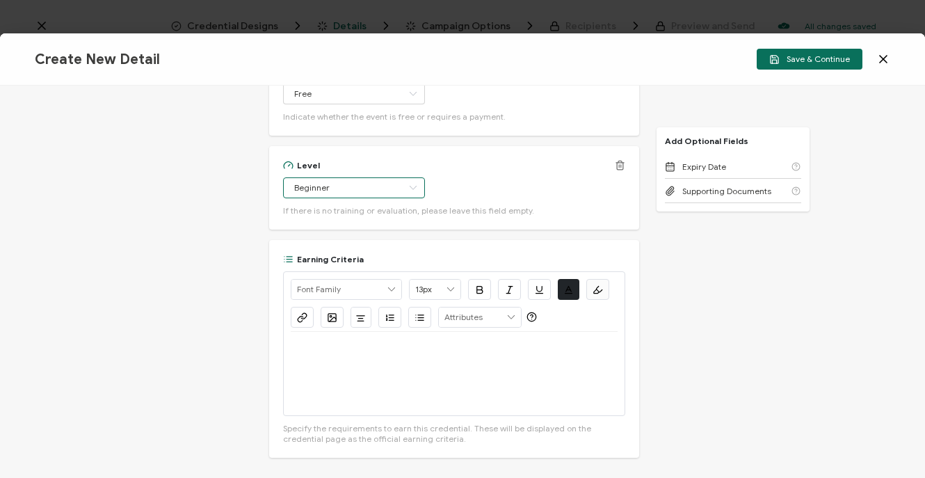
scroll to position [1016, 0]
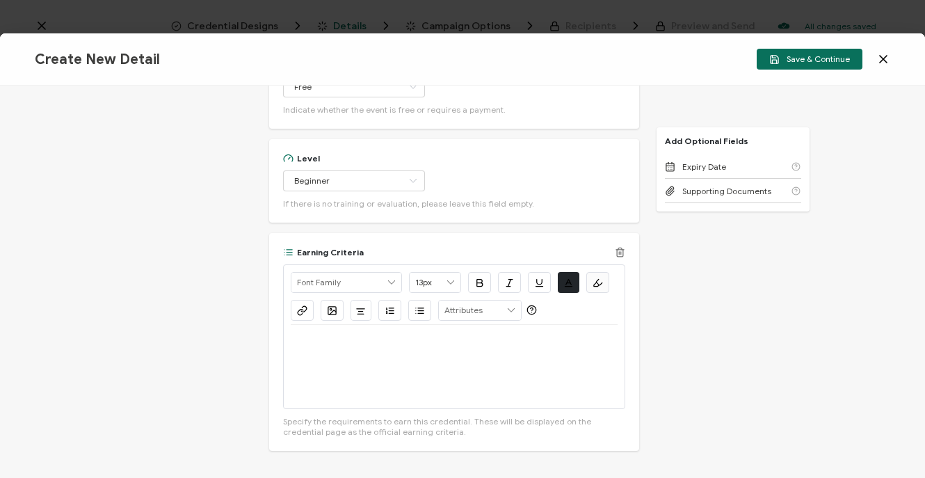
click at [303, 363] on div at bounding box center [454, 366] width 327 height 83
drag, startPoint x: 550, startPoint y: 349, endPoint x: 417, endPoint y: 339, distance: 132.6
click at [417, 339] on p "View the on-demand recording: [URL][DOMAIN_NAME]" at bounding box center [454, 341] width 327 height 13
click at [296, 301] on button "button" at bounding box center [302, 310] width 23 height 21
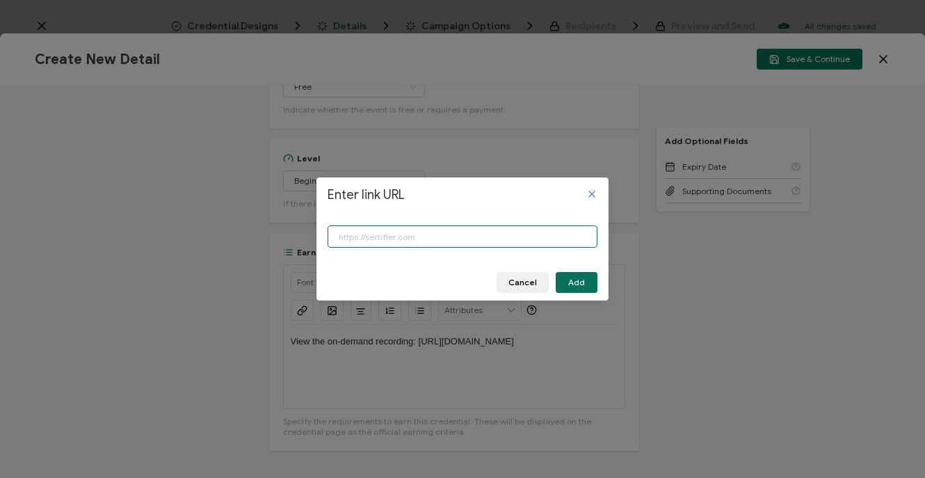
click at [381, 241] on input "Enter link URL" at bounding box center [463, 236] width 270 height 22
type input "[URL][DOMAIN_NAME]"
click at [585, 283] on button "Add" at bounding box center [577, 282] width 42 height 21
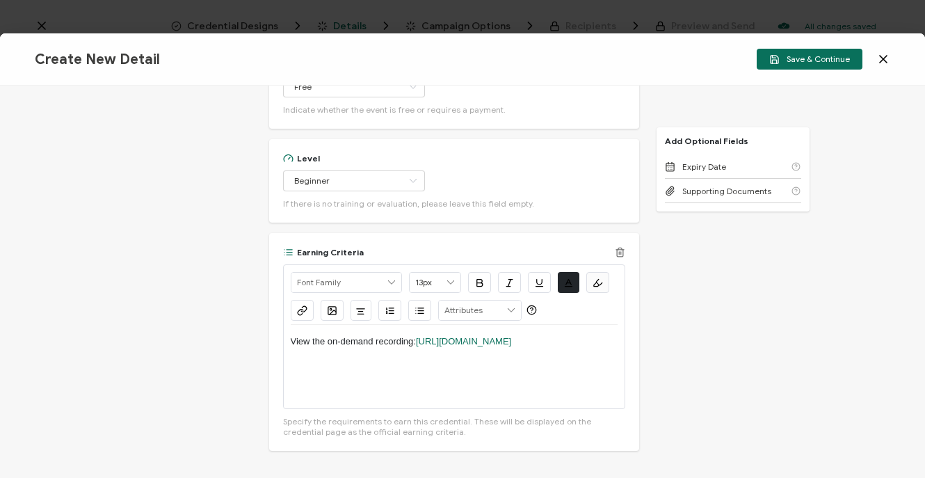
click at [573, 348] on p "View the on-demand recording: [URL][DOMAIN_NAME]" at bounding box center [454, 341] width 327 height 13
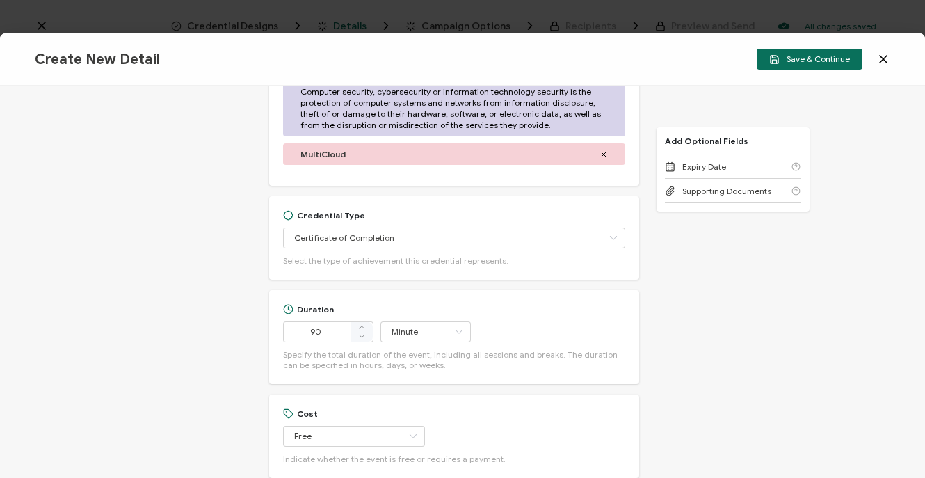
scroll to position [639, 0]
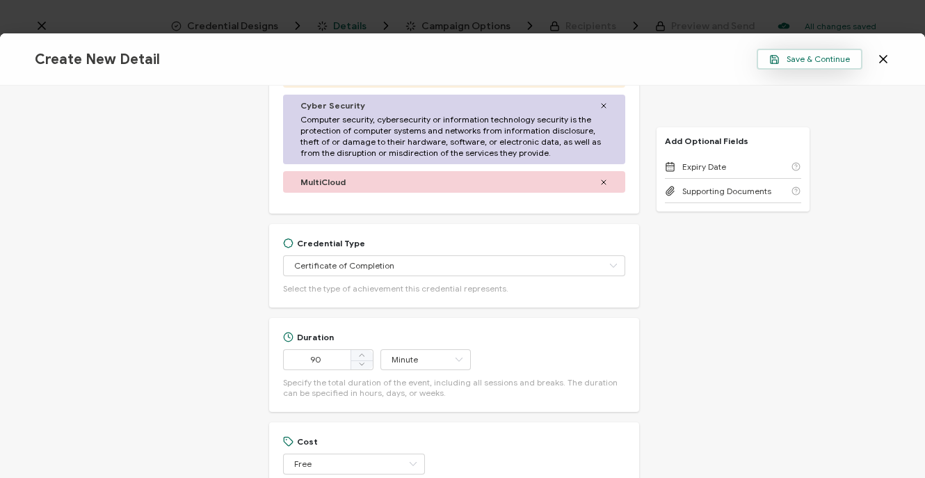
click at [804, 60] on span "Save & Continue" at bounding box center [810, 59] width 81 height 10
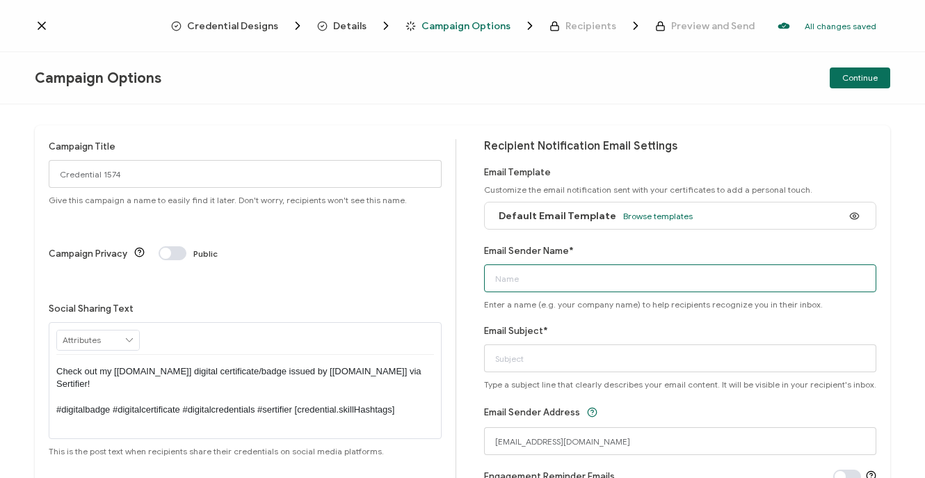
click at [525, 283] on input "Email Sender Name*" at bounding box center [680, 278] width 393 height 28
type input "CPE Team"
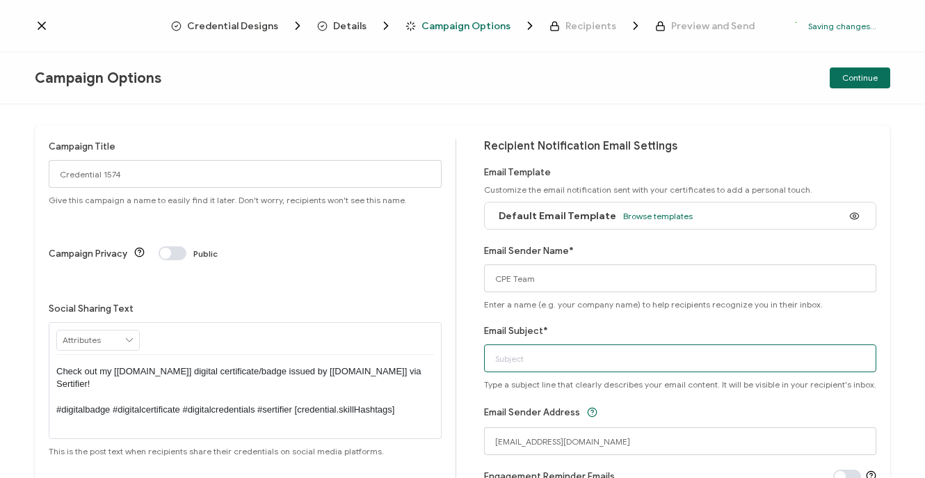
click at [502, 357] on input "Email Subject*" at bounding box center [680, 358] width 393 height 28
type input "Lifeline CMMC Livestream: Let Experts Guide You to the Finish Line"
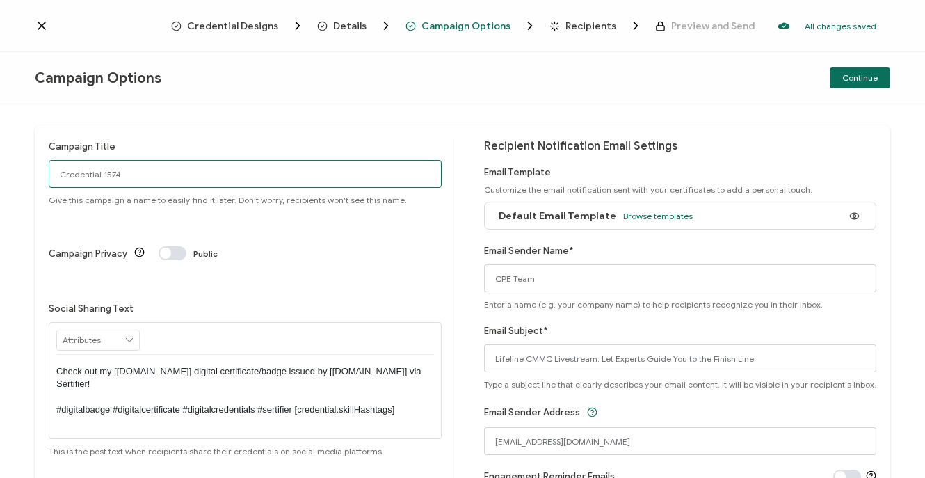
click at [128, 182] on input "Credential 1574" at bounding box center [245, 174] width 393 height 28
type input "5-13-25_67867_Lifeline Data Centers Webinar"
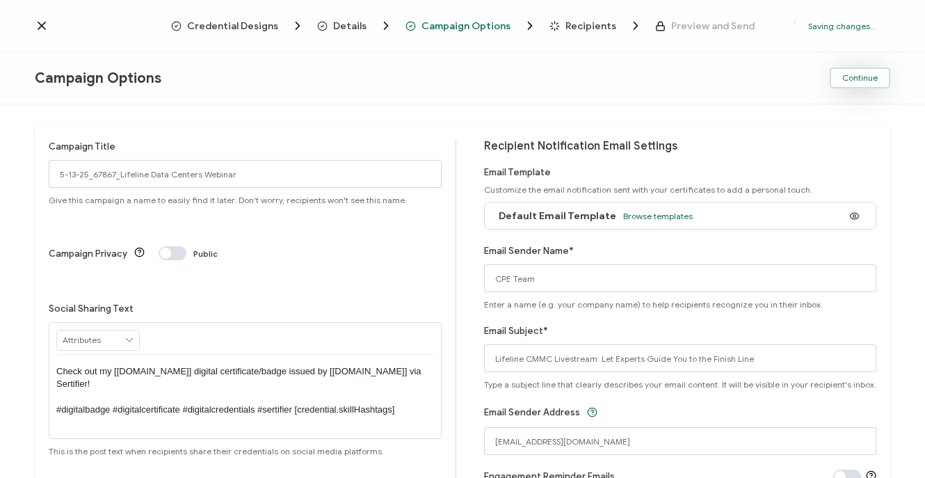
click at [869, 86] on button "Continue" at bounding box center [860, 77] width 61 height 21
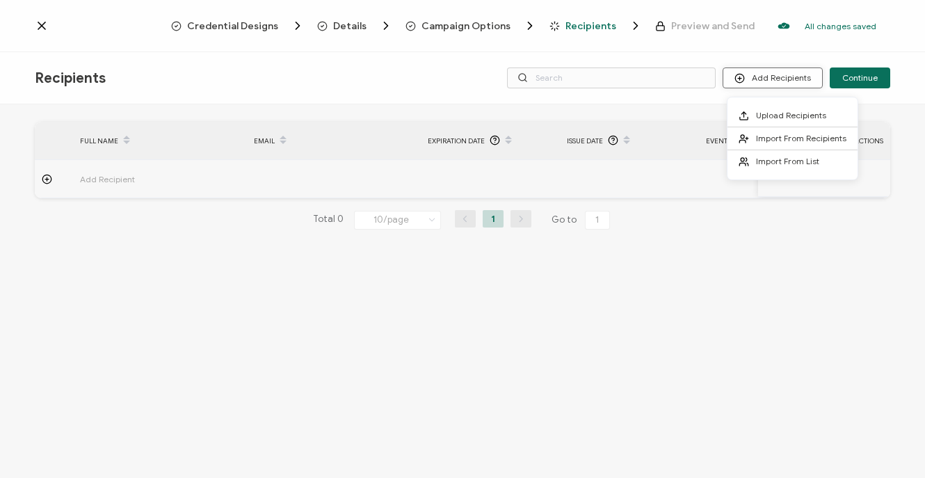
click at [767, 78] on button "Add Recipients" at bounding box center [773, 77] width 100 height 21
click at [763, 156] on span "Import From List" at bounding box center [787, 161] width 63 height 10
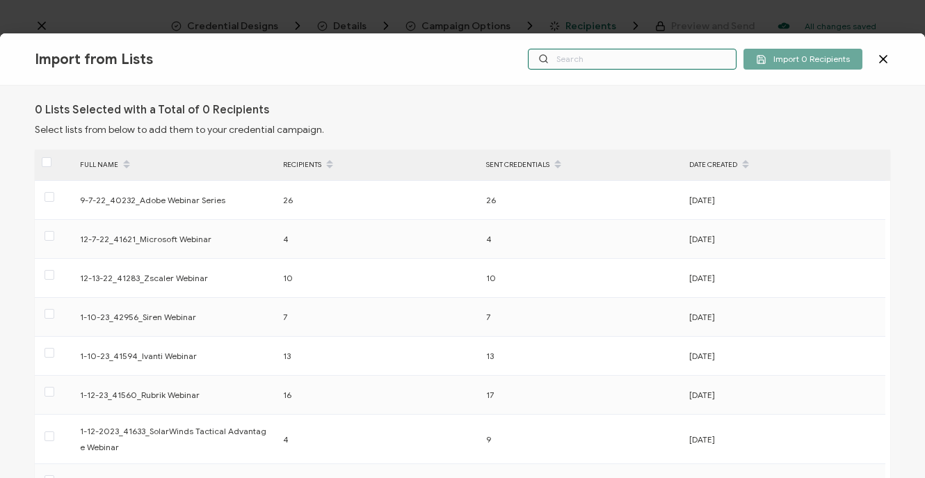
click at [612, 63] on input "text" at bounding box center [632, 59] width 209 height 21
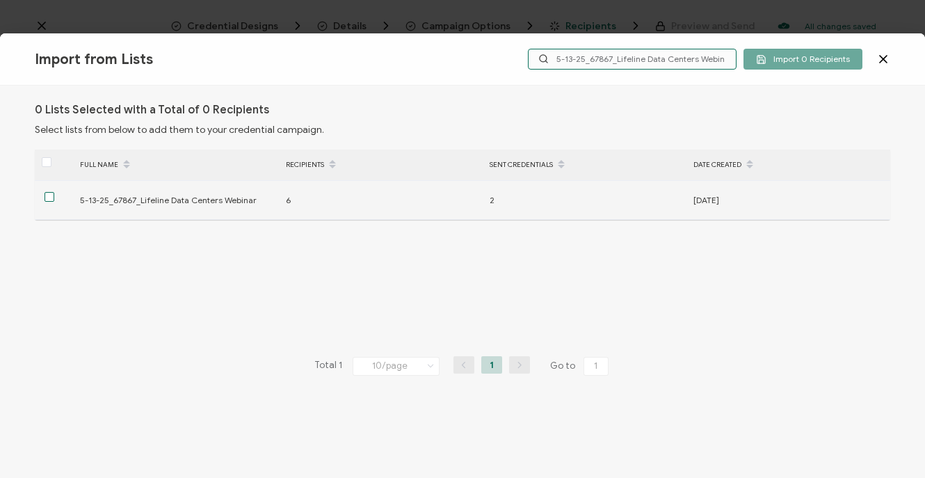
type input "5-13-25_67867_Lifeline Data Centers Webinar"
click at [45, 196] on span at bounding box center [50, 197] width 10 height 10
click at [54, 192] on input "checkbox" at bounding box center [54, 192] width 0 height 0
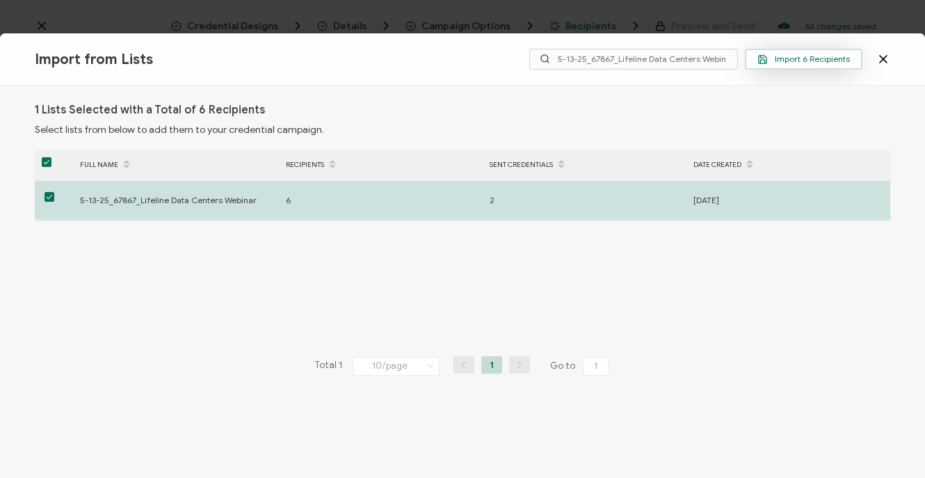
click at [797, 59] on span "Import 6 Recipients" at bounding box center [804, 59] width 93 height 10
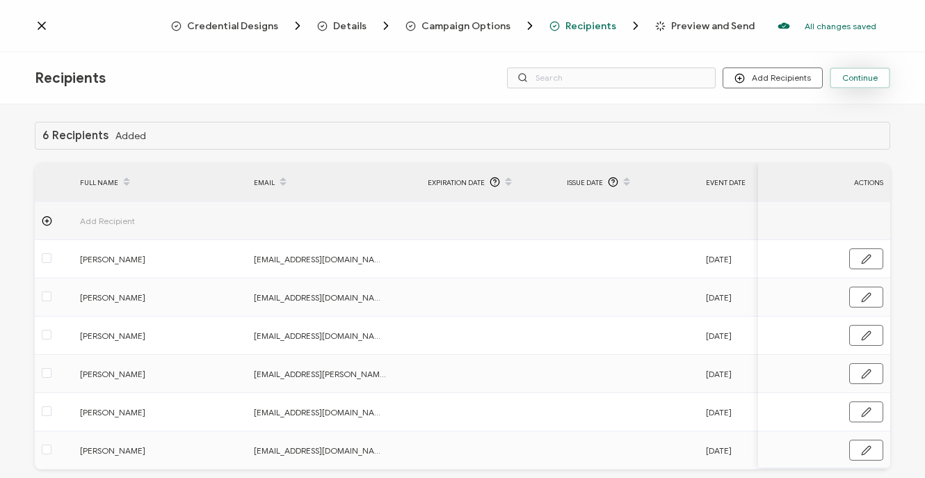
click at [872, 83] on button "Continue" at bounding box center [860, 77] width 61 height 21
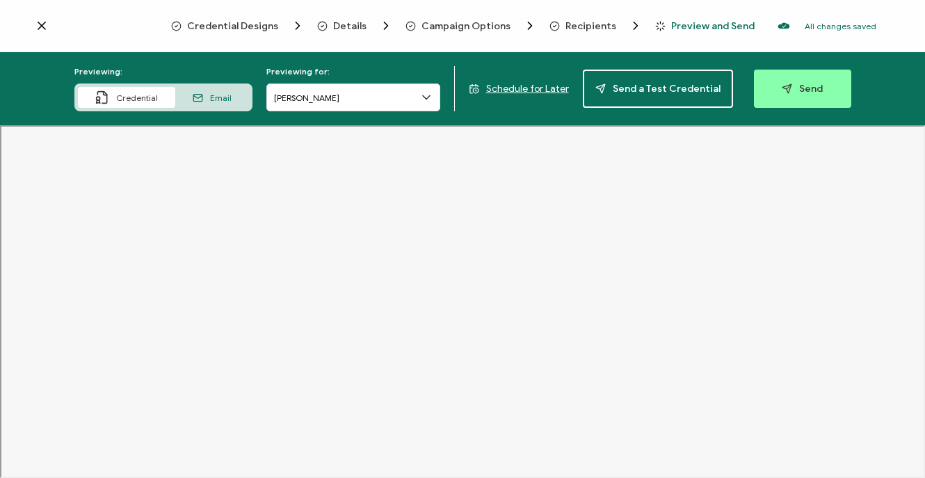
click at [0, 390] on iframe at bounding box center [462, 301] width 925 height 353
click at [825, 97] on button "Send" at bounding box center [802, 89] width 97 height 38
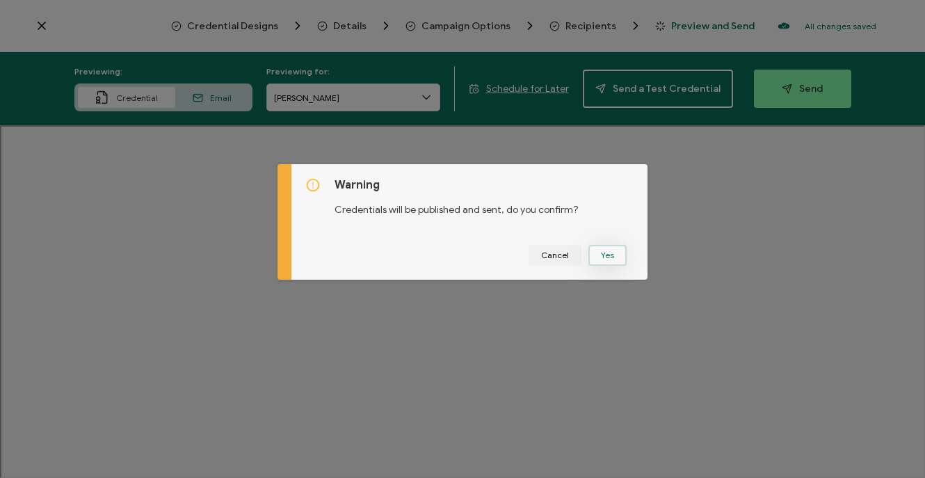
click at [602, 255] on button "Yes" at bounding box center [608, 255] width 38 height 21
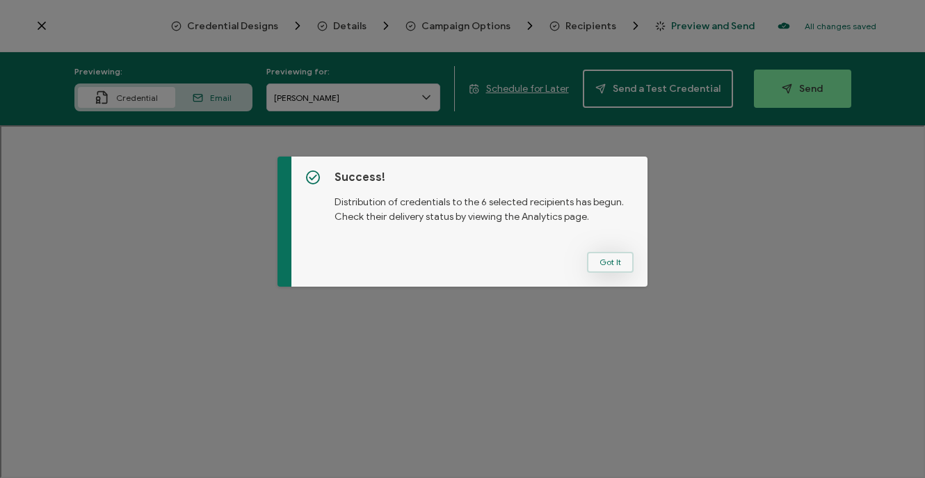
click at [598, 255] on button "Got It" at bounding box center [610, 262] width 47 height 21
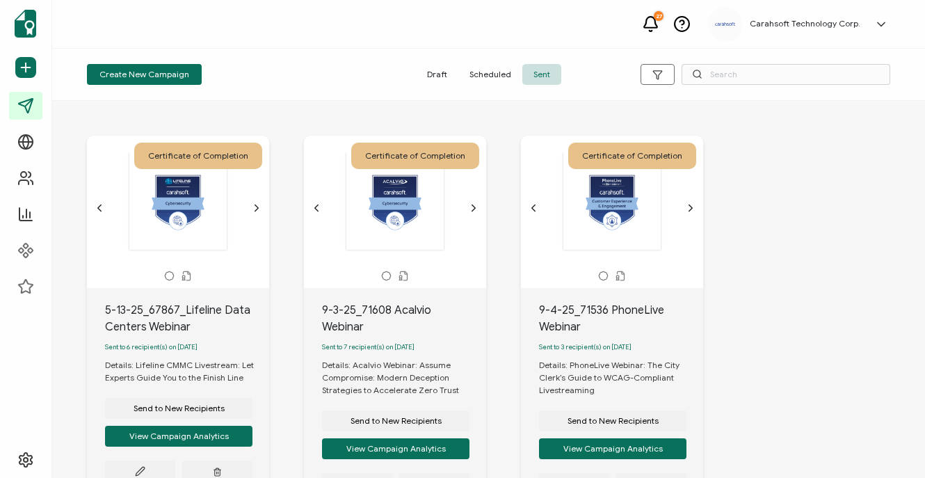
click at [369, 90] on div "Create New Campaign Draft Scheduled Sent" at bounding box center [488, 75] width 873 height 52
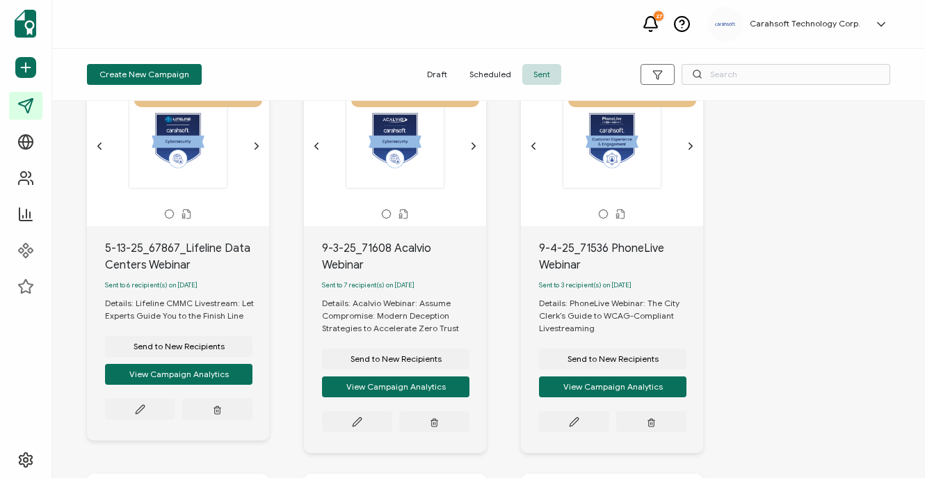
scroll to position [65, 0]
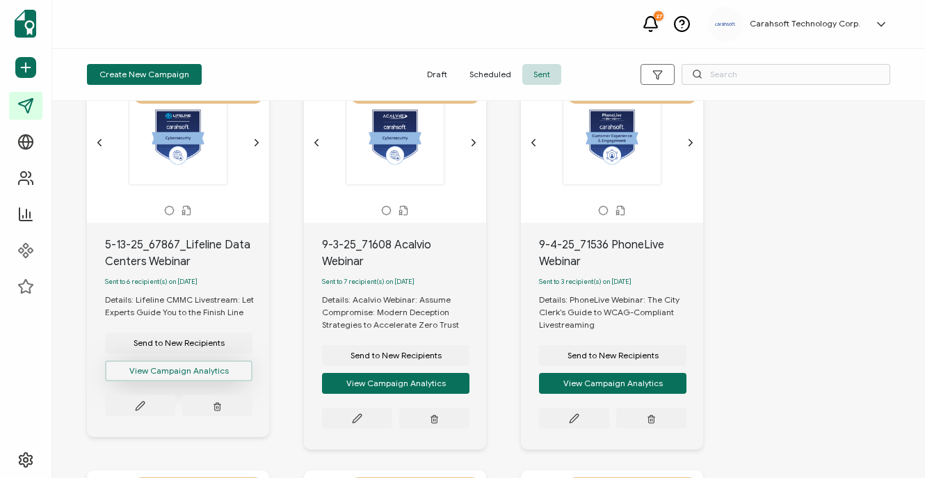
click at [184, 377] on button "View Campaign Analytics" at bounding box center [179, 370] width 148 height 21
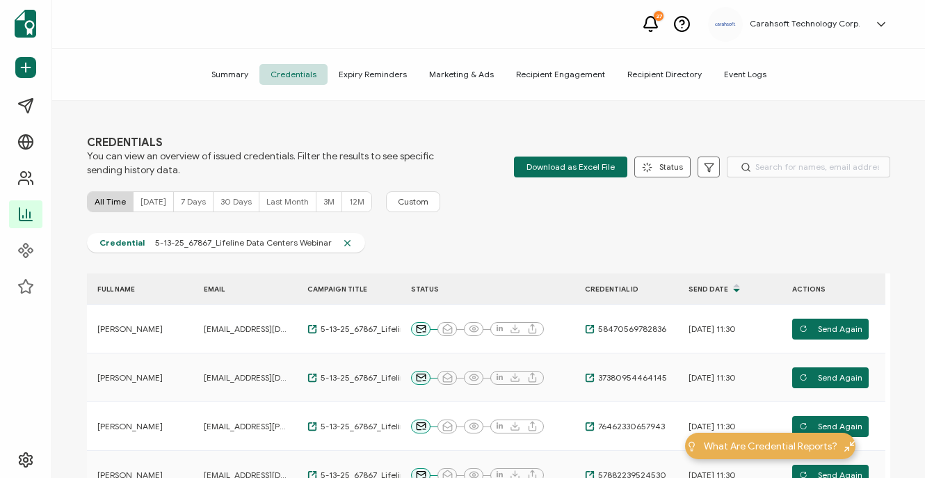
scroll to position [1, 0]
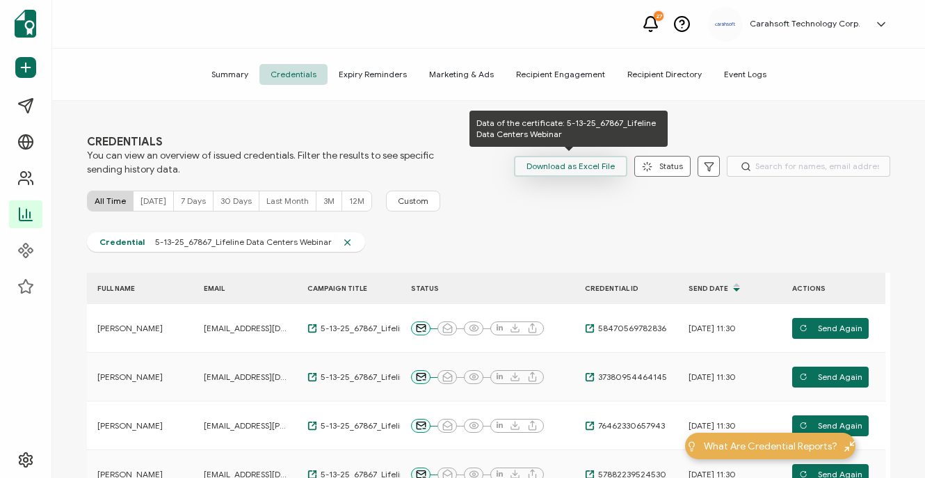
click at [559, 166] on span "Download as Excel File" at bounding box center [571, 166] width 88 height 21
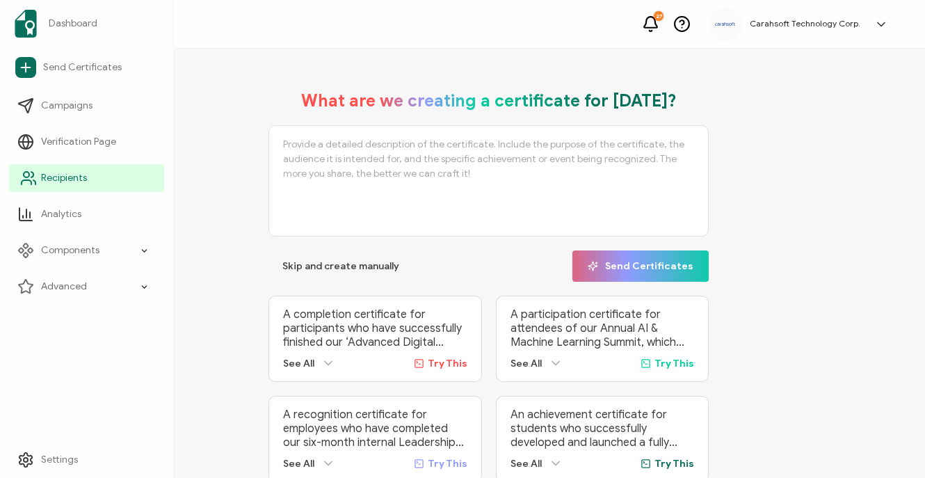
click at [47, 175] on span "Recipients" at bounding box center [64, 178] width 46 height 14
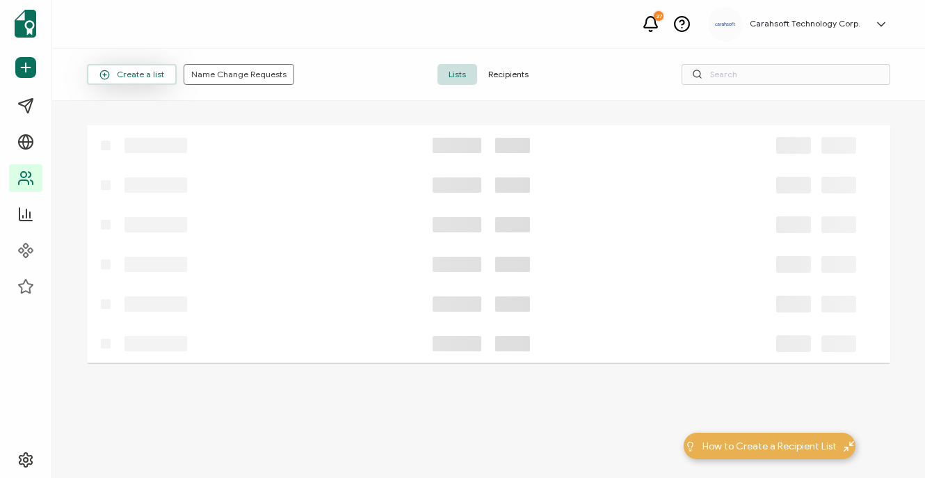
click at [126, 83] on button "Create a list" at bounding box center [132, 74] width 90 height 21
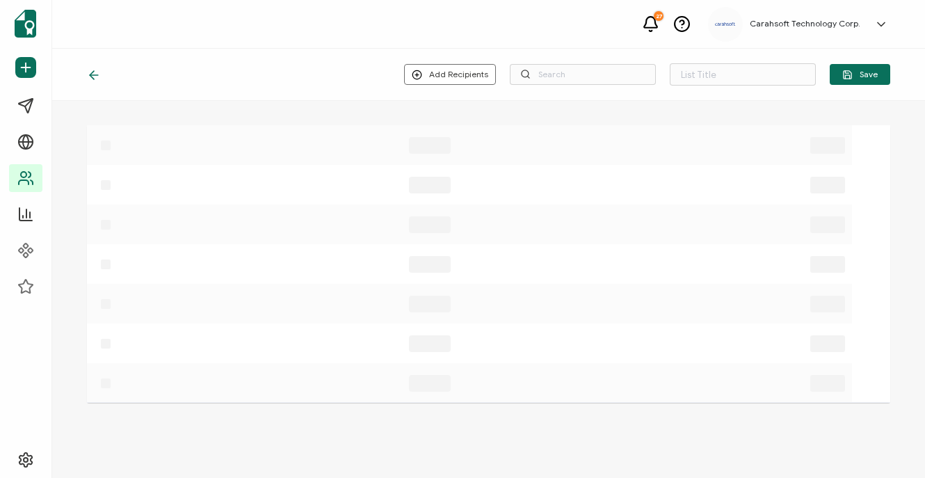
type input "List 1642"
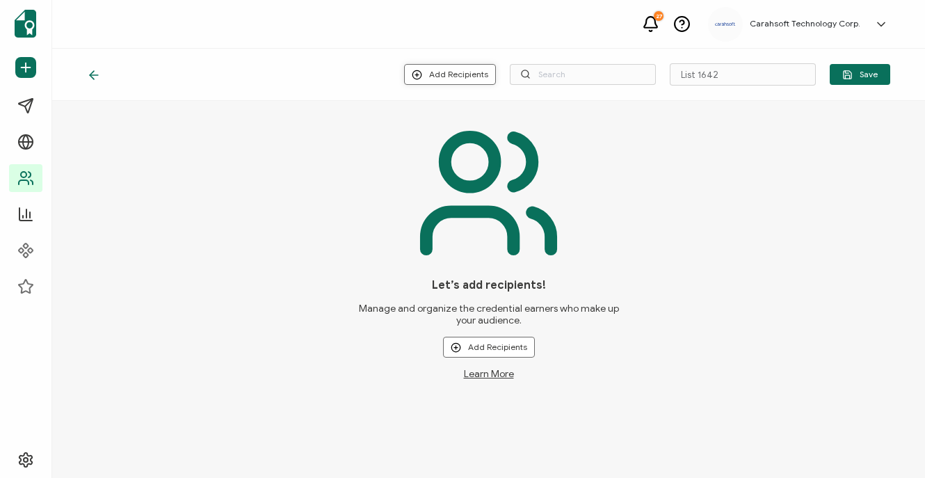
click at [445, 66] on button "Add Recipients" at bounding box center [450, 74] width 92 height 21
click at [508, 113] on span "Upload New Recipients" at bounding box center [482, 111] width 90 height 10
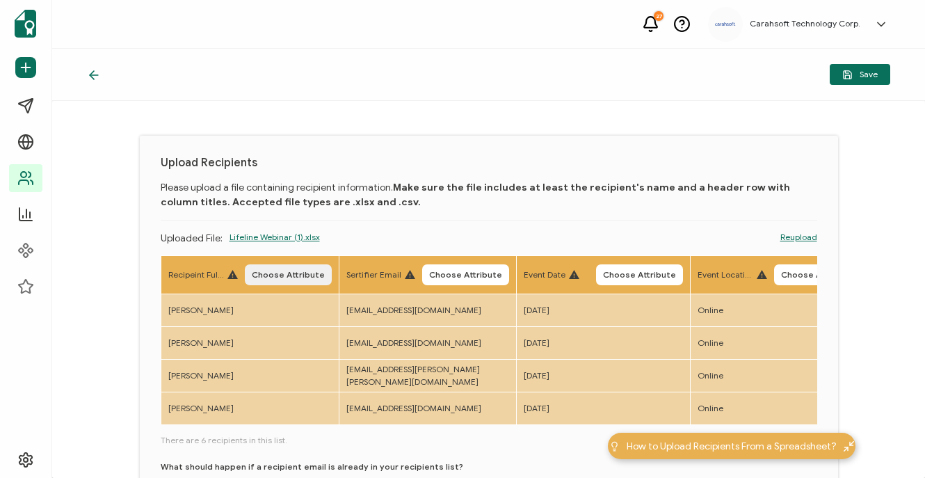
click at [283, 278] on span "Choose Attribute" at bounding box center [288, 275] width 73 height 8
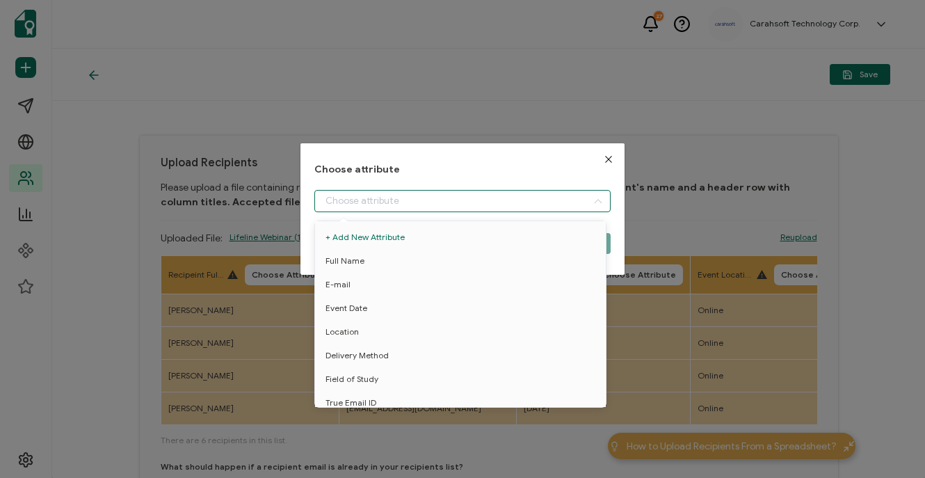
click at [376, 202] on input "dialog" at bounding box center [463, 201] width 296 height 22
click at [361, 259] on span "Full Name" at bounding box center [345, 261] width 39 height 24
type input "Full Name"
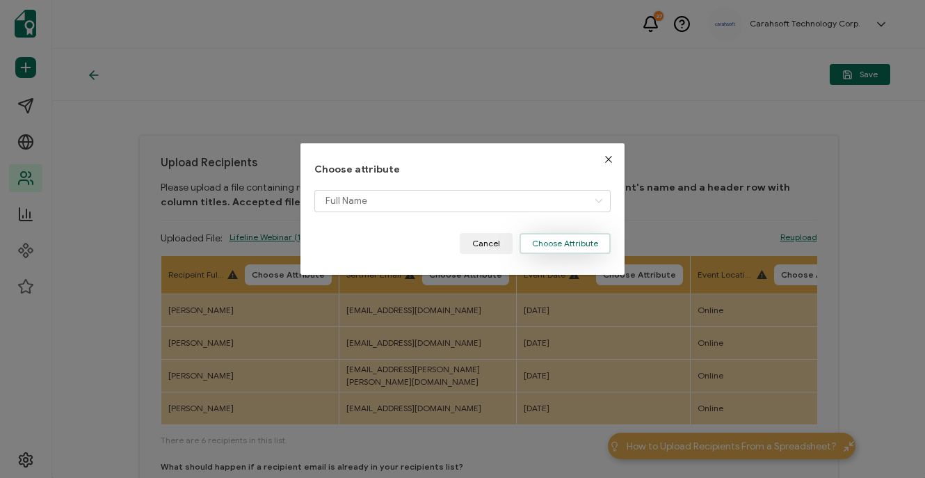
click at [552, 245] on button "Choose Attribute" at bounding box center [565, 243] width 91 height 21
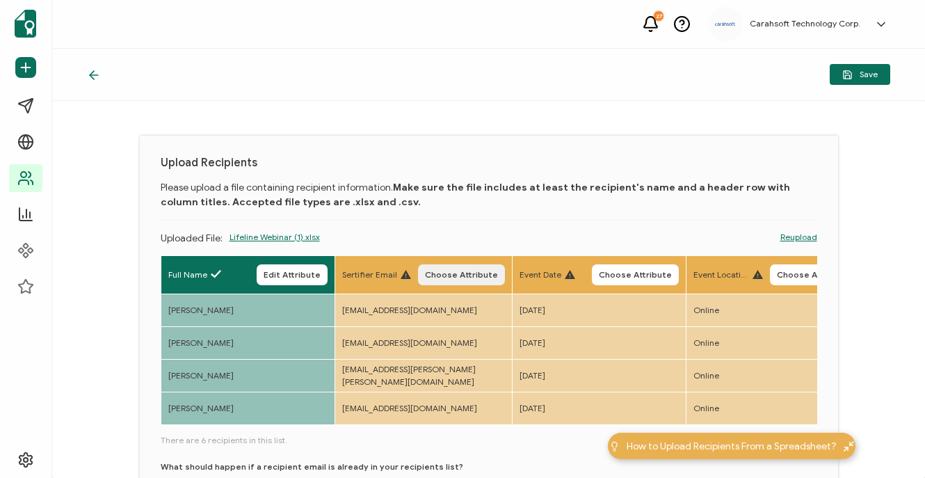
click at [468, 271] on span "Choose Attribute" at bounding box center [461, 275] width 73 height 8
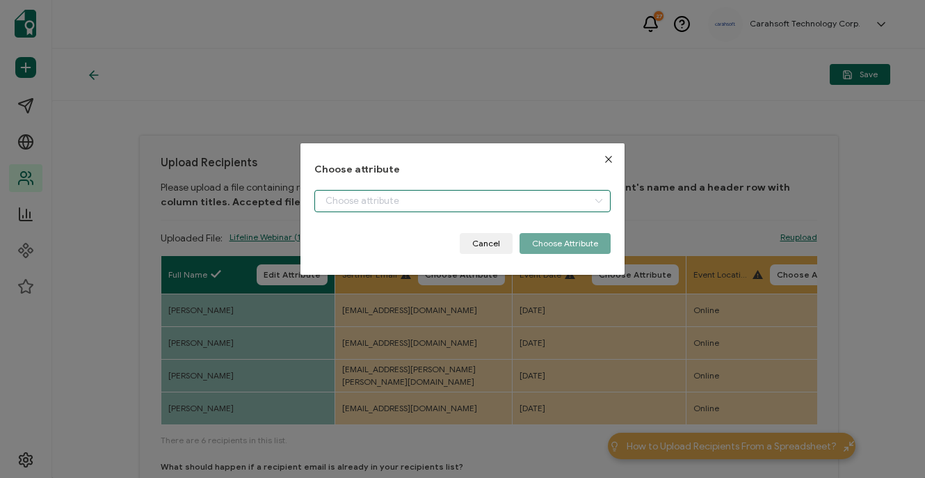
click at [421, 203] on input "dialog" at bounding box center [463, 201] width 296 height 22
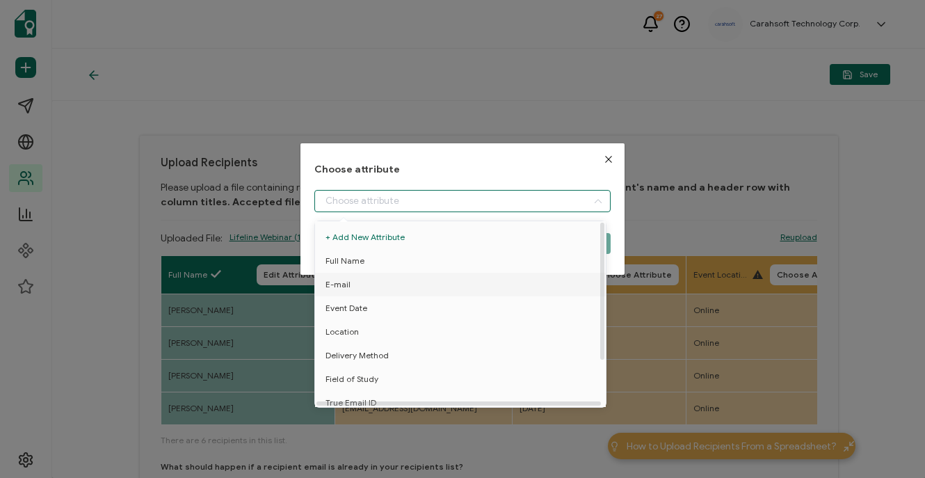
click at [360, 279] on li "E-mail" at bounding box center [463, 285] width 303 height 24
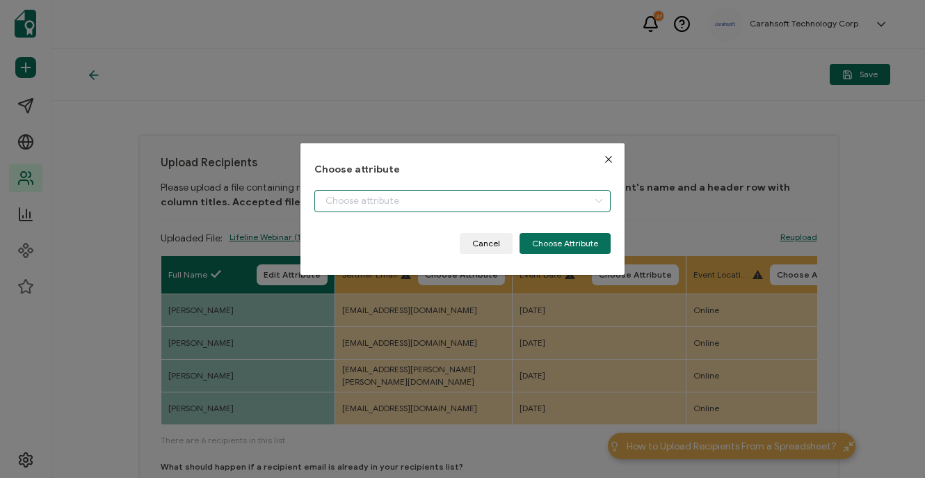
type input "E-mail"
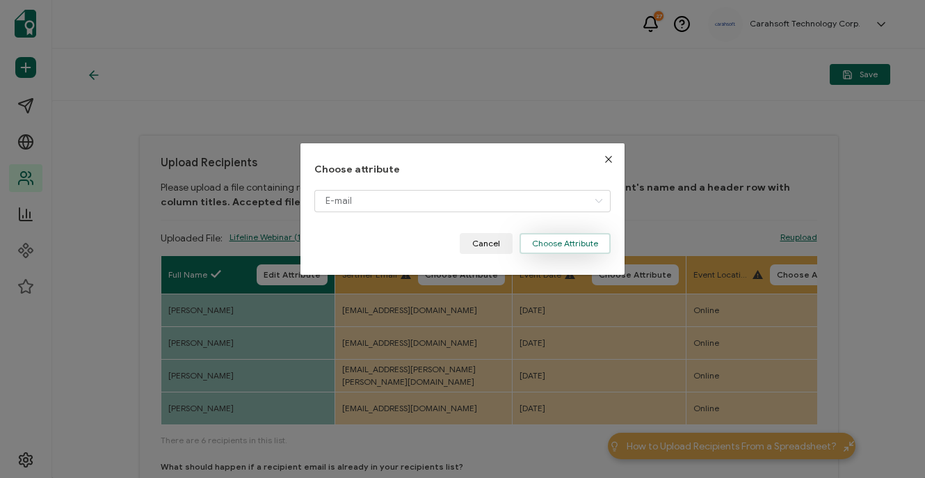
click at [564, 247] on button "Choose Attribute" at bounding box center [565, 243] width 91 height 21
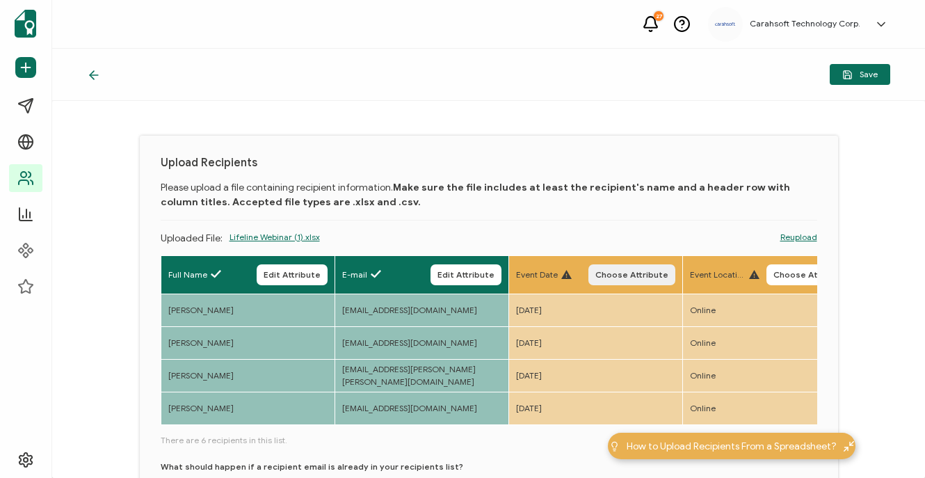
click at [647, 271] on span "Choose Attribute" at bounding box center [632, 275] width 73 height 8
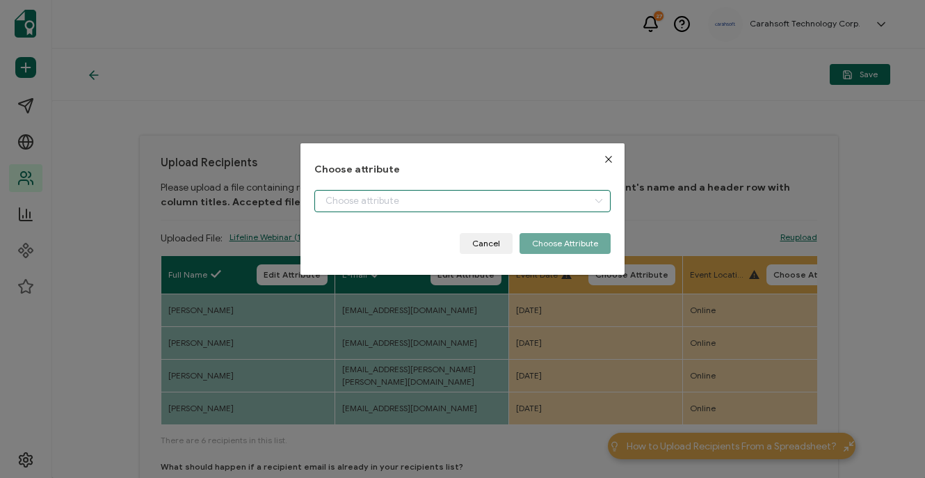
click at [390, 199] on input "dialog" at bounding box center [463, 201] width 296 height 22
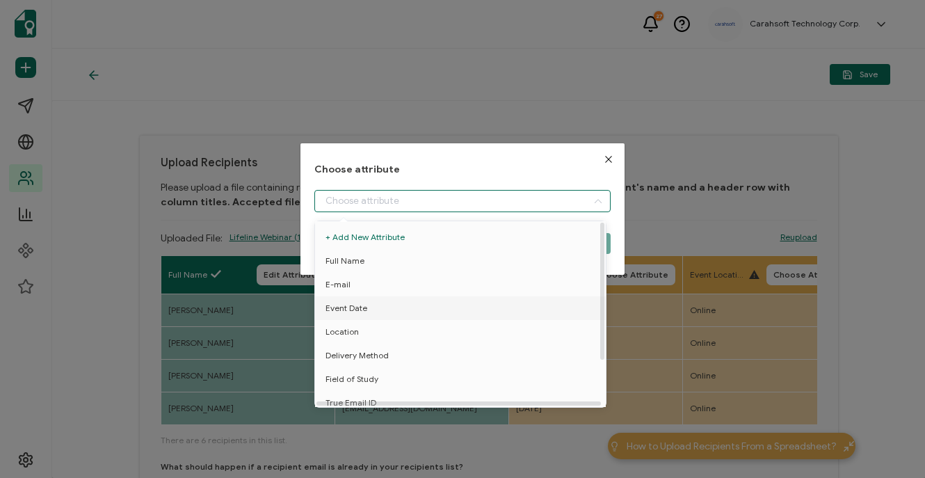
click at [356, 305] on span "Event Date" at bounding box center [347, 308] width 42 height 24
type input "Event Date"
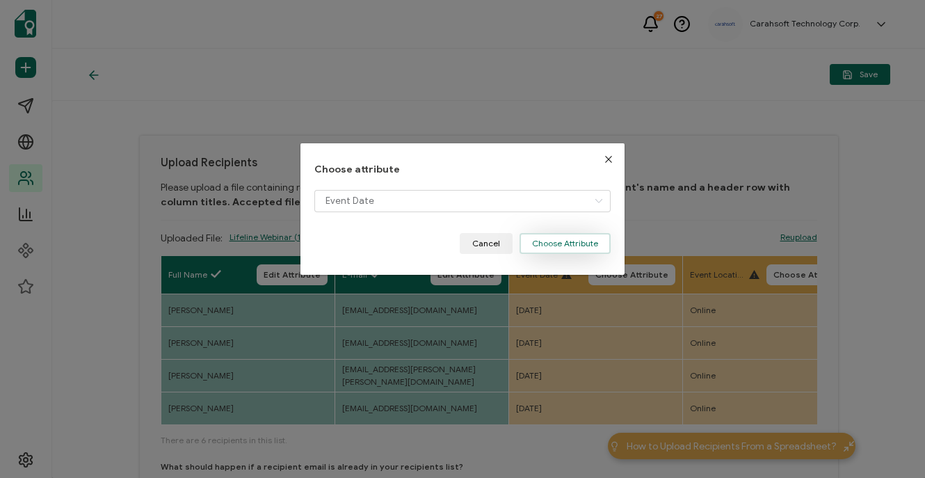
click at [543, 241] on button "Choose Attribute" at bounding box center [565, 243] width 91 height 21
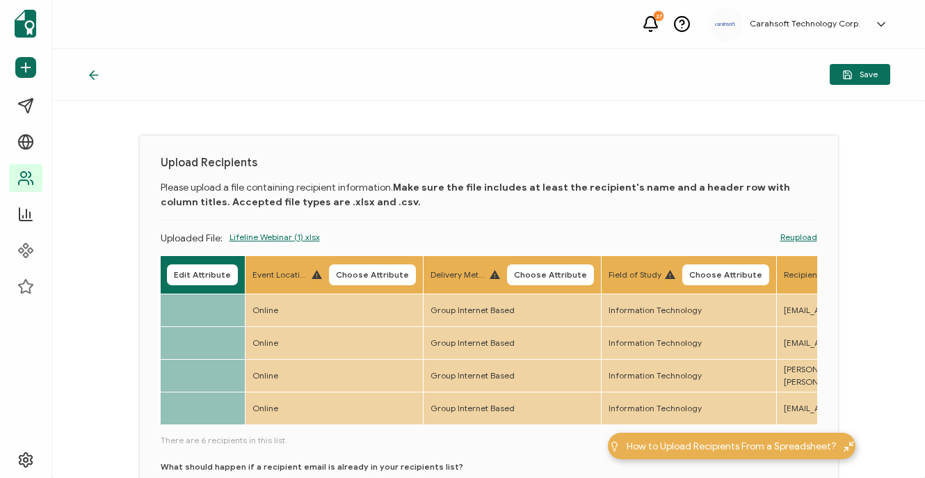
scroll to position [0, 438]
click at [390, 272] on span "Choose Attribute" at bounding box center [371, 275] width 73 height 8
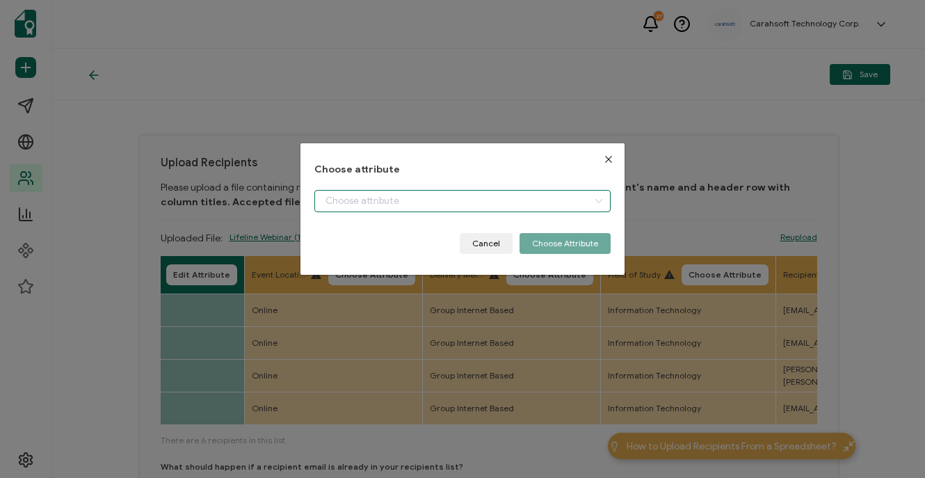
click at [367, 206] on input "dialog" at bounding box center [463, 201] width 296 height 22
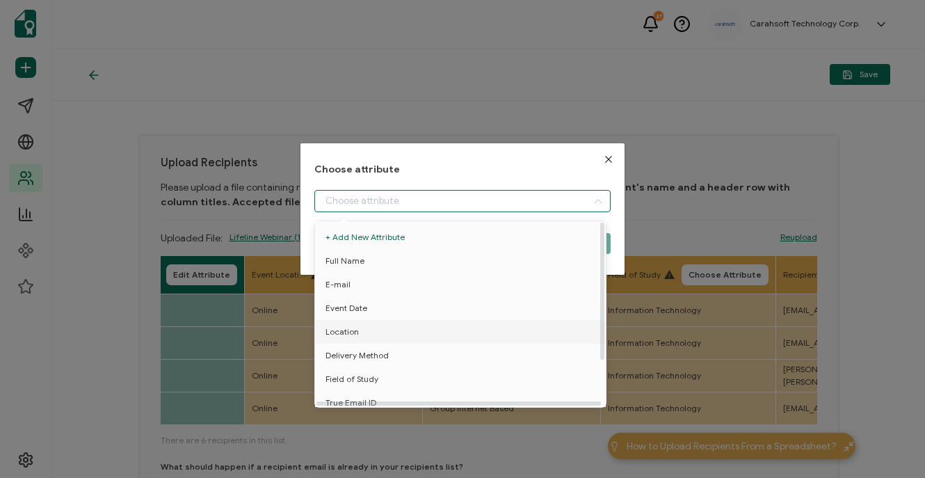
click at [349, 328] on span "Location" at bounding box center [342, 332] width 33 height 24
type input "Location"
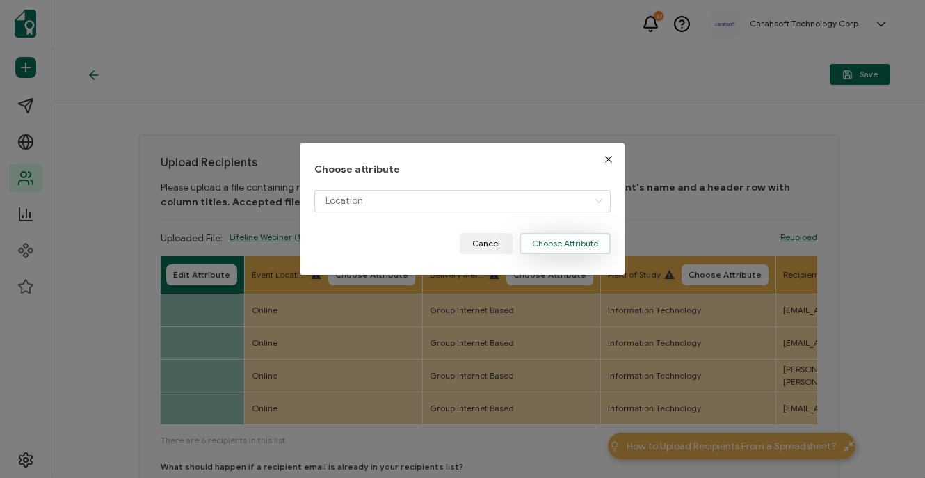
click at [553, 248] on button "Choose Attribute" at bounding box center [565, 243] width 91 height 21
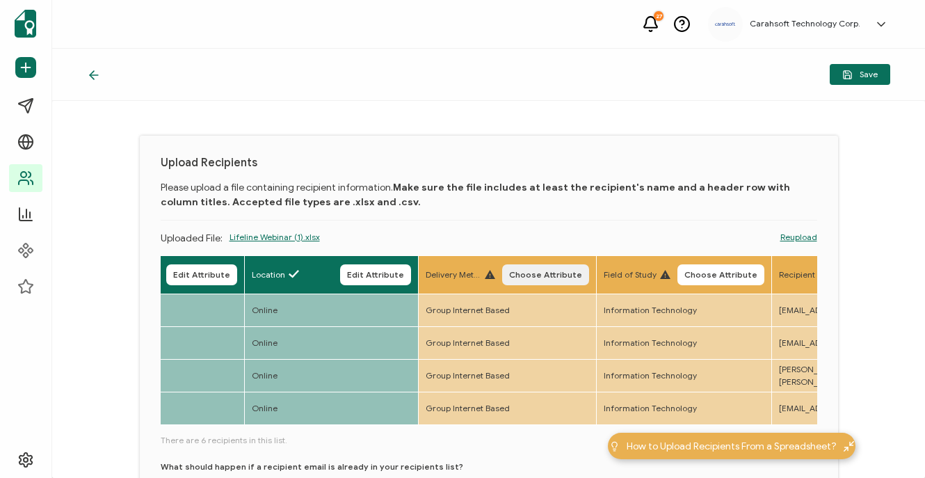
click at [536, 273] on span "Choose Attribute" at bounding box center [545, 275] width 73 height 8
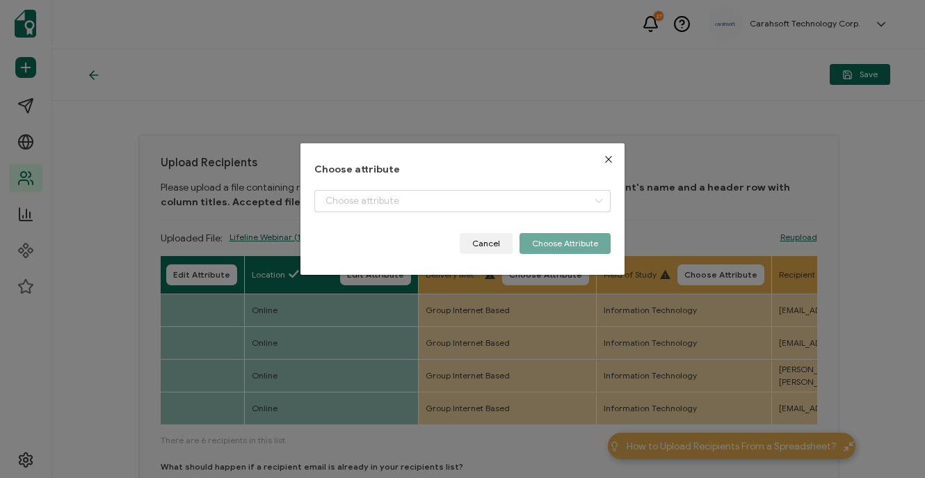
click at [437, 212] on div "dialog" at bounding box center [463, 211] width 296 height 43
click at [430, 202] on input "dialog" at bounding box center [463, 201] width 296 height 22
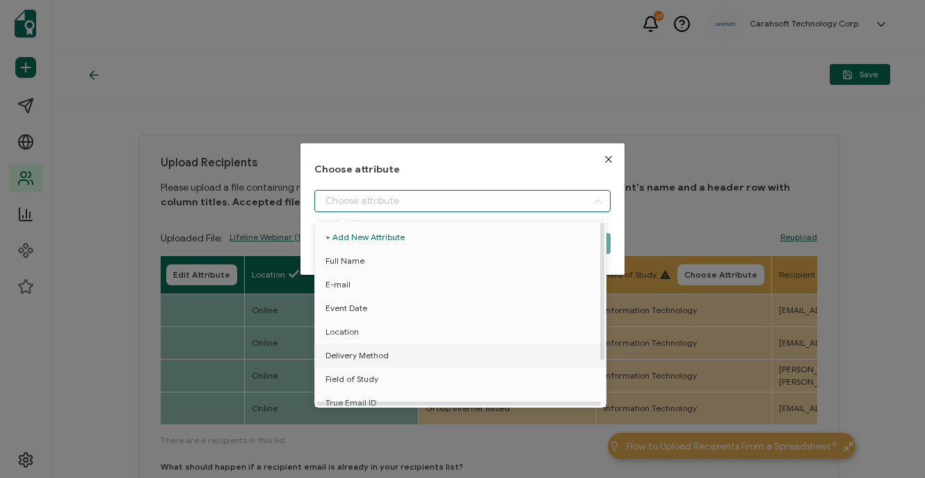
click at [351, 351] on span "Delivery Method" at bounding box center [357, 356] width 63 height 24
type input "Delivery Method"
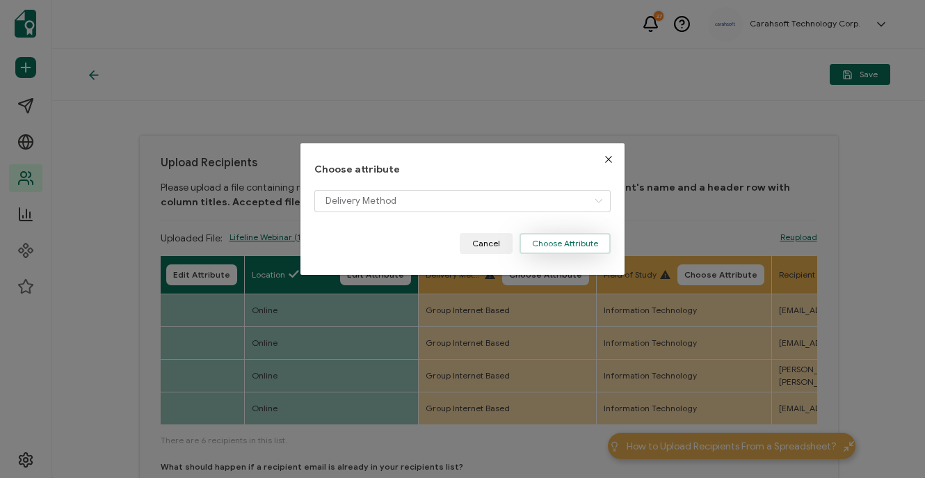
click at [539, 241] on button "Choose Attribute" at bounding box center [565, 243] width 91 height 21
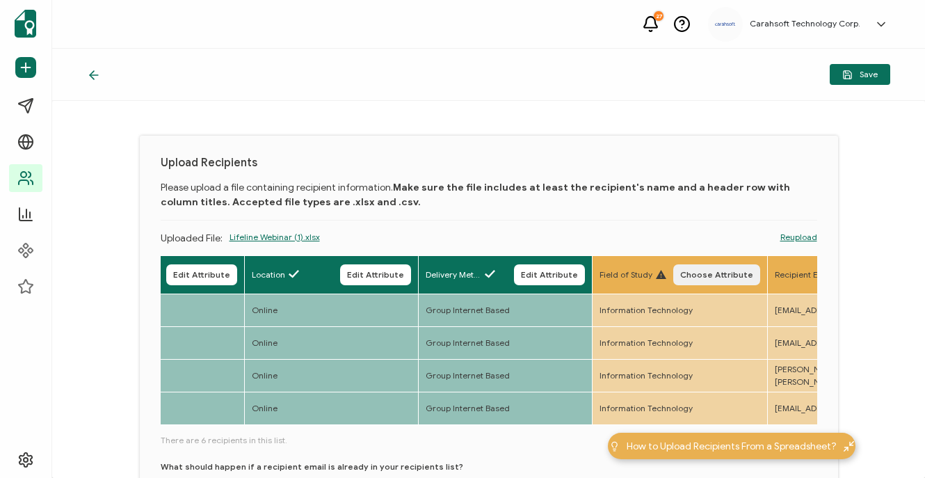
click at [708, 271] on span "Choose Attribute" at bounding box center [717, 275] width 73 height 8
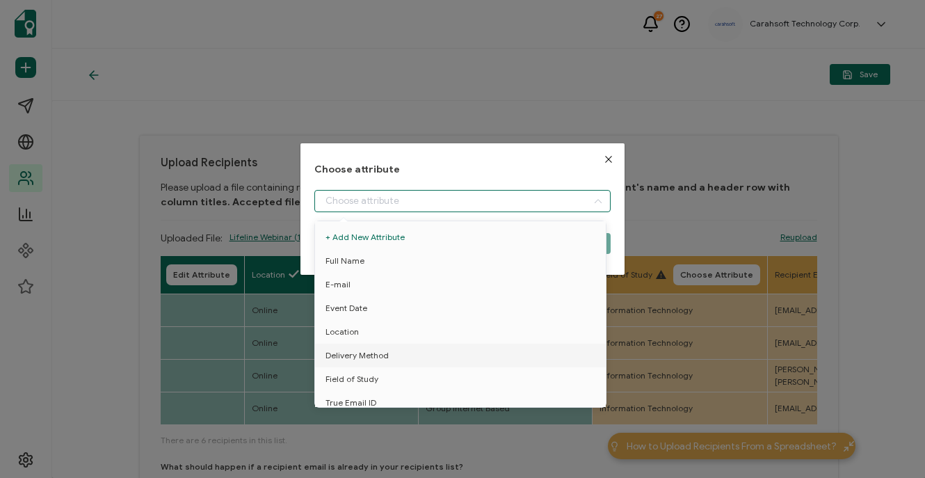
click at [378, 196] on input "dialog" at bounding box center [463, 201] width 296 height 22
click at [341, 373] on span "Field of Study" at bounding box center [352, 379] width 53 height 24
type input "Field of Study"
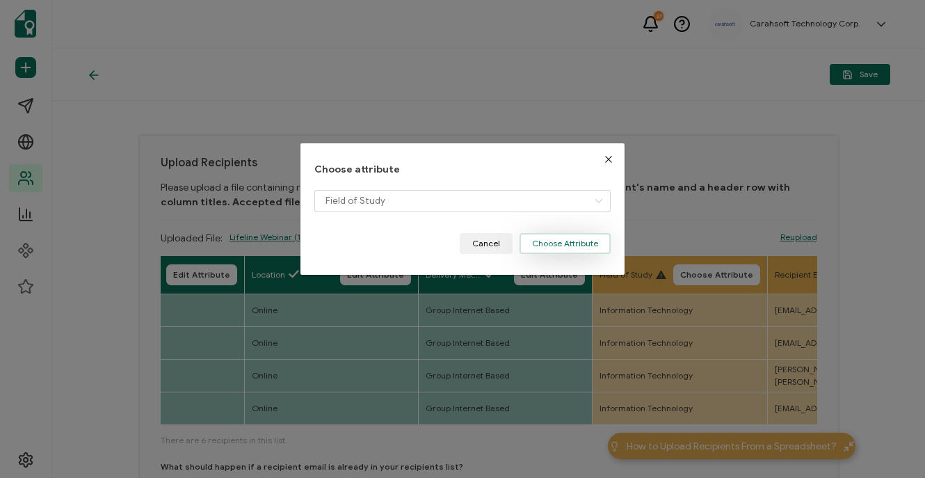
click at [587, 244] on button "Choose Attribute" at bounding box center [565, 243] width 91 height 21
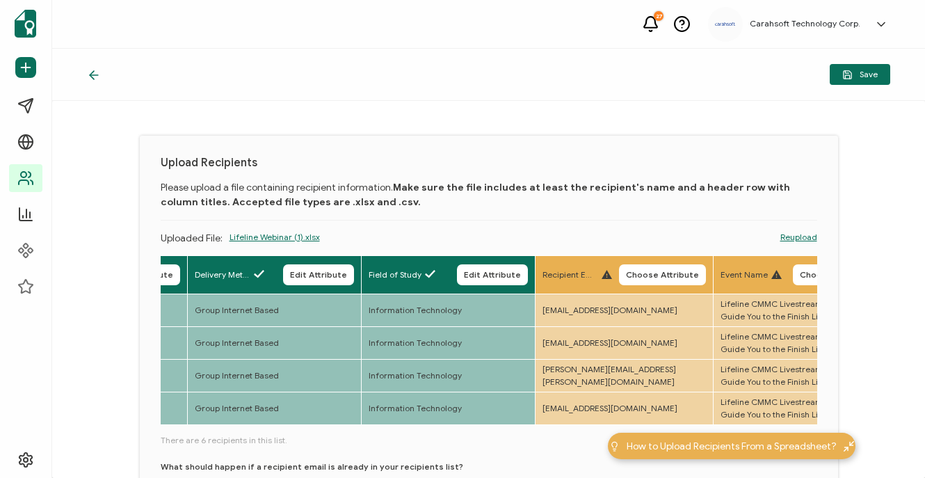
scroll to position [0, 688]
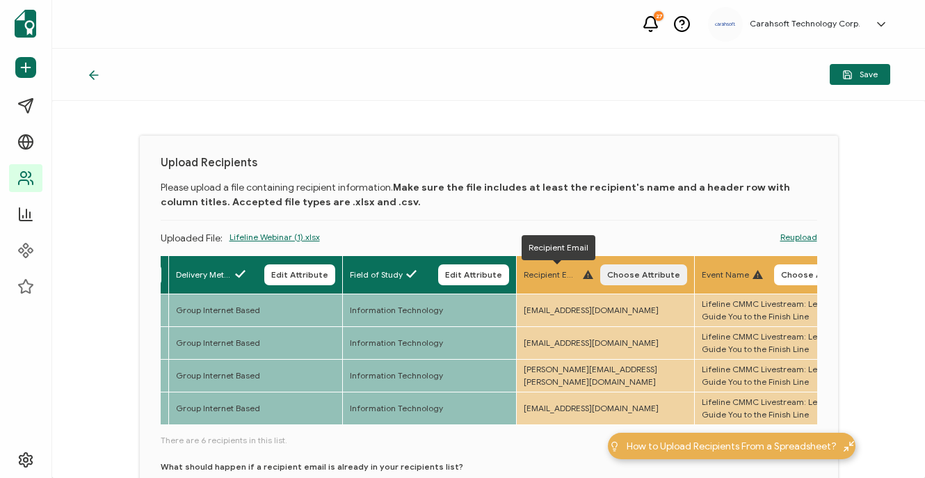
click at [637, 272] on span "Choose Attribute" at bounding box center [643, 275] width 73 height 8
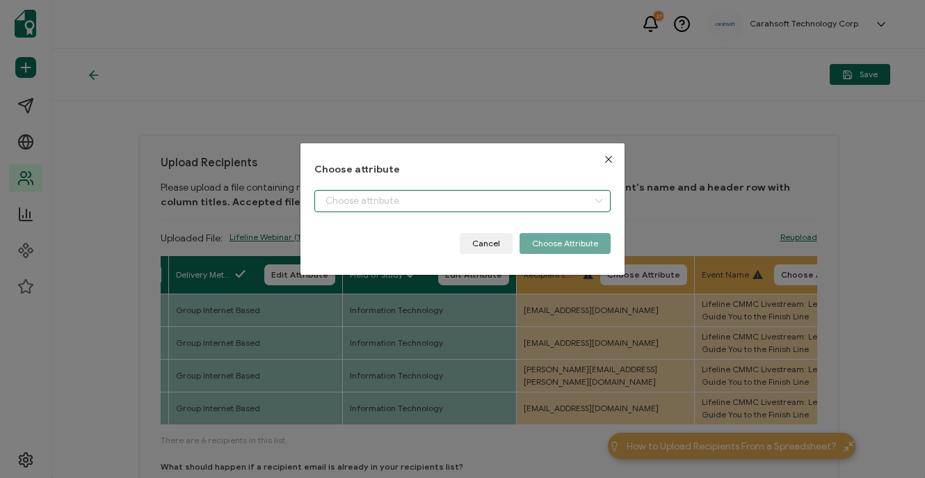
click at [433, 207] on input "dialog" at bounding box center [463, 201] width 296 height 22
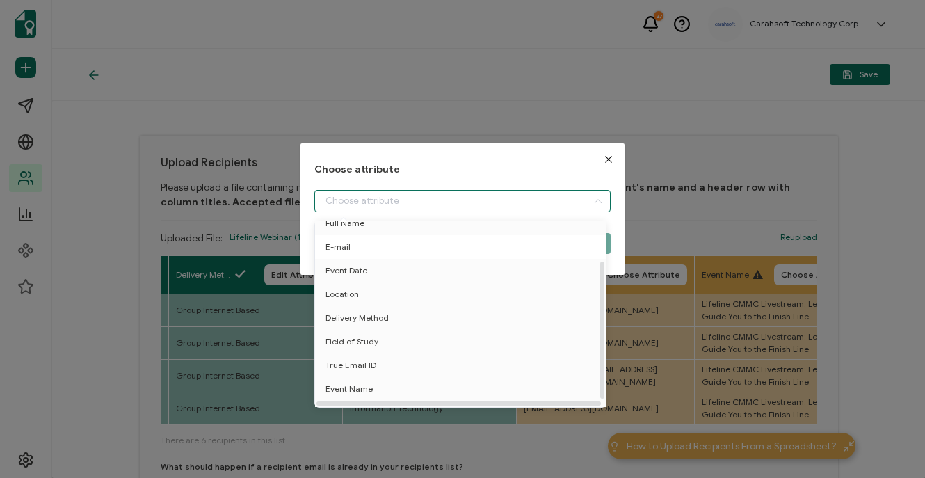
scroll to position [61, 0]
click at [354, 339] on span "True Email ID" at bounding box center [351, 349] width 51 height 24
type input "True Email ID"
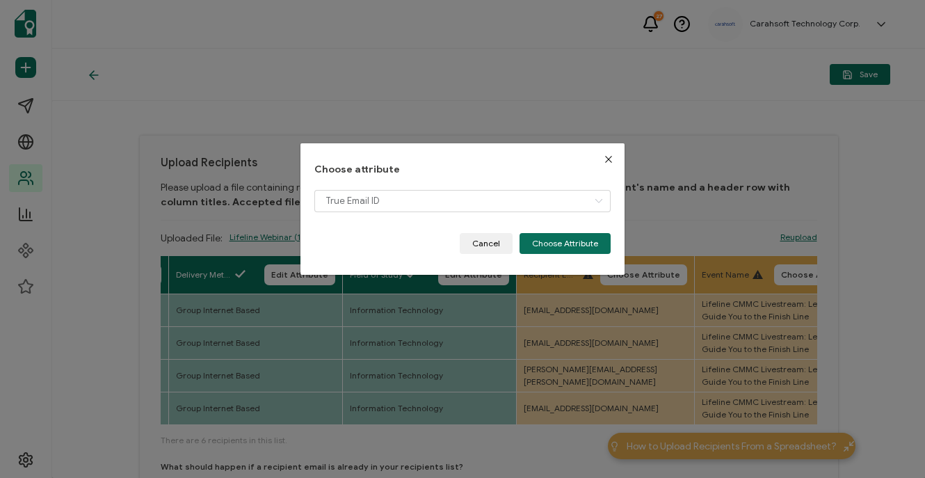
click at [593, 233] on button "Choose Attribute" at bounding box center [565, 243] width 91 height 21
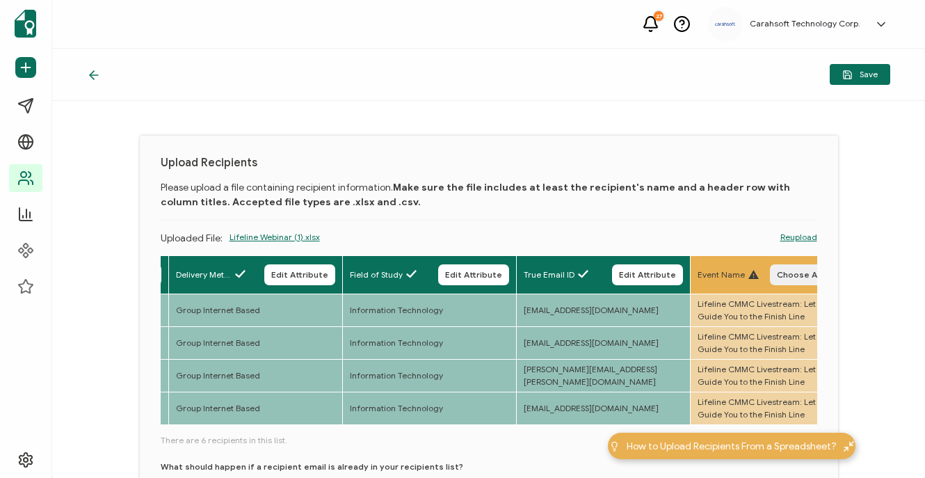
click at [789, 280] on button "Choose Attribute" at bounding box center [813, 274] width 87 height 21
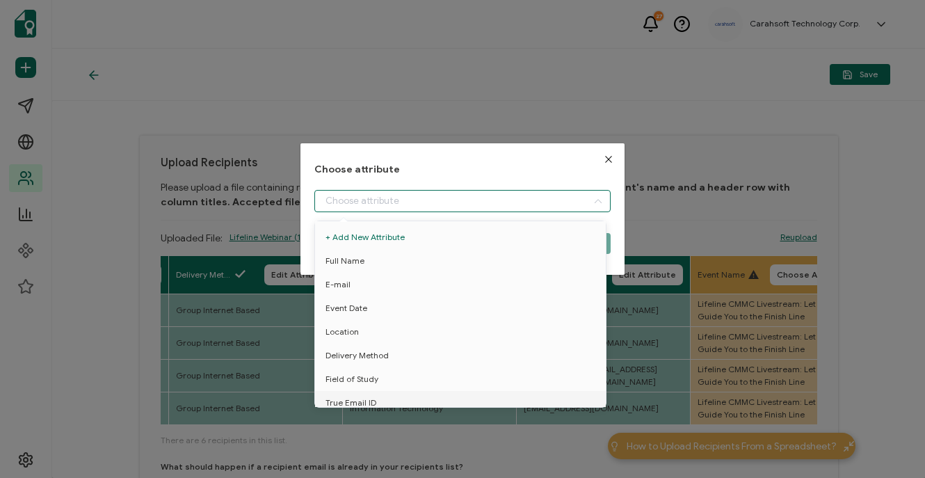
click at [417, 207] on input "dialog" at bounding box center [463, 201] width 296 height 22
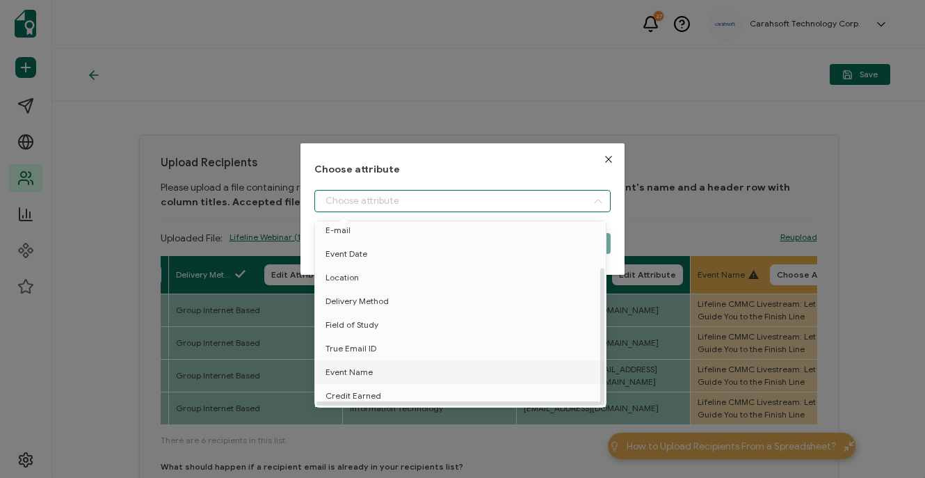
click at [351, 368] on span "Event Name" at bounding box center [349, 372] width 47 height 24
type input "Event Name"
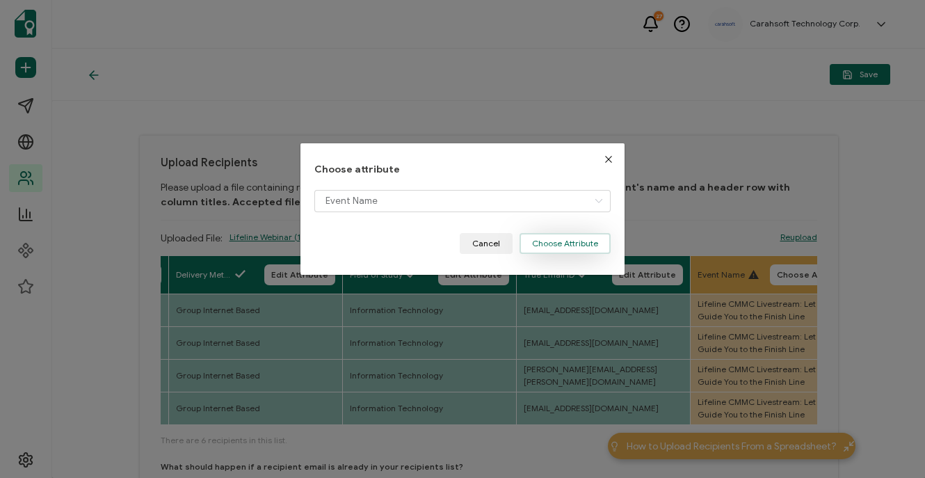
click at [567, 242] on button "Choose Attribute" at bounding box center [565, 243] width 91 height 21
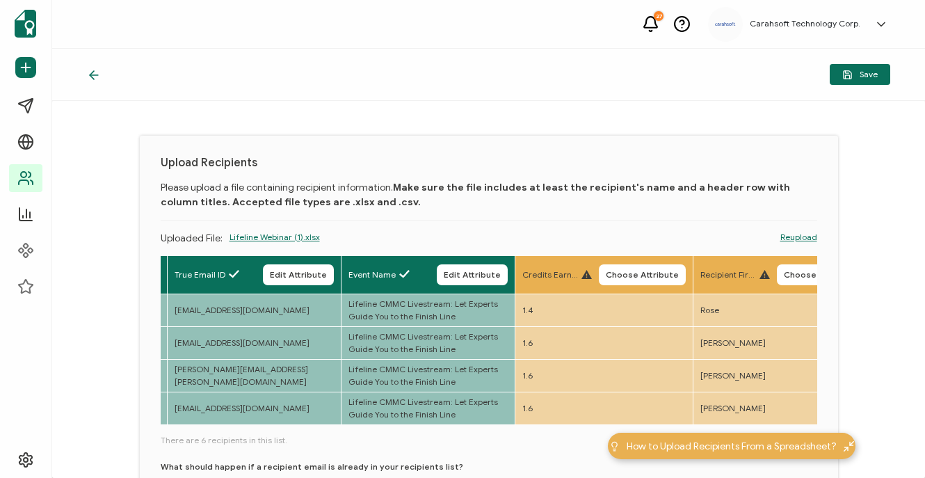
scroll to position [0, 1074]
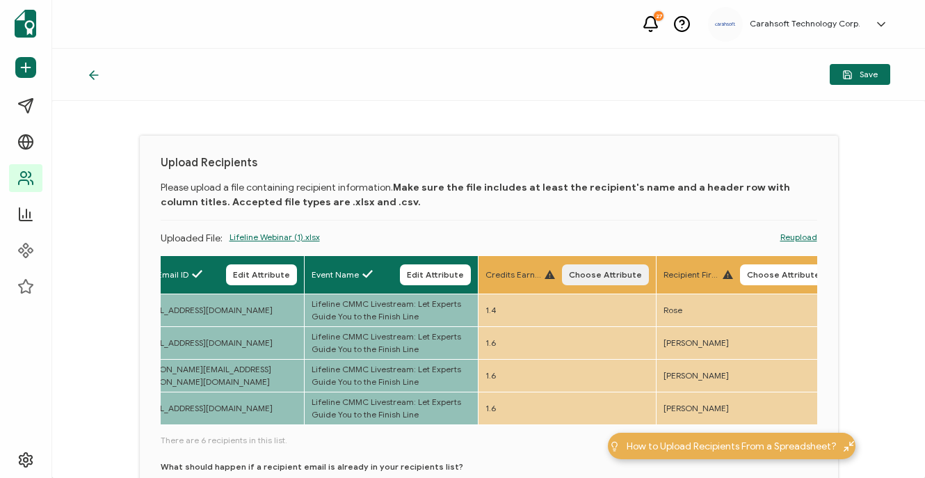
click at [616, 274] on span "Choose Attribute" at bounding box center [605, 275] width 73 height 8
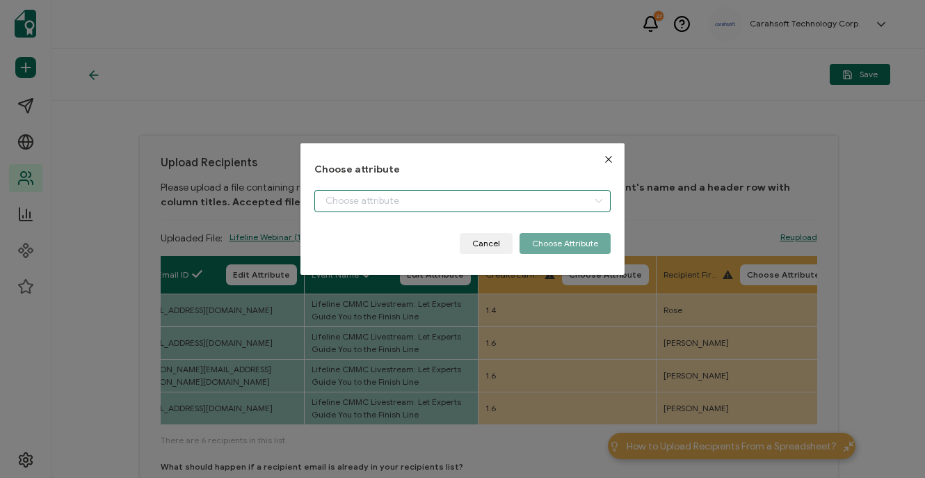
click at [374, 196] on input "dialog" at bounding box center [463, 201] width 296 height 22
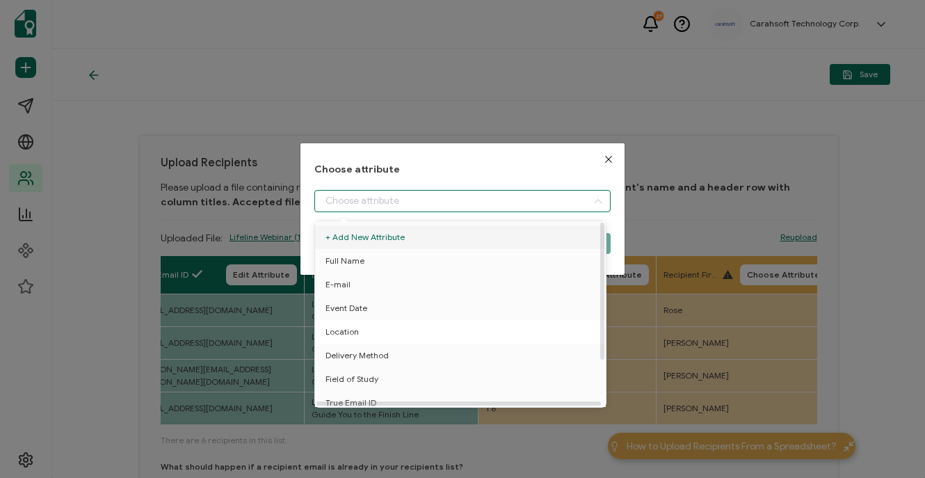
scroll to position [61, 0]
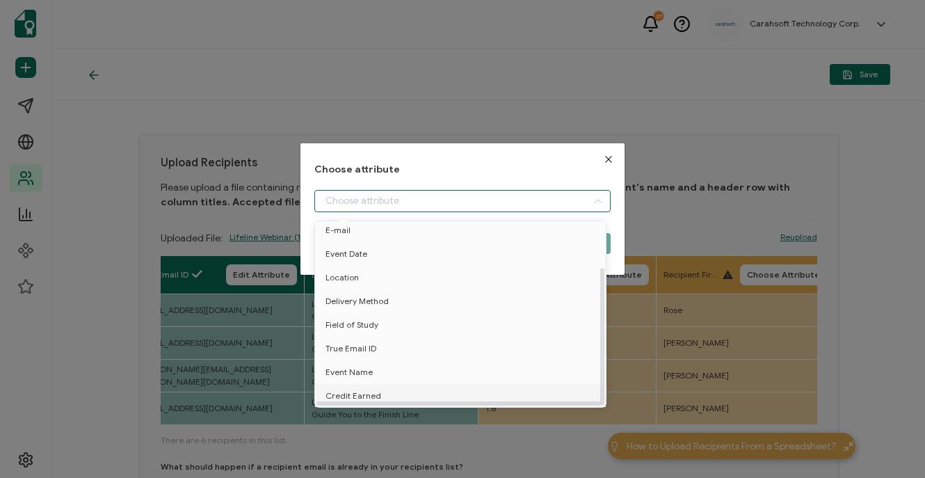
click at [334, 391] on span "Credit Earned" at bounding box center [354, 396] width 56 height 24
type input "Credit Earned"
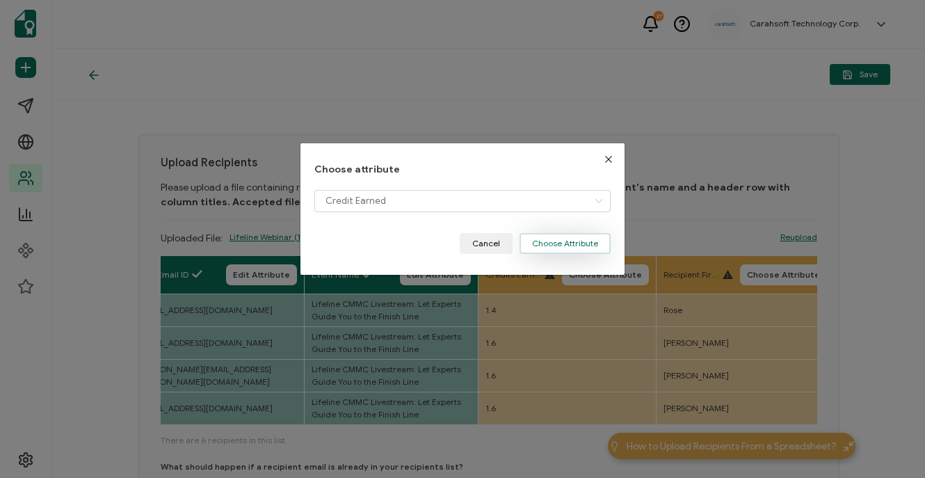
click at [560, 242] on button "Choose Attribute" at bounding box center [565, 243] width 91 height 21
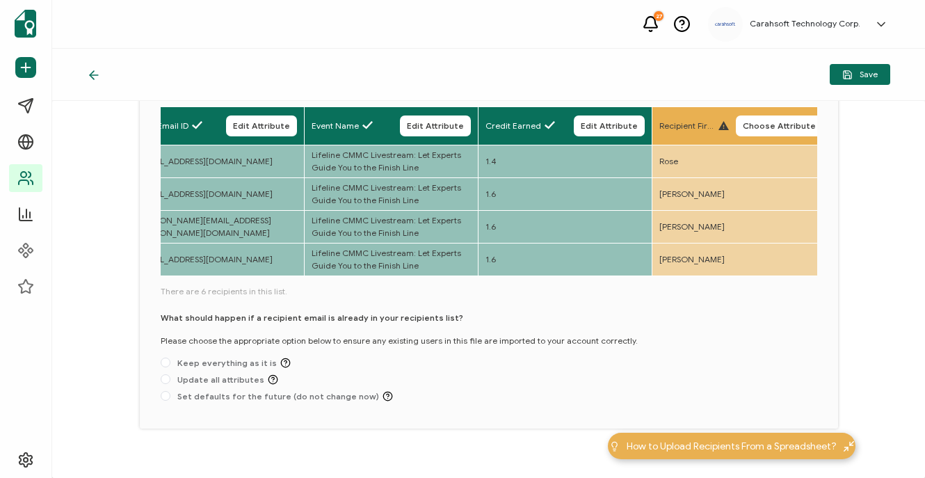
scroll to position [161, 0]
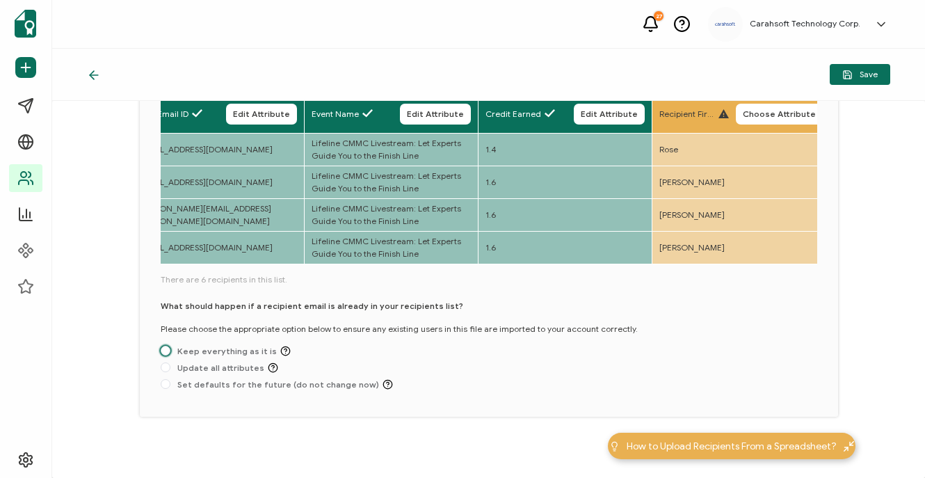
click at [231, 351] on span "Keep everything as it is" at bounding box center [230, 351] width 120 height 10
click at [170, 351] on input "Keep everything as it is" at bounding box center [166, 351] width 10 height 11
radio input "true"
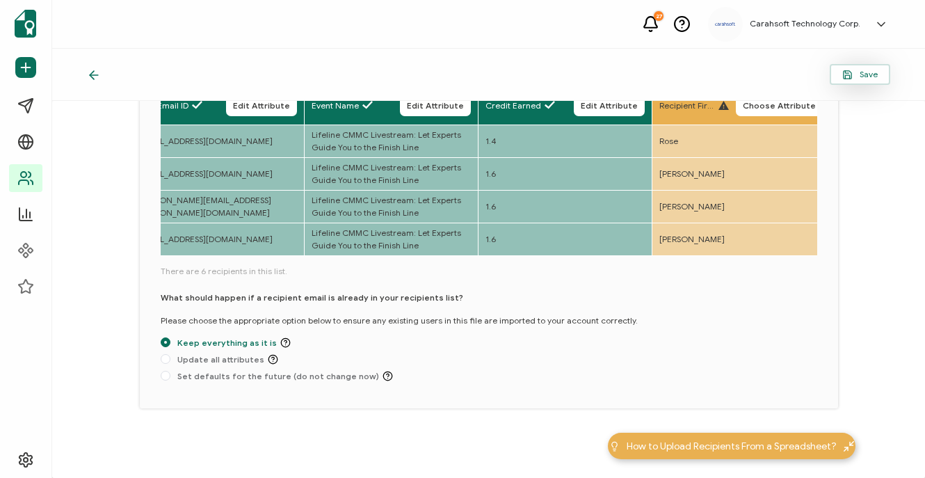
click at [863, 80] on button "Save" at bounding box center [860, 74] width 61 height 21
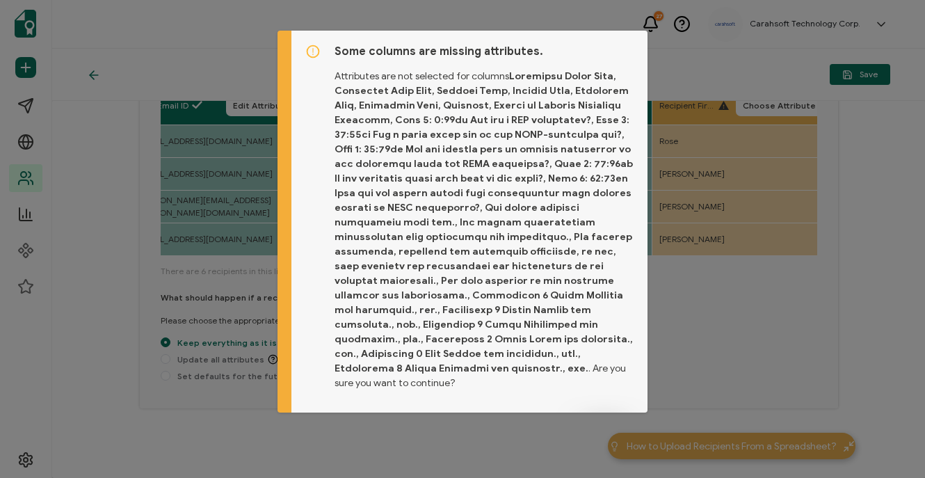
click at [595, 418] on button "Proceed" at bounding box center [604, 428] width 58 height 21
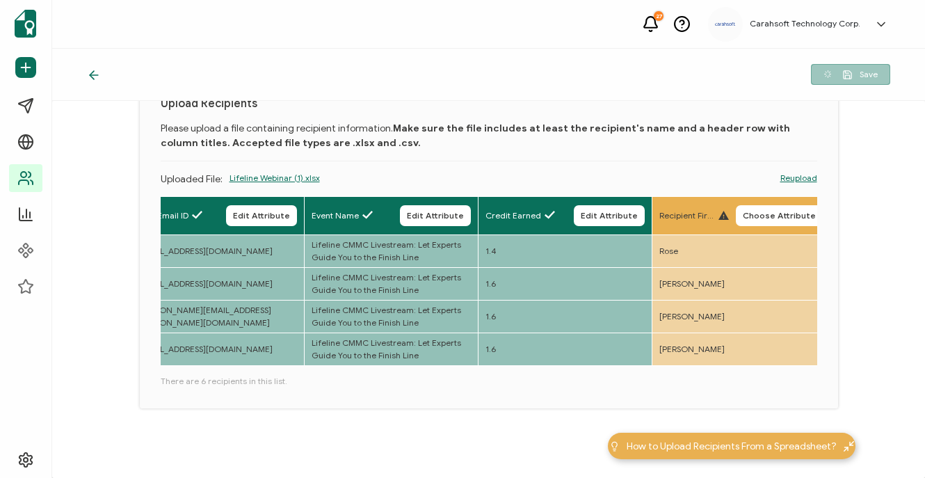
scroll to position [61, 0]
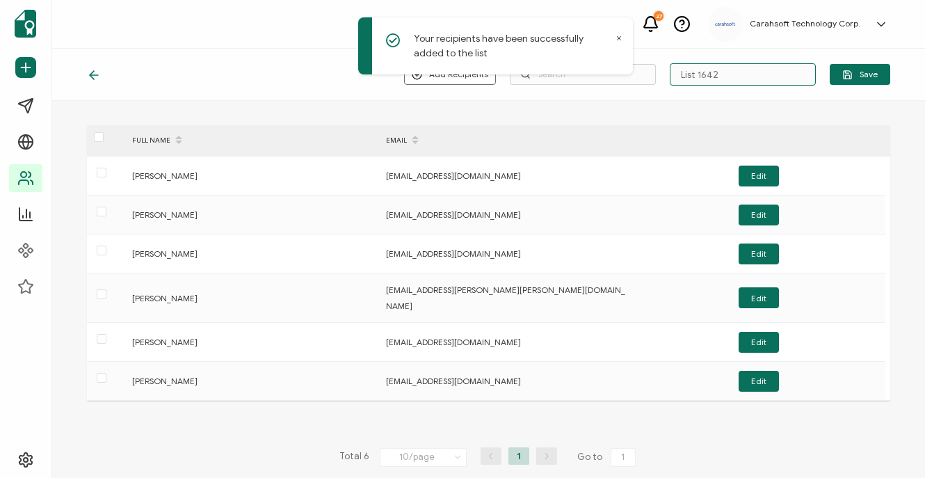
click at [717, 71] on input "List 1642" at bounding box center [743, 74] width 146 height 22
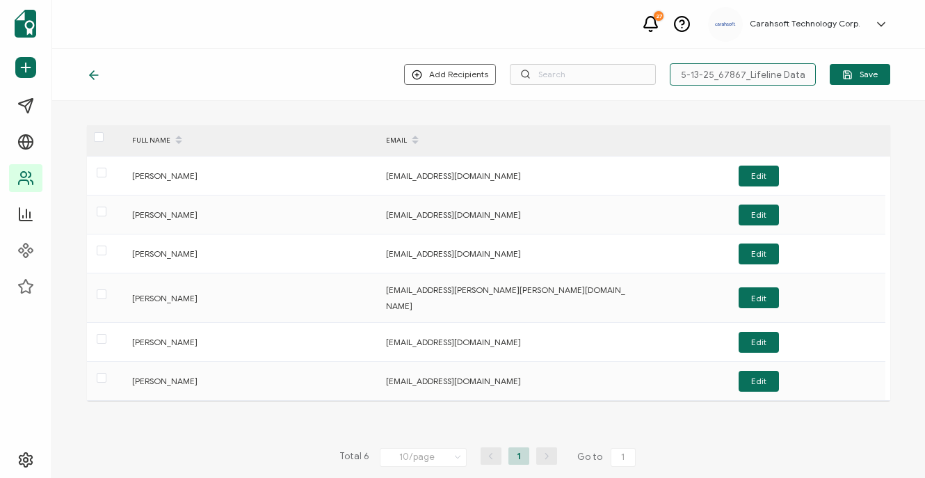
scroll to position [0, 59]
type input "5-13-25_67867_Lifeline Data Centers Webinar"
click at [866, 76] on span "Save" at bounding box center [860, 75] width 35 height 10
